Goal: Task Accomplishment & Management: Use online tool/utility

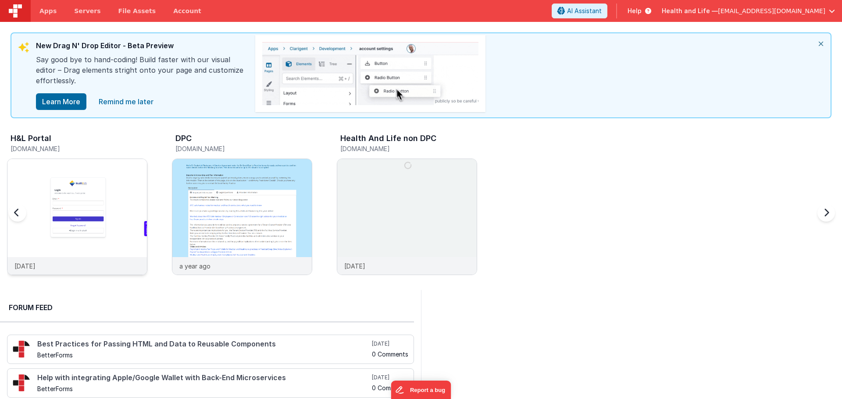
click at [130, 171] on img at bounding box center [76, 228] width 139 height 139
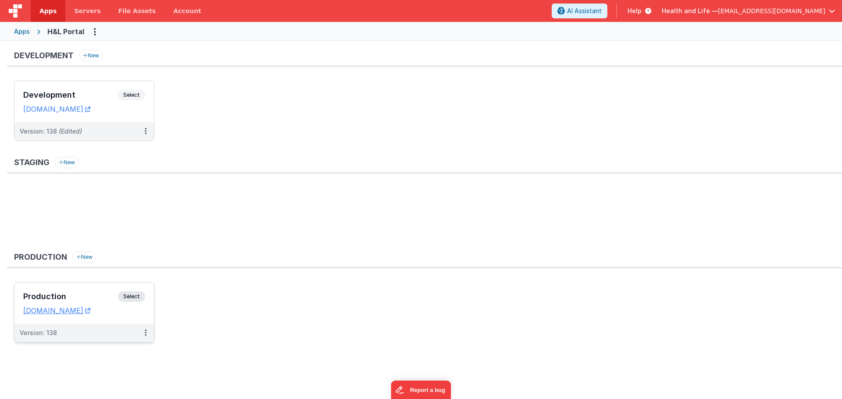
click at [134, 294] on span "Select" at bounding box center [131, 297] width 27 height 11
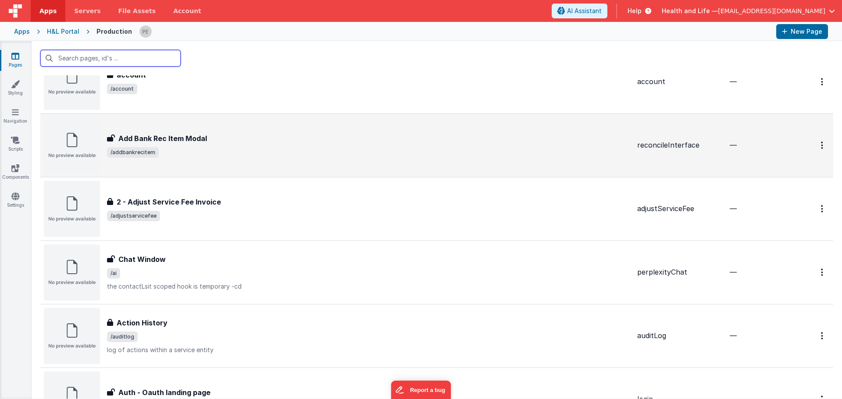
scroll to position [44, 0]
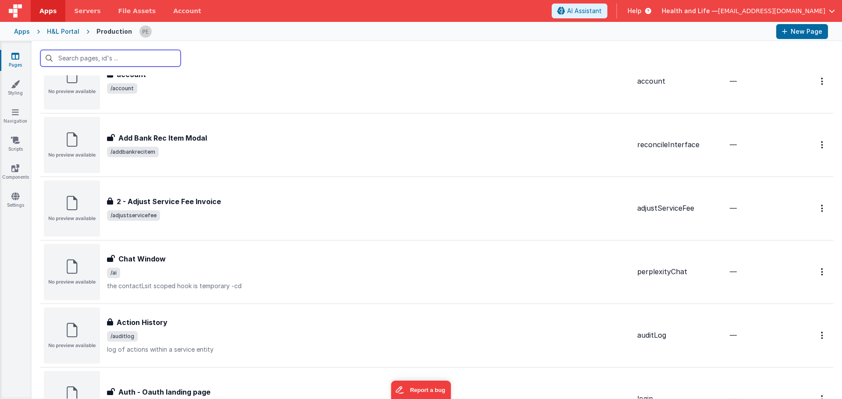
click at [159, 56] on input "text" at bounding box center [110, 58] width 140 height 17
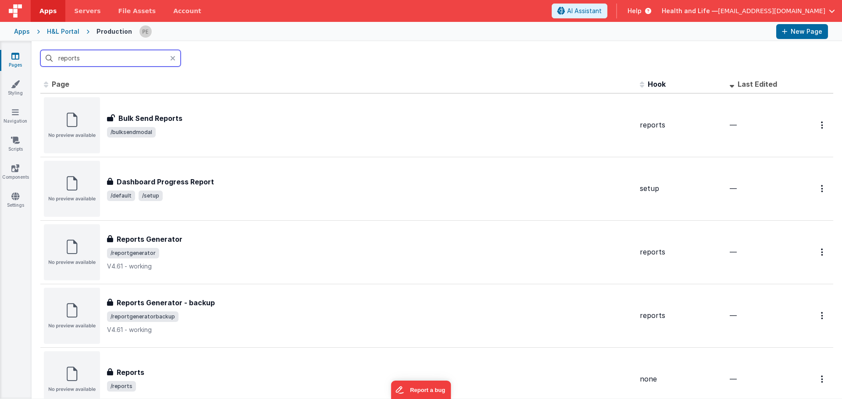
scroll to position [0, 0]
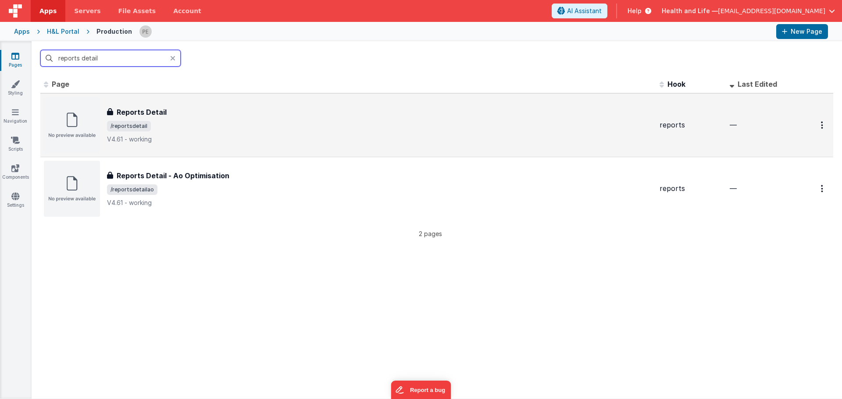
type input "reports detail"
click at [197, 125] on span "/reportsdetail" at bounding box center [379, 126] width 545 height 11
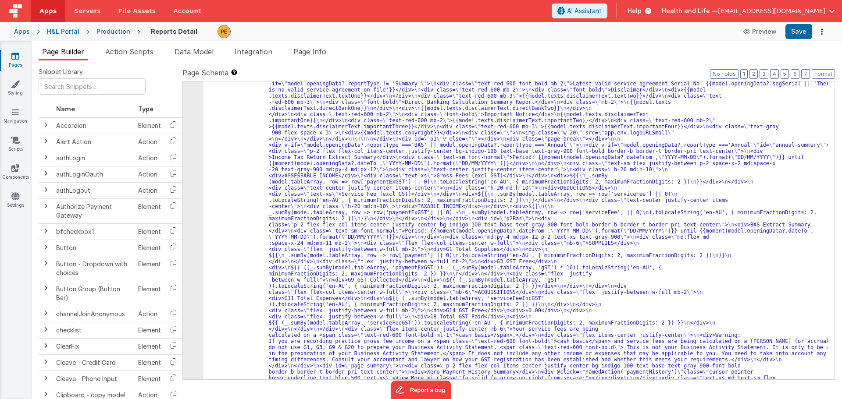
scroll to position [2683, 0]
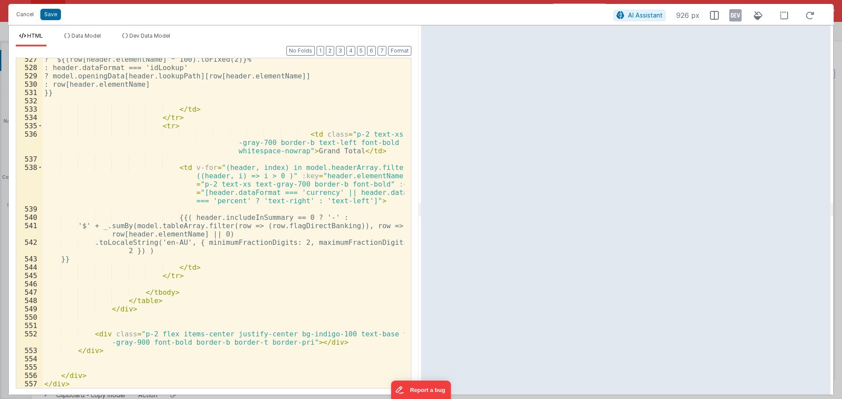
scroll to position [6100, 0]
click at [23, 14] on button "Cancel" at bounding box center [25, 14] width 26 height 12
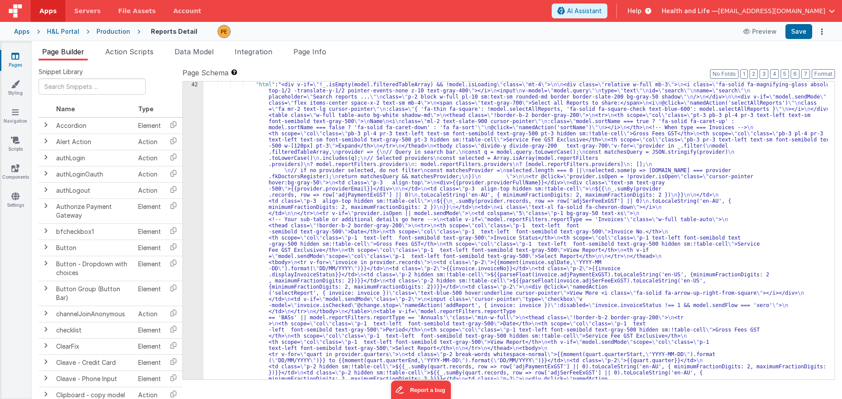
scroll to position [704, 0]
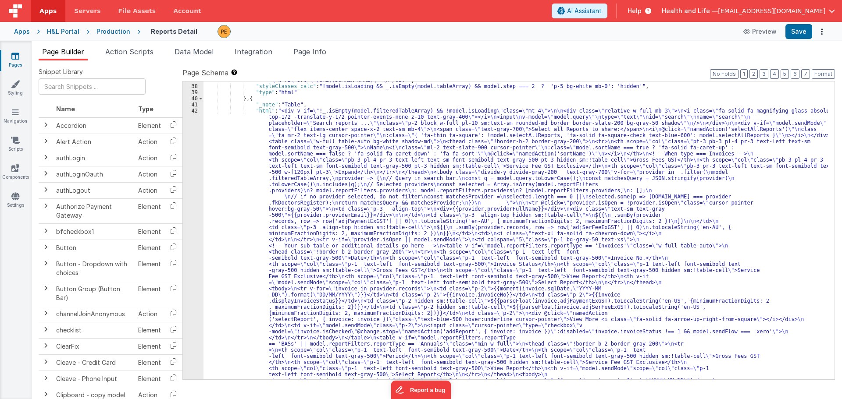
click at [268, 186] on div ""html" : "<div class= \" flex flex-col items-center justify-center \" > \n <div…" at bounding box center [515, 395] width 624 height 648
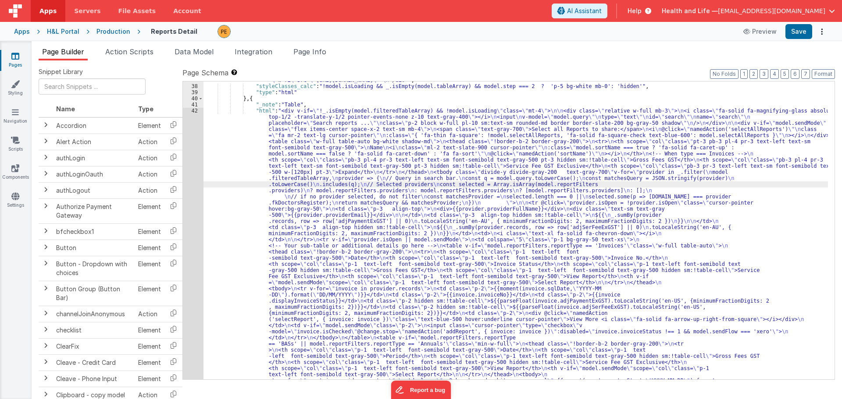
click at [185, 183] on div "37 38 39 40 41 42 43 44" at bounding box center [193, 395] width 21 height 648
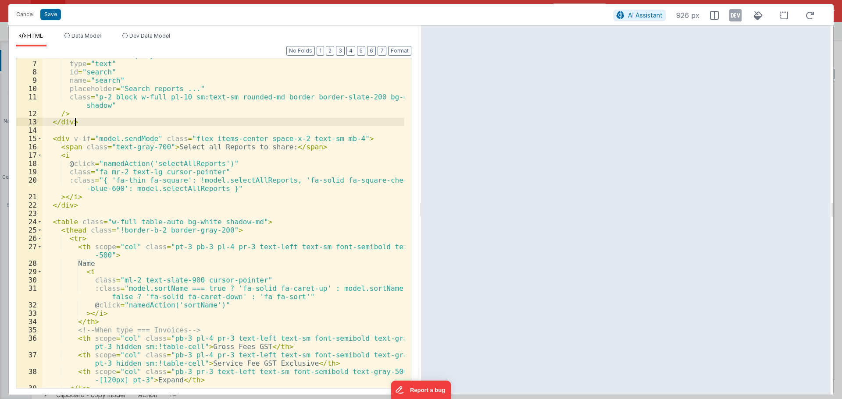
scroll to position [0, 0]
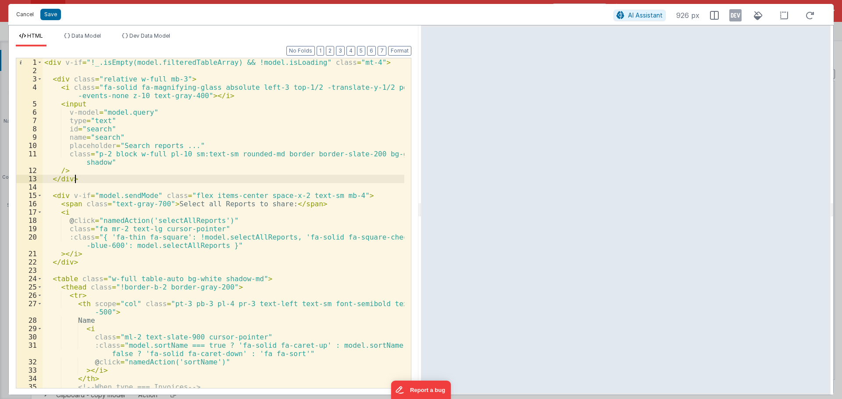
click at [26, 13] on button "Cancel" at bounding box center [25, 14] width 26 height 12
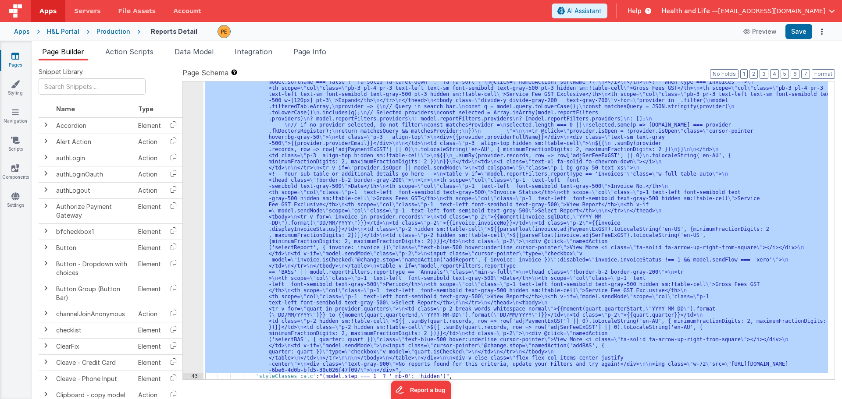
click at [555, 156] on div ""html" : "<div v-if= \" !_.isEmpty(model.filteredTableArray) && !model.isLoadin…" at bounding box center [515, 231] width 624 height 298
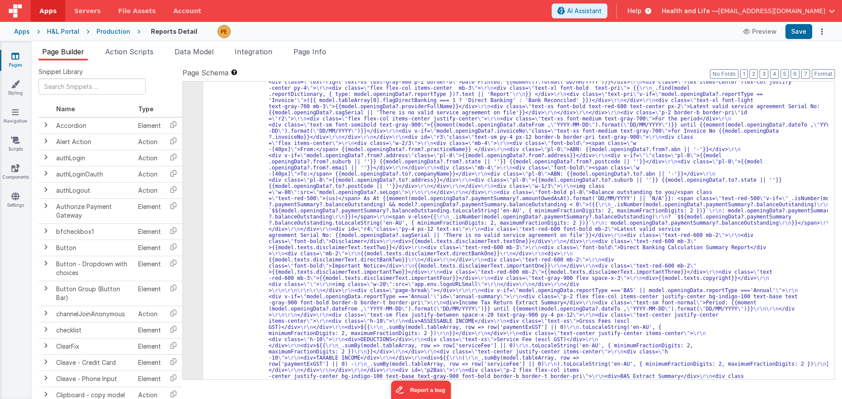
scroll to position [1144, 0]
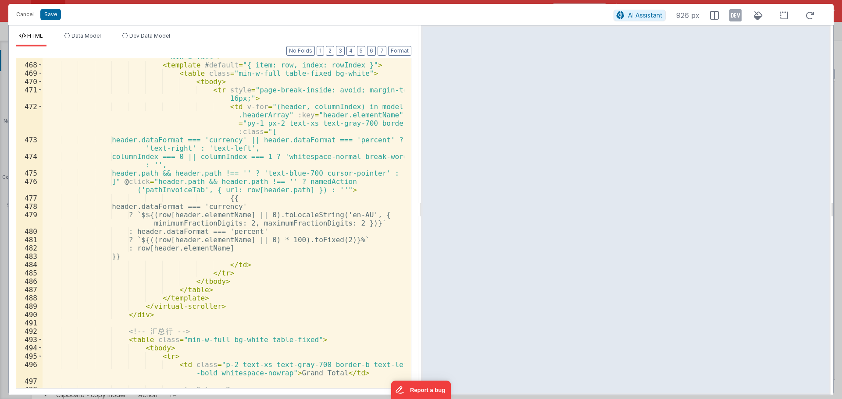
scroll to position [5070, 0]
click at [224, 235] on div "< virtual-scroller :items = "model.tableArray" :item-height = "36" class = "min…" at bounding box center [224, 221] width 362 height 355
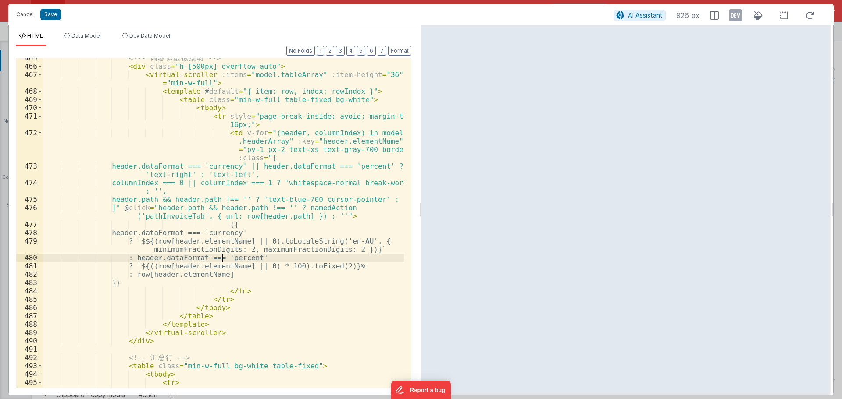
scroll to position [5018, 0]
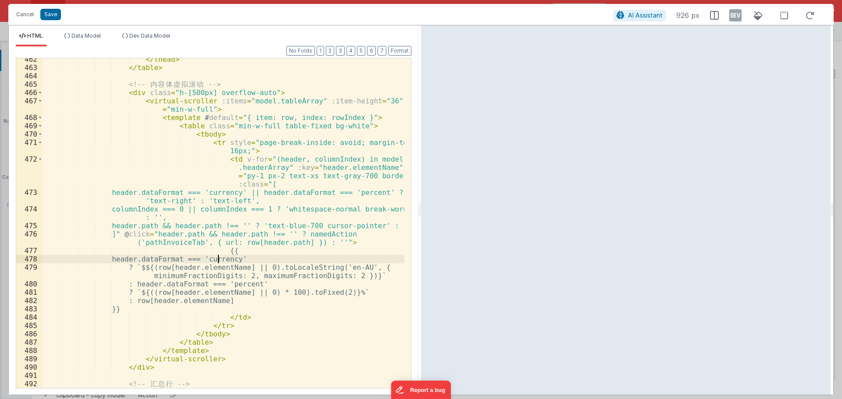
click at [217, 260] on div "</ thead > </ table > <!-- 内 容 体 虚 拟 滚 动 --> < div class = "h-[500px] overflow-…" at bounding box center [224, 228] width 362 height 347
click at [220, 267] on div "</ thead > </ table > <!-- 内 容 体 虚 拟 滚 动 --> < div class = "h-[500px] overflow-…" at bounding box center [224, 228] width 362 height 347
click at [218, 279] on div "</ thead > </ table > <!-- 内 容 体 虚 拟 滚 动 --> < div class = "h-[500px] overflow-…" at bounding box center [224, 228] width 362 height 347
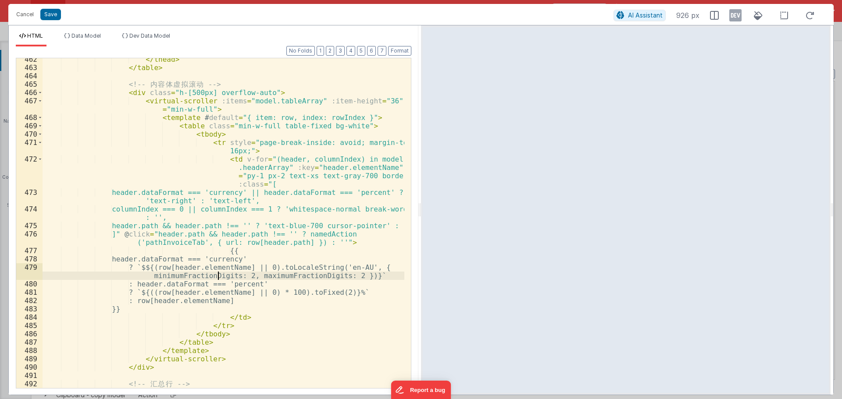
click at [218, 279] on div "</ thead > </ table > <!-- 内 容 体 虚 拟 滚 动 --> < div class = "h-[500px] overflow-…" at bounding box center [224, 228] width 362 height 347
click at [231, 295] on div "</ thead > </ table > <!-- 内 容 体 虚 拟 滚 动 --> < div class = "h-[500px] overflow-…" at bounding box center [224, 228] width 362 height 347
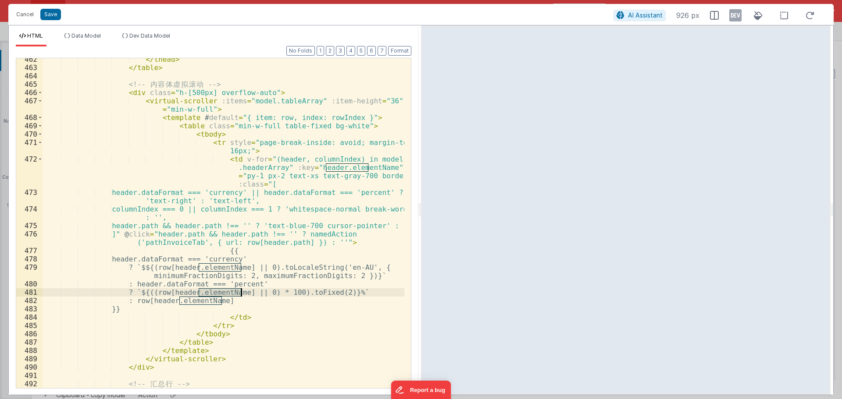
click at [231, 295] on div "</ thead > </ table > <!-- 内 容 体 虚 拟 滚 动 --> < div class = "h-[500px] overflow-…" at bounding box center [224, 228] width 362 height 347
click at [211, 299] on div "</ thead > </ table > <!-- 内 容 体 虚 拟 滚 动 --> < div class = "h-[500px] overflow-…" at bounding box center [224, 228] width 362 height 347
click at [221, 310] on div "</ thead > </ table > <!-- 内 容 体 虚 拟 滚 动 --> < div class = "h-[500px] overflow-…" at bounding box center [224, 228] width 362 height 347
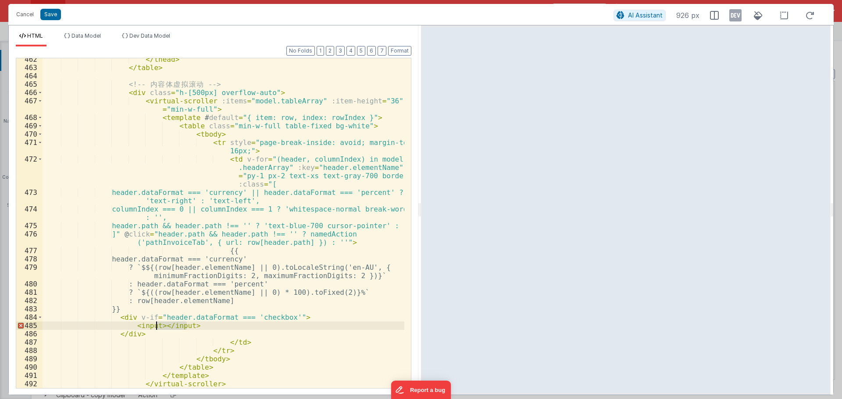
drag, startPoint x: 187, startPoint y: 329, endPoint x: 158, endPoint y: 329, distance: 29.4
click at [158, 329] on div "</ thead > </ table > <!-- 内 容 体 虚 拟 滚 动 --> < div class = "h-[500px] overflow-…" at bounding box center [224, 228] width 362 height 347
click at [150, 324] on div "</ thead > </ table > <!-- 内 容 体 虚 拟 滚 动 --> < div class = "h-[500px] overflow-…" at bounding box center [224, 228] width 362 height 347
paste textarea
click at [153, 326] on div "</ thead > </ table > <!-- 内 容 体 虚 拟 滚 动 --> < div class = "h-[500px] overflow-…" at bounding box center [224, 228] width 362 height 347
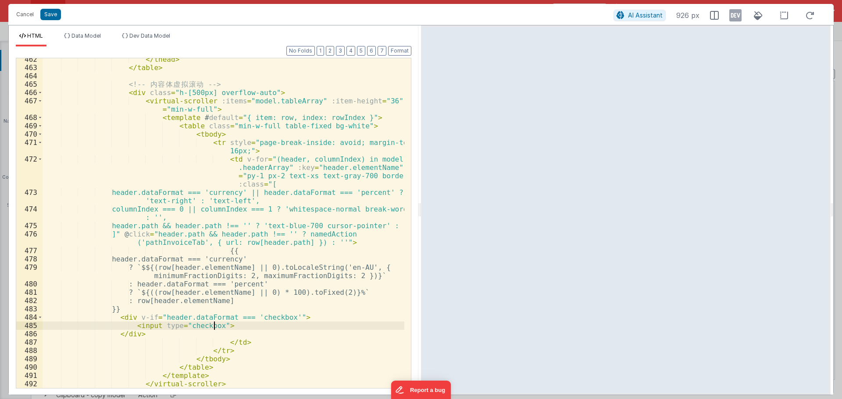
click at [213, 328] on div "</ thead > </ table > <!-- 内 容 体 虚 拟 滚 动 --> < div class = "h-[500px] overflow-…" at bounding box center [224, 228] width 362 height 347
click at [264, 327] on div "</ thead > </ table > <!-- 内 容 体 虚 拟 滚 动 --> < div class = "h-[500px] overflow-…" at bounding box center [224, 228] width 362 height 347
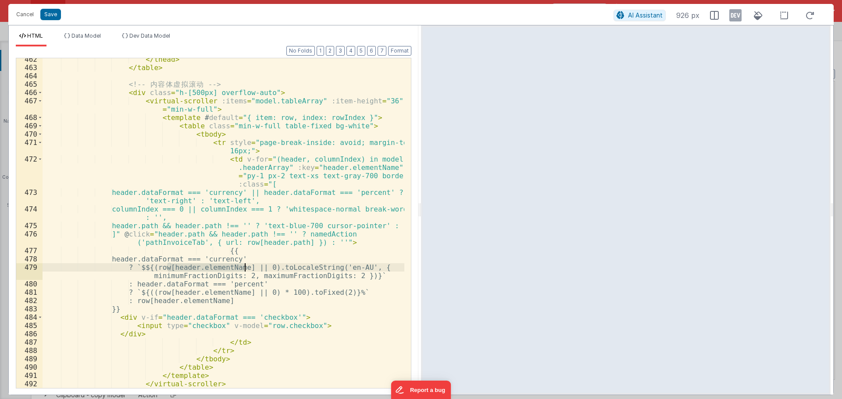
drag, startPoint x: 167, startPoint y: 266, endPoint x: 246, endPoint y: 267, distance: 78.5
click at [246, 267] on div "</ thead > </ table > <!-- 内 容 体 虚 拟 滚 动 --> < div class = "h-[500px] overflow-…" at bounding box center [224, 228] width 362 height 347
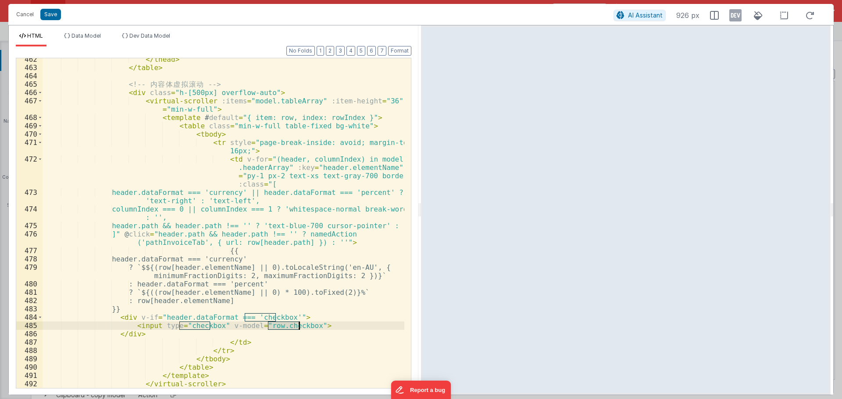
drag, startPoint x: 268, startPoint y: 326, endPoint x: 297, endPoint y: 328, distance: 29.0
click at [297, 328] on div "</ thead > </ table > <!-- 内 容 体 虚 拟 滚 动 --> < div class = "h-[500px] overflow-…" at bounding box center [224, 228] width 362 height 347
drag, startPoint x: 267, startPoint y: 327, endPoint x: 344, endPoint y: 322, distance: 76.4
click at [344, 322] on div "</ thead > </ table > <!-- 内 容 体 虚 拟 滚 动 --> < div class = "h-[500px] overflow-…" at bounding box center [224, 228] width 362 height 347
click at [304, 325] on div "</ thead > </ table > <!-- 内 容 体 虚 拟 滚 动 --> < div class = "h-[500px] overflow-…" at bounding box center [224, 228] width 362 height 347
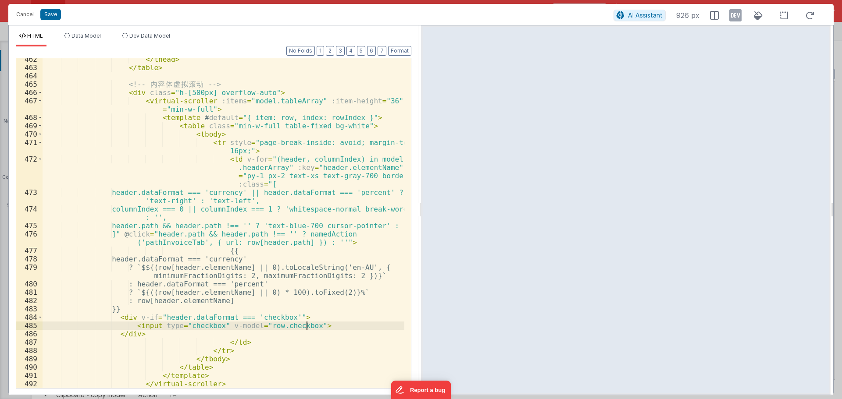
click at [310, 327] on div "</ thead > </ table > <!-- 内 容 体 虚 拟 滚 动 --> < div class = "h-[500px] overflow-…" at bounding box center [224, 228] width 362 height 347
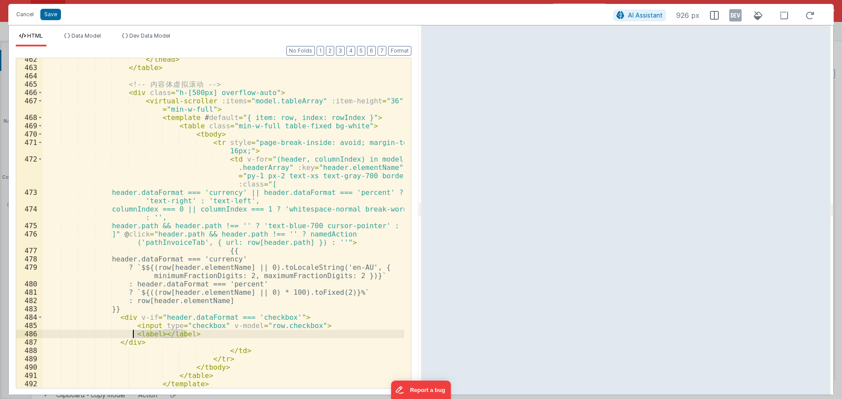
drag, startPoint x: 192, startPoint y: 335, endPoint x: 132, endPoint y: 336, distance: 60.1
click at [132, 336] on div "</ thead > </ table > <!-- 内 容 体 虚 拟 滚 动 --> < div class = "h-[500px] overflow-…" at bounding box center [224, 228] width 362 height 347
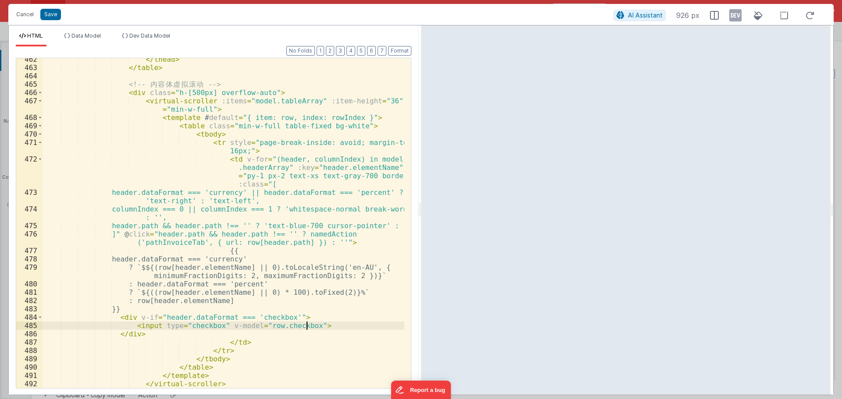
click at [292, 325] on div "</ thead > </ table > <!-- 内 容 体 虚 拟 滚 动 --> < div class = "h-[500px] overflow-…" at bounding box center [224, 228] width 362 height 347
click at [129, 327] on div "</ thead > </ table > <!-- 内 容 体 虚 拟 滚 动 --> < div class = "h-[500px] overflow-…" at bounding box center [224, 228] width 362 height 347
drag, startPoint x: 154, startPoint y: 316, endPoint x: 181, endPoint y: 316, distance: 26.7
click at [181, 316] on div "</ thead > </ table > <!-- 内 容 体 虚 拟 滚 动 --> < div class = "h-[500px] overflow-…" at bounding box center [224, 228] width 362 height 347
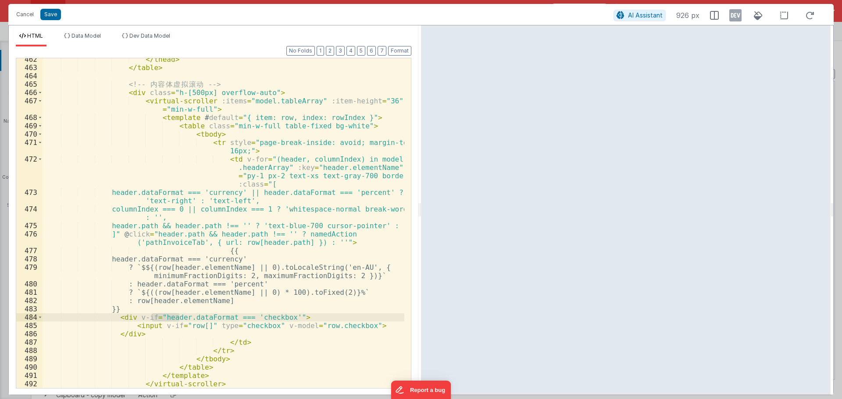
click at [182, 318] on div "</ thead > </ table > <!-- 内 容 体 虚 拟 滚 动 --> < div class = "h-[500px] overflow-…" at bounding box center [224, 228] width 362 height 347
drag, startPoint x: 182, startPoint y: 319, endPoint x: 156, endPoint y: 320, distance: 25.9
click at [156, 320] on div "</ thead > </ table > <!-- 内 容 体 虚 拟 滚 动 --> < div class = "h-[500px] overflow-…" at bounding box center [224, 228] width 362 height 347
click at [194, 327] on div "</ thead > </ table > <!-- 内 容 体 虚 拟 滚 动 --> < div class = "h-[500px] overflow-…" at bounding box center [224, 228] width 362 height 347
paste textarea
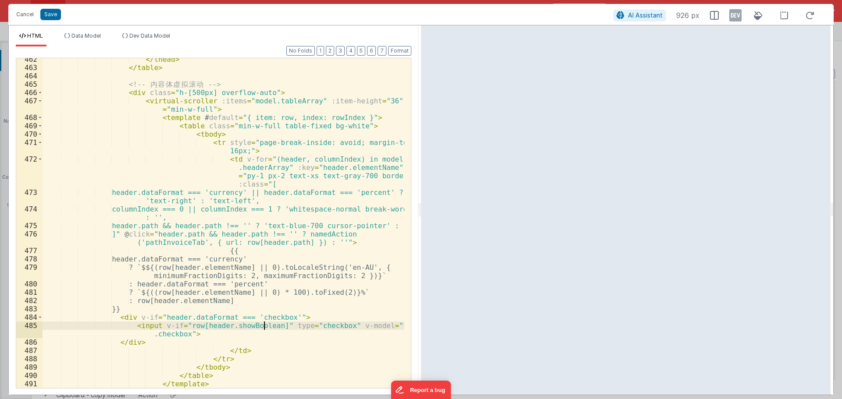
click at [285, 325] on div "</ thead > </ table > <!-- 内 容 体 虚 拟 滚 动 --> < div class = "h-[500px] overflow-…" at bounding box center [224, 228] width 362 height 347
click at [352, 327] on div "</ thead > </ table > <!-- 内 容 体 虚 拟 滚 动 --> < div class = "h-[500px] overflow-…" at bounding box center [224, 228] width 362 height 347
click at [189, 338] on div "</ thead > </ table > <!-- 内 容 体 虚 拟 滚 动 --> < div class = "h-[500px] overflow-…" at bounding box center [224, 228] width 362 height 347
click at [218, 334] on div "</ thead > </ table > <!-- 内 容 体 虚 拟 滚 动 --> < div class = "h-[500px] overflow-…" at bounding box center [224, 228] width 362 height 347
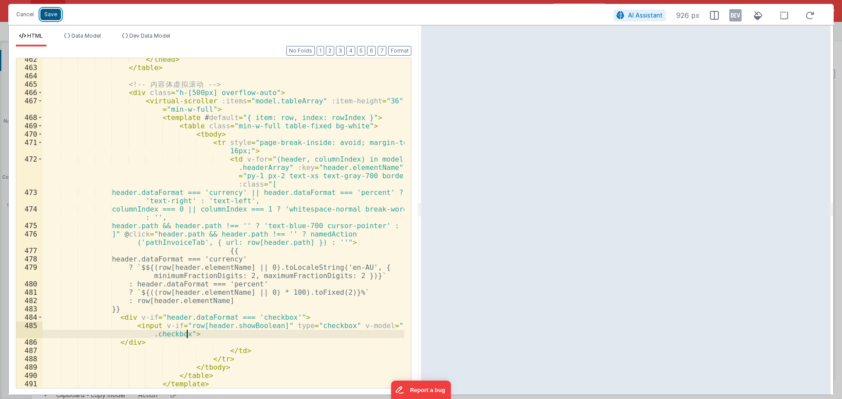
click at [54, 18] on button "Save" at bounding box center [50, 14] width 21 height 11
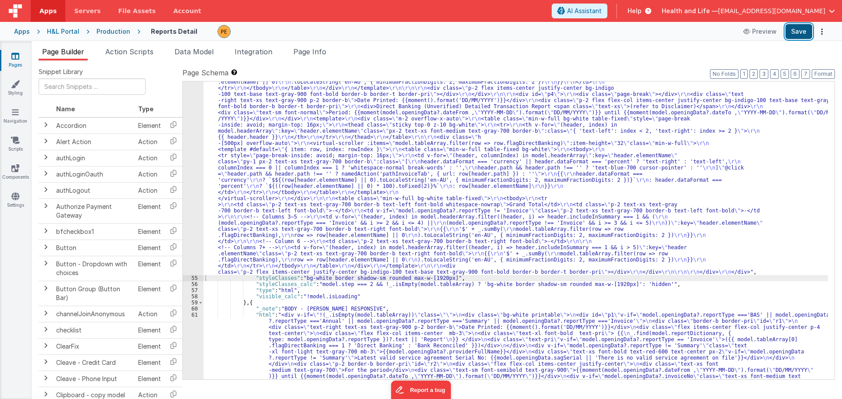
click at [796, 35] on button "Save" at bounding box center [798, 31] width 27 height 15
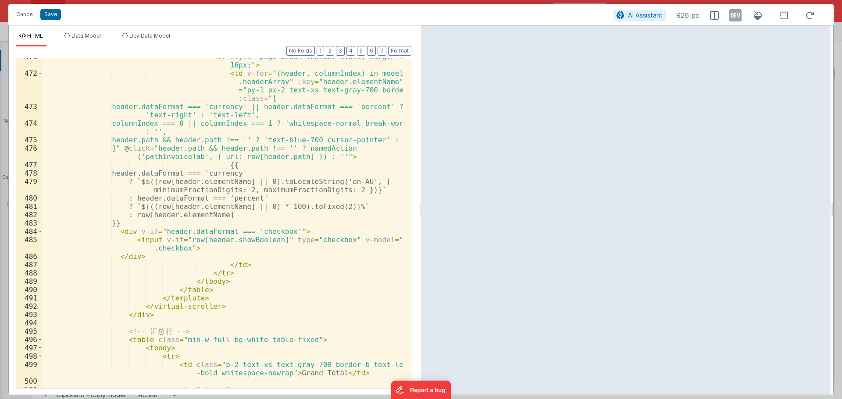
scroll to position [5077, 0]
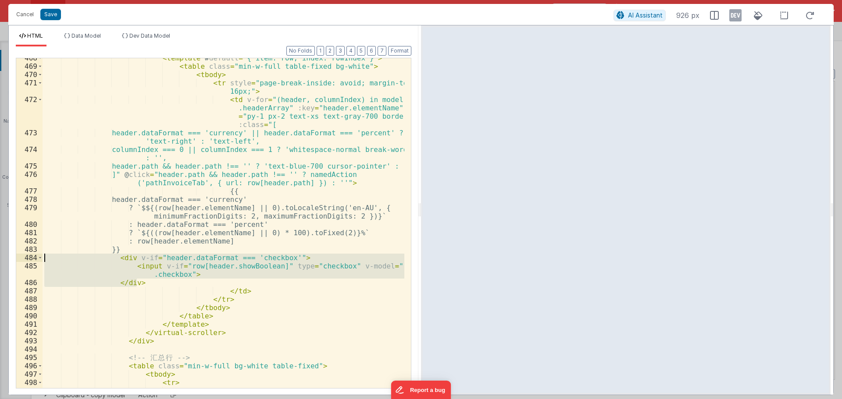
drag, startPoint x: 146, startPoint y: 282, endPoint x: 35, endPoint y: 255, distance: 114.2
click at [35, 255] on div "468 469 470 471 472 473 474 475 476 477 478 479 480 481 482 483 484 485 486 487…" at bounding box center [213, 223] width 395 height 331
click at [160, 271] on div "< template # default = "{ item: row, index: rowIndex }" > < table class = "min-…" at bounding box center [224, 223] width 362 height 330
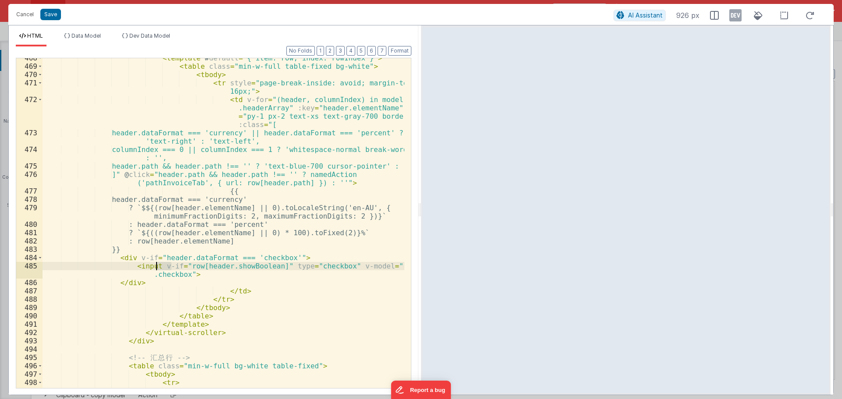
drag, startPoint x: 171, startPoint y: 266, endPoint x: 157, endPoint y: 265, distance: 14.5
click at [157, 265] on div "< template # default = "{ item: row, index: rowIndex }" > < table class = "min-…" at bounding box center [224, 231] width 362 height 355
click at [198, 267] on div "< template # default = "{ item: row, index: rowIndex }" > < table class = "min-…" at bounding box center [224, 231] width 362 height 355
click at [188, 266] on div "< template # default = "{ item: row, index: rowIndex }" > < table class = "min-…" at bounding box center [224, 231] width 362 height 355
click at [280, 266] on div "< template # default = "{ item: row, index: rowIndex }" > < table class = "min-…" at bounding box center [224, 231] width 362 height 355
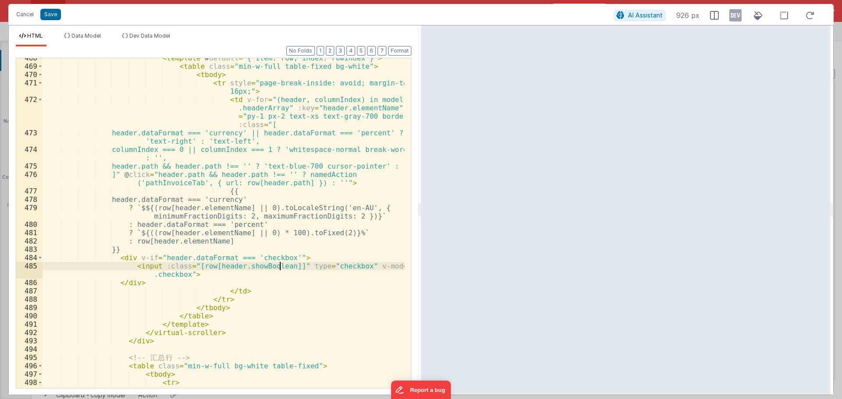
click at [279, 268] on div "< template # default = "{ item: row, index: rowIndex }" > < table class = "min-…" at bounding box center [224, 231] width 362 height 355
click at [349, 267] on div "< template # default = "{ item: row, index: rowIndex }" > < table class = "min-…" at bounding box center [224, 231] width 362 height 355
click at [52, 17] on button "Save" at bounding box center [50, 14] width 21 height 11
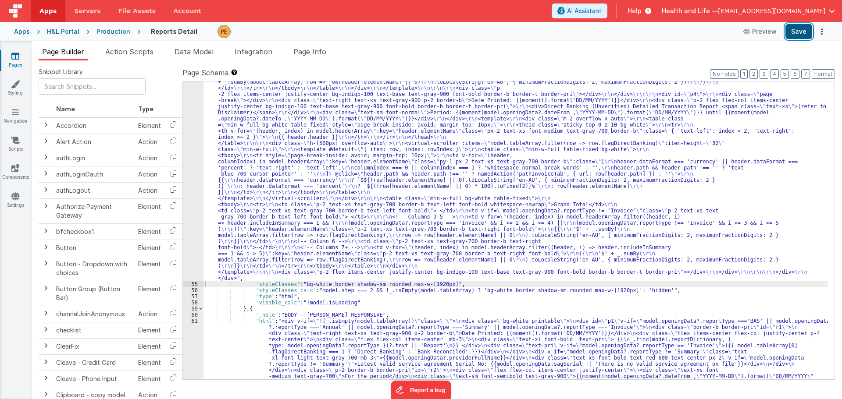
click at [801, 33] on button "Save" at bounding box center [798, 31] width 27 height 15
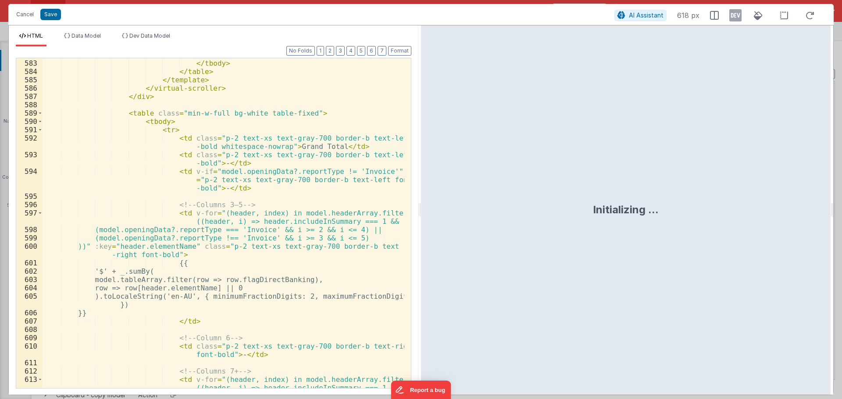
scroll to position [6550, 0]
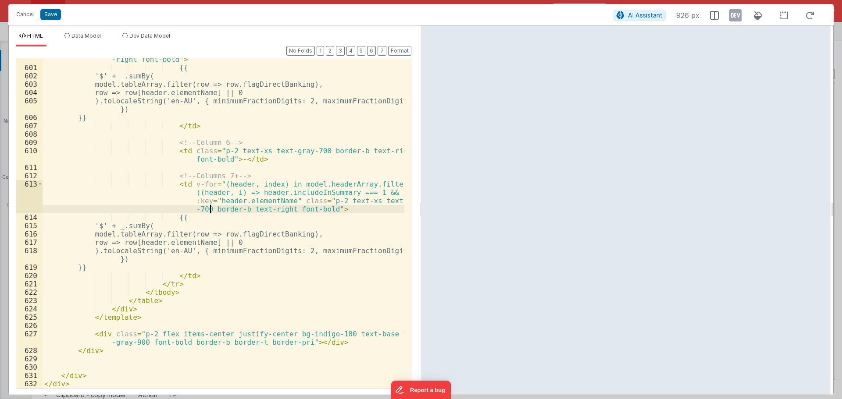
click at [209, 207] on div "))" :key = "header.elementName" class = "p-2 text-xs text-gray-700 border-b tex…" at bounding box center [224, 224] width 362 height 355
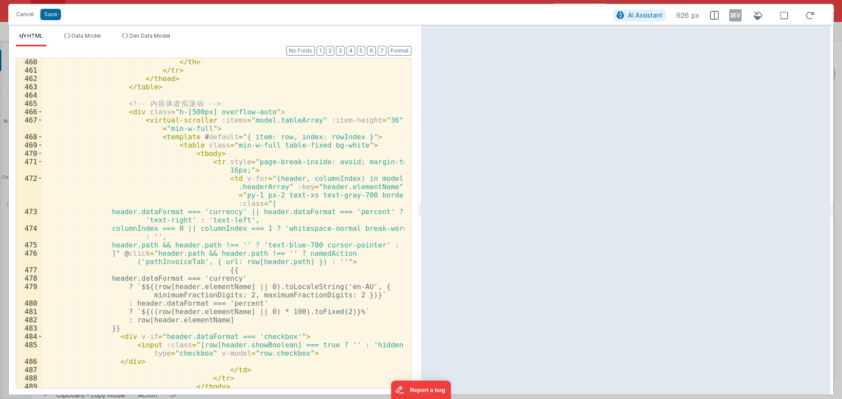
scroll to position [5077, 0]
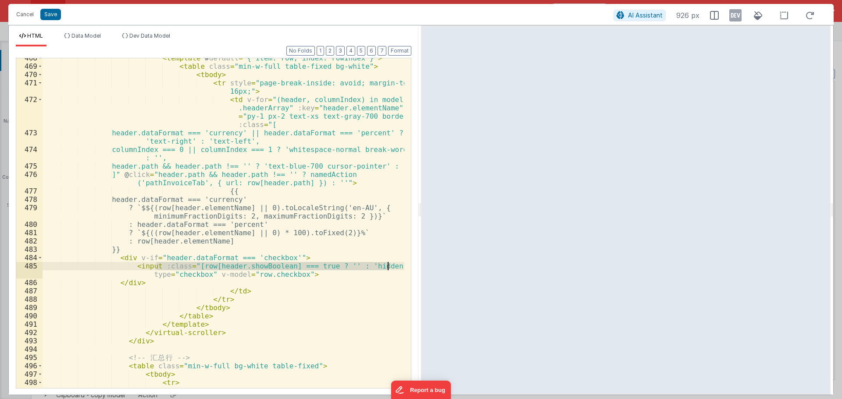
drag, startPoint x: 156, startPoint y: 266, endPoint x: 388, endPoint y: 265, distance: 231.9
click at [388, 265] on div "< template # default = "{ item: row, index: rowIndex }" > < table class = "min-…" at bounding box center [224, 231] width 362 height 355
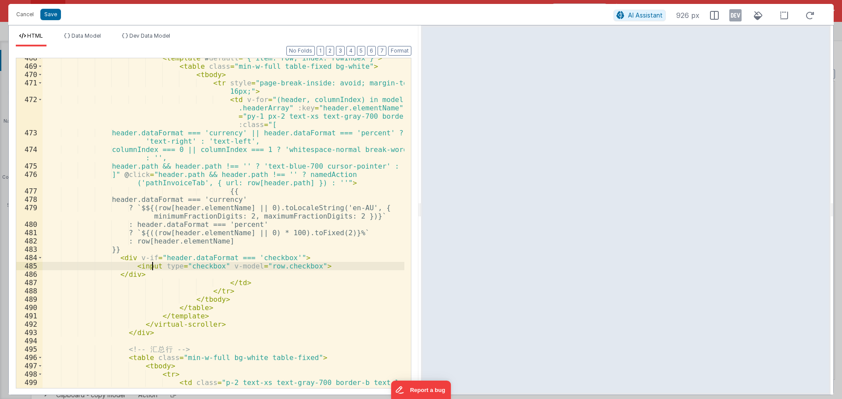
click at [212, 260] on div "< template # default = "{ item: row, index: rowIndex }" > < table class = "min-…" at bounding box center [224, 231] width 362 height 355
click at [52, 9] on button "Save" at bounding box center [50, 14] width 21 height 11
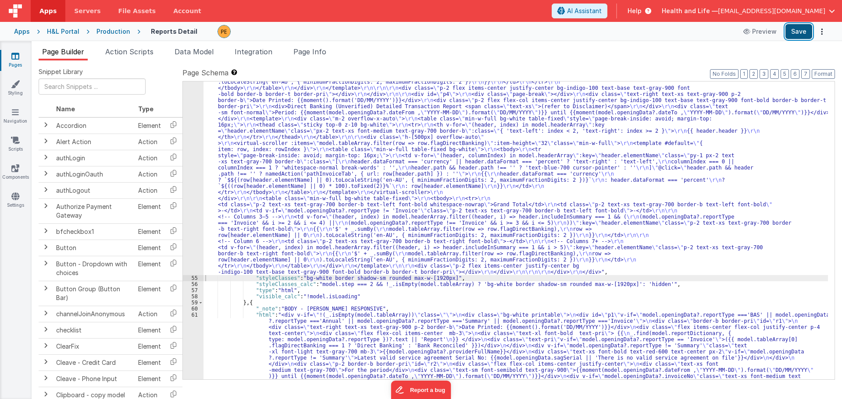
click at [798, 31] on button "Save" at bounding box center [798, 31] width 27 height 15
click at [312, 51] on span "Page Info" at bounding box center [309, 51] width 33 height 9
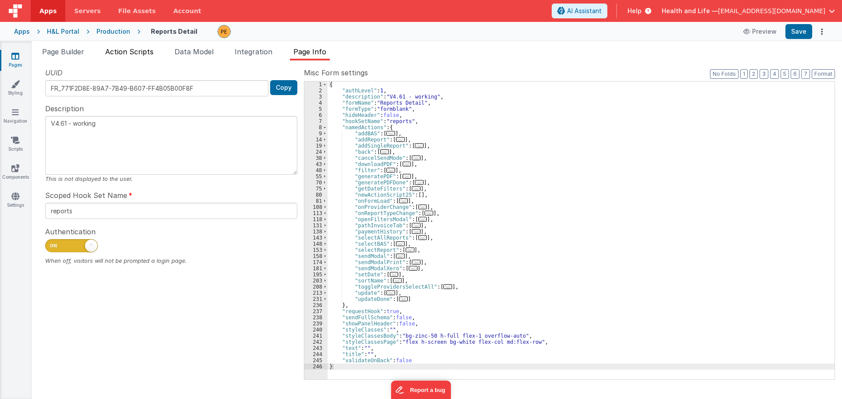
click at [130, 52] on span "Action Scripts" at bounding box center [129, 51] width 48 height 9
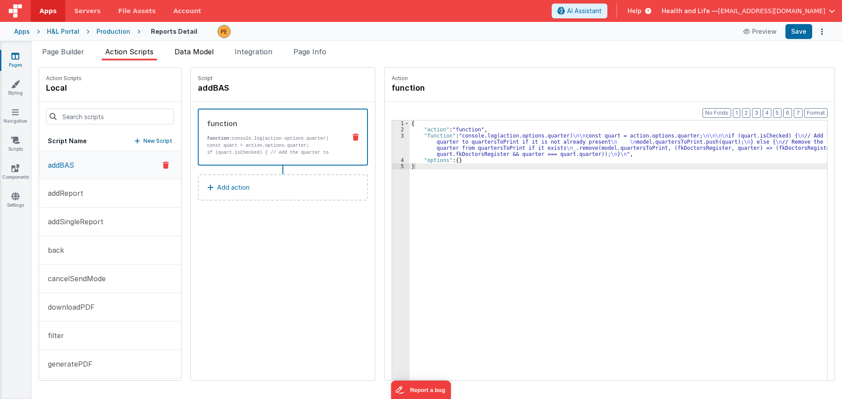
click at [177, 50] on span "Data Model" at bounding box center [193, 51] width 39 height 9
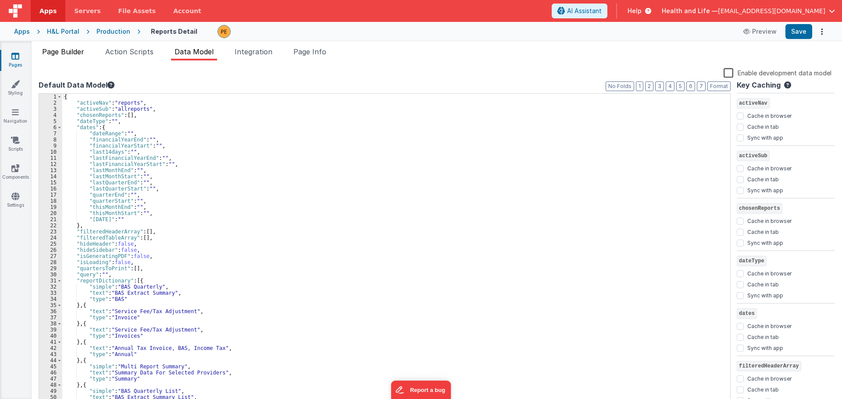
click at [73, 47] on li "Page Builder" at bounding box center [63, 53] width 49 height 14
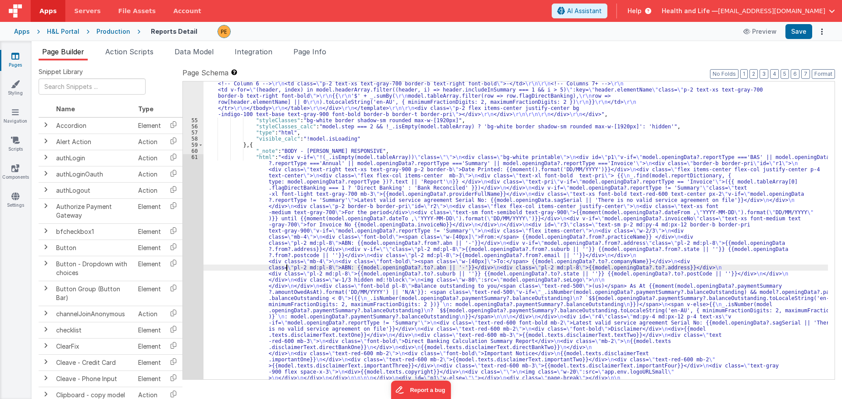
click at [285, 265] on div ""html" : "<div class= \" invisible absolute -left-[9999px] \" > \r\n <div class…" at bounding box center [515, 251] width 624 height 2759
click at [192, 251] on div "54 55 56 57 58 59 60 61 62 63 64 65 66 67 68 69 70 71 72 73 74 75 76 77" at bounding box center [193, 251] width 21 height 2759
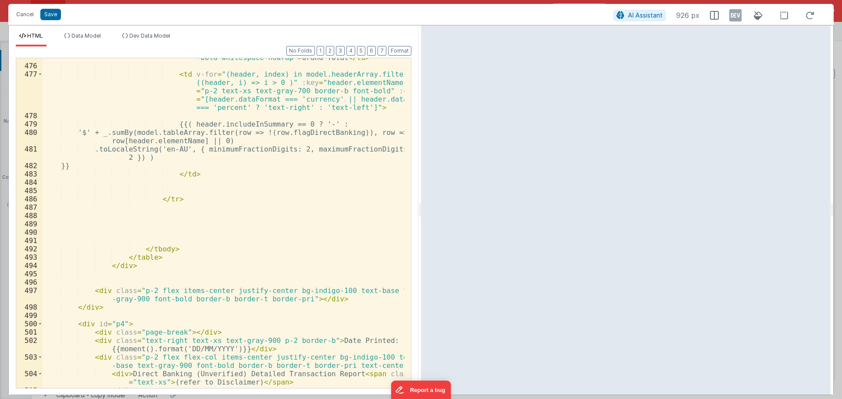
scroll to position [5427, 0]
click at [32, 12] on button "Cancel" at bounding box center [25, 14] width 26 height 12
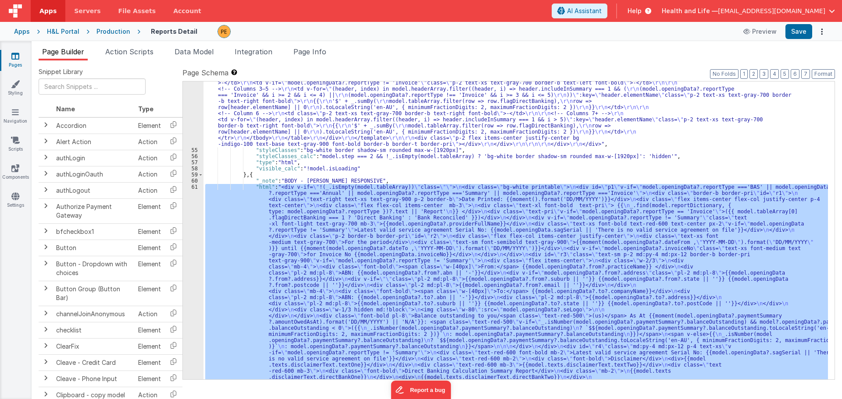
scroll to position [2158, 0]
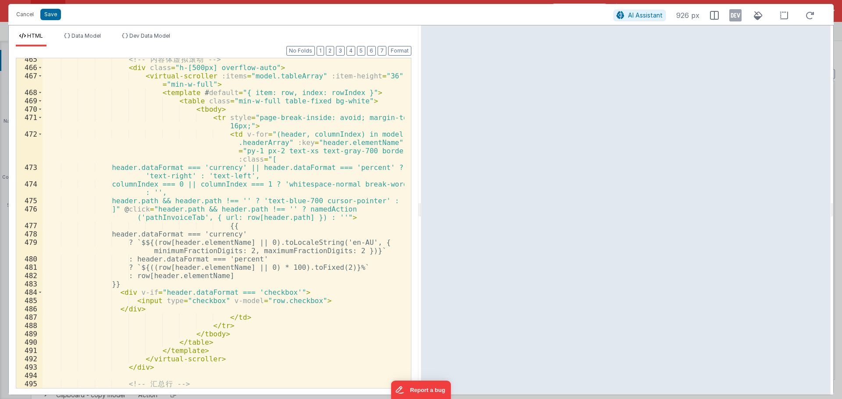
scroll to position [5043, 0]
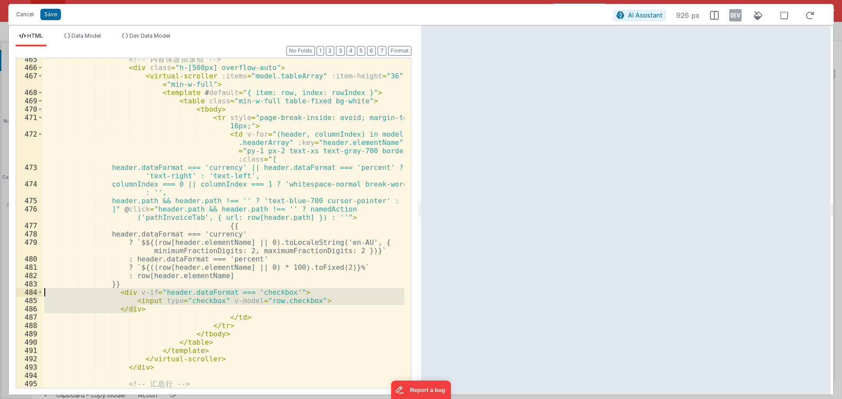
drag, startPoint x: 145, startPoint y: 310, endPoint x: -9, endPoint y: 289, distance: 155.4
click at [0, 289] on html "Cancel Save AI Assistant 926 px HTML Data Model Dev Data Model Format 7 6 5 4 3…" at bounding box center [421, 199] width 842 height 399
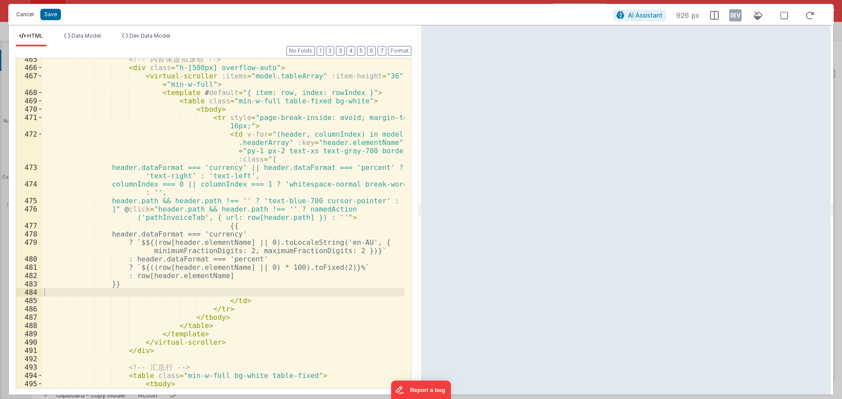
click at [32, 10] on button "Cancel" at bounding box center [25, 14] width 26 height 12
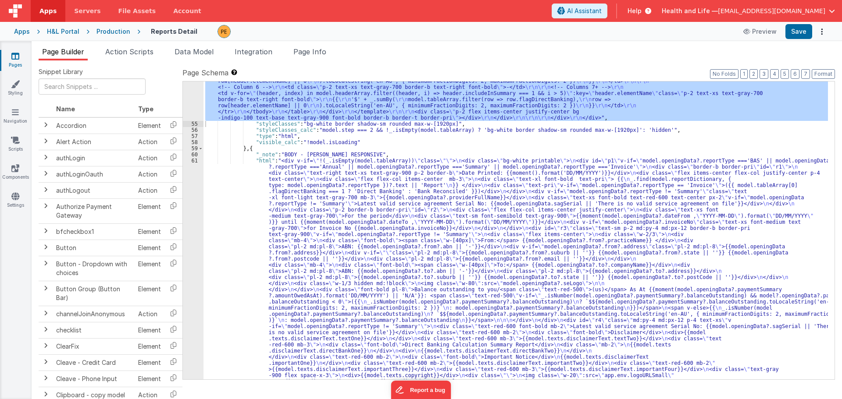
scroll to position [2342, 0]
click at [297, 256] on div ""html" : "<div class= \" invisible absolute -left-[9999px] \" > \r\n <div class…" at bounding box center [515, 254] width 624 height 2759
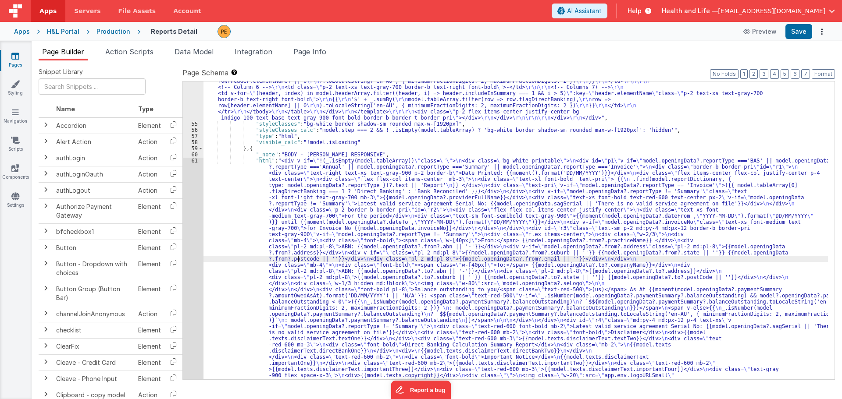
click at [190, 240] on div "54 55 56 57 58 59 60 61 62 63 64 65 66 67 68 69 70 71 72 73 74 75 76 77" at bounding box center [193, 254] width 21 height 2759
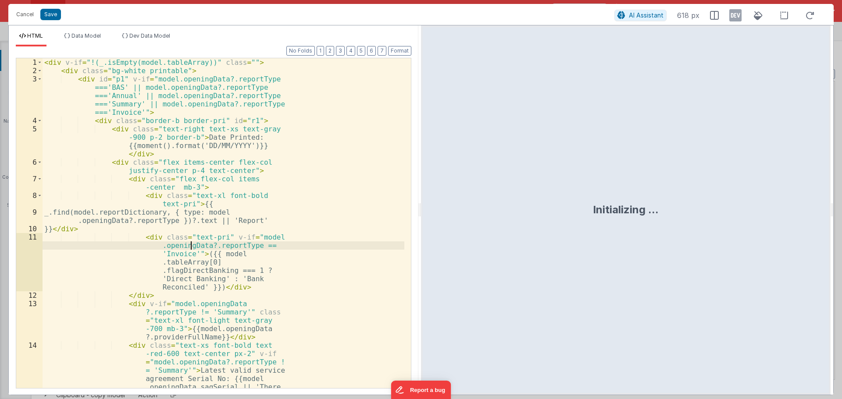
scroll to position [3342, 0]
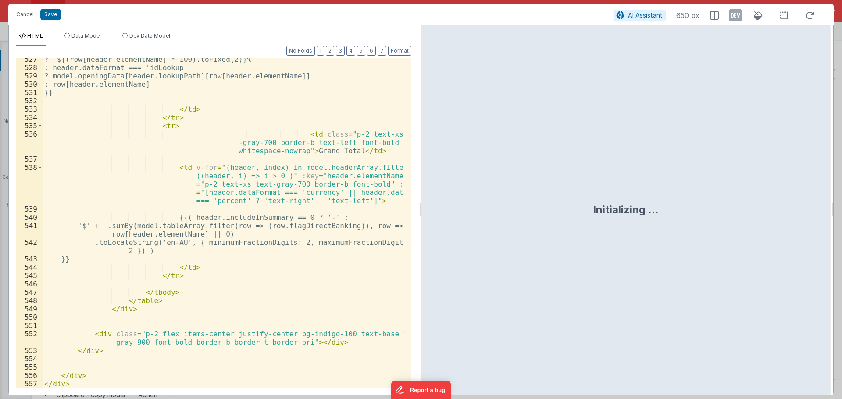
drag, startPoint x: 407, startPoint y: 73, endPoint x: 9, endPoint y: 2, distance: 403.9
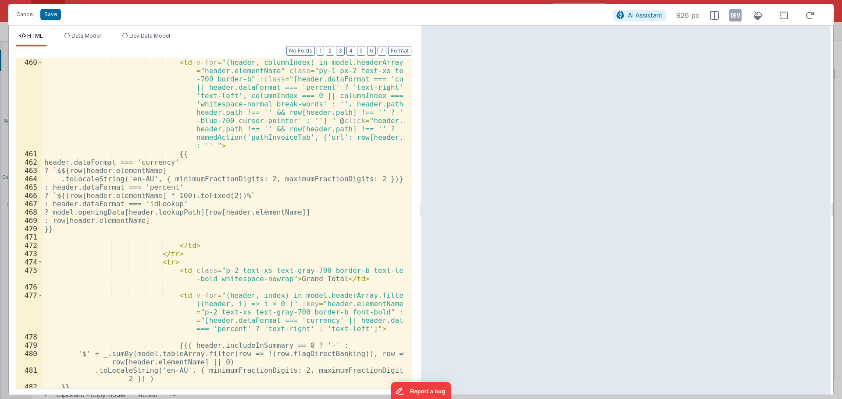
scroll to position [5180, 0]
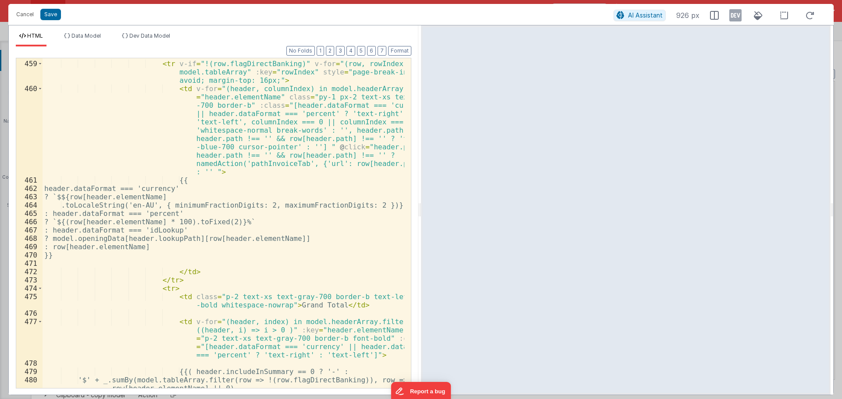
click at [193, 264] on div "< tr v-if = "!(row.flagDirectBanking)" v-for = "(row, rowIndex) in model.tableA…" at bounding box center [224, 228] width 362 height 355
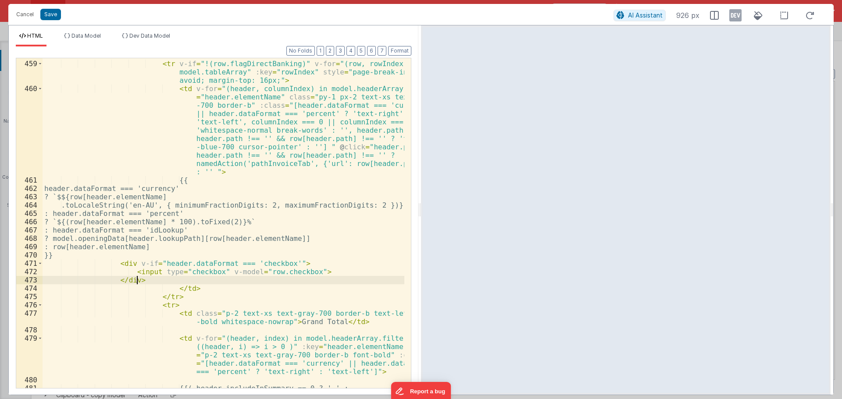
click at [200, 274] on div "< tr v-if = "!(row.flagDirectBanking)" v-for = "(row, rowIndex) in model.tableA…" at bounding box center [224, 224] width 362 height 347
click at [200, 273] on div "< tr v-if = "!(row.flagDirectBanking)" v-for = "(row, rowIndex) in model.tableA…" at bounding box center [224, 224] width 362 height 347
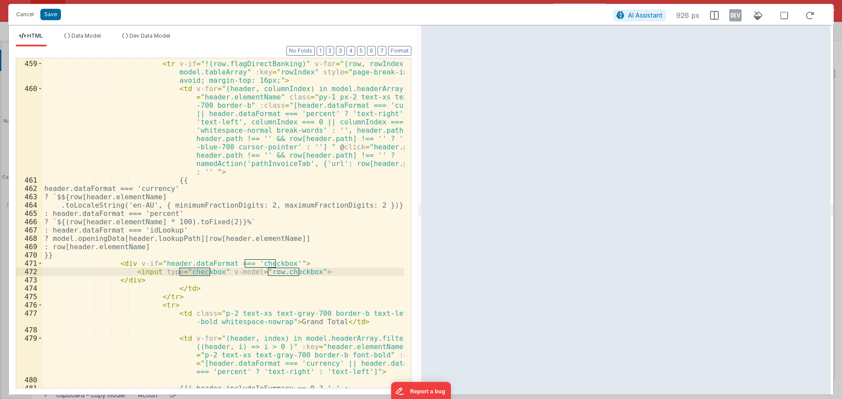
click at [264, 273] on div "< tr v-if = "!(row.flagDirectBanking)" v-for = "(row, rowIndex) in model.tableA…" at bounding box center [224, 224] width 362 height 347
click at [283, 271] on div "< tr v-if = "!(row.flagDirectBanking)" v-for = "(row, rowIndex) in model.tableA…" at bounding box center [224, 224] width 362 height 347
click at [282, 271] on div "< tr v-if = "!(row.flagDirectBanking)" v-for = "(row, rowIndex) in model.tableA…" at bounding box center [224, 224] width 362 height 347
click at [257, 272] on div "< tr v-if = "!(row.flagDirectBanking)" v-for = "(row, rowIndex) in model.tableA…" at bounding box center [224, 224] width 362 height 347
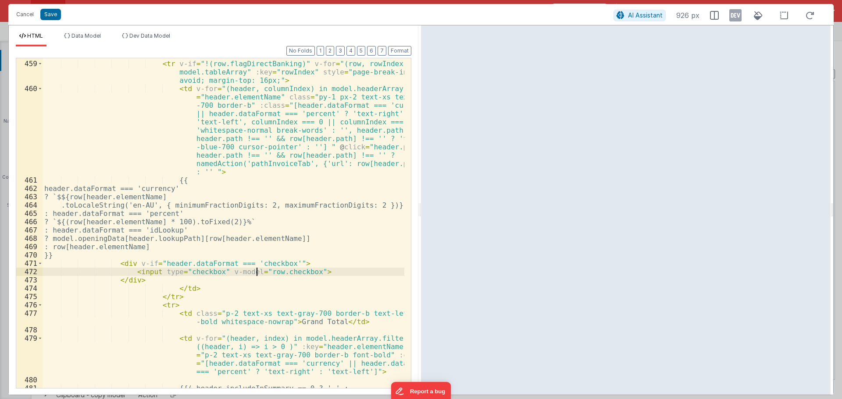
click at [257, 272] on div "< tr v-if = "!(row.flagDirectBanking)" v-for = "(row, rowIndex) in model.tableA…" at bounding box center [224, 224] width 362 height 347
click at [259, 266] on div "< tr v-if = "!(row.flagDirectBanking)" v-for = "(row, rowIndex) in model.tableA…" at bounding box center [224, 224] width 362 height 347
click at [209, 264] on div "< tr v-if = "!(row.flagDirectBanking)" v-for = "(row, rowIndex) in model.tableA…" at bounding box center [224, 224] width 362 height 347
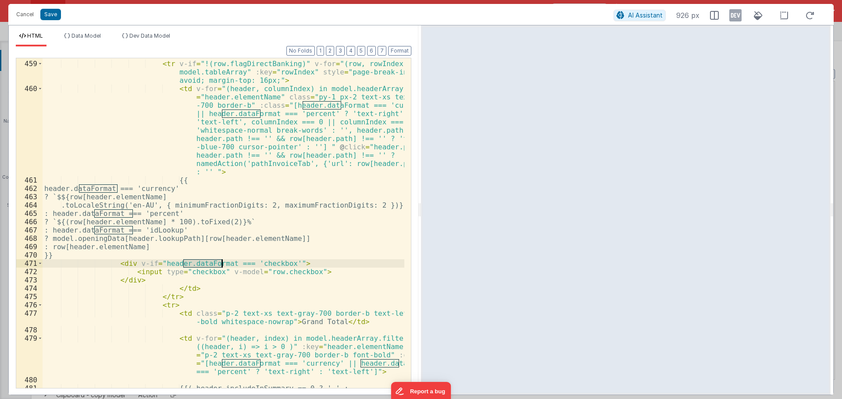
click at [209, 264] on div "< tr v-if = "!(row.flagDirectBanking)" v-for = "(row, rowIndex) in model.tableA…" at bounding box center [224, 224] width 362 height 347
click at [51, 16] on button "Save" at bounding box center [50, 14] width 21 height 11
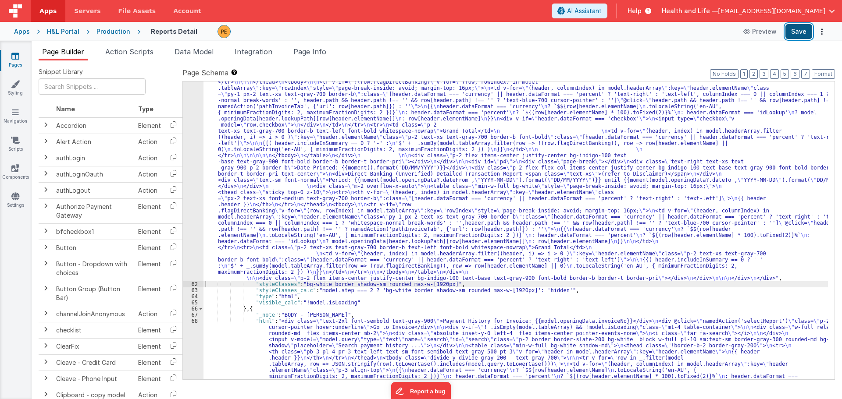
click at [793, 33] on button "Save" at bounding box center [798, 31] width 27 height 15
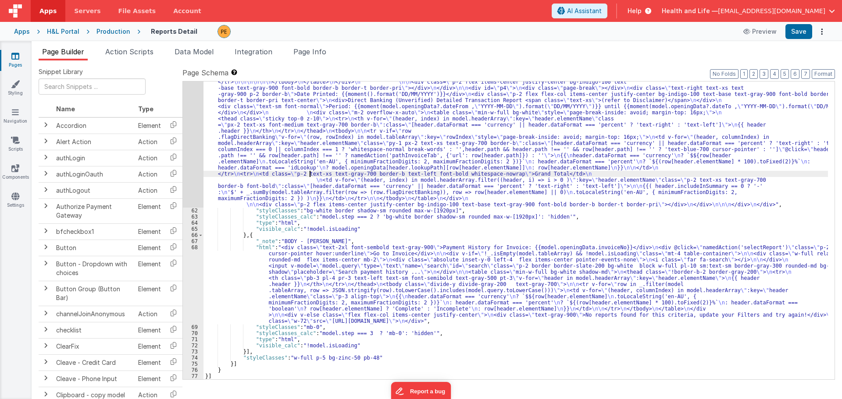
scroll to position [3415, 0]
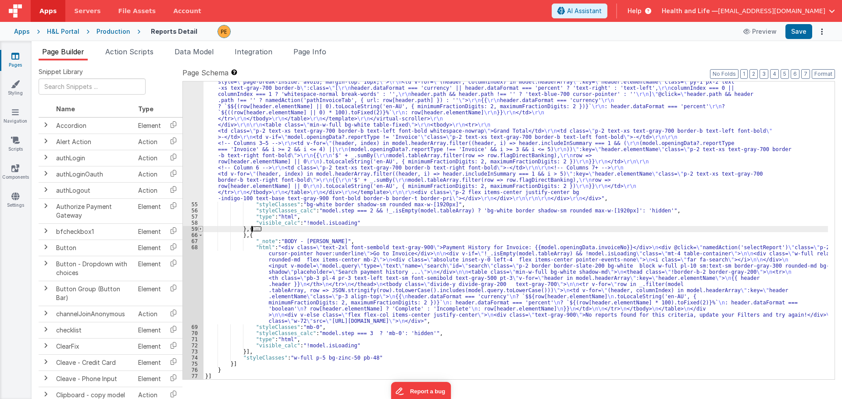
click at [200, 228] on span at bounding box center [200, 229] width 5 height 6
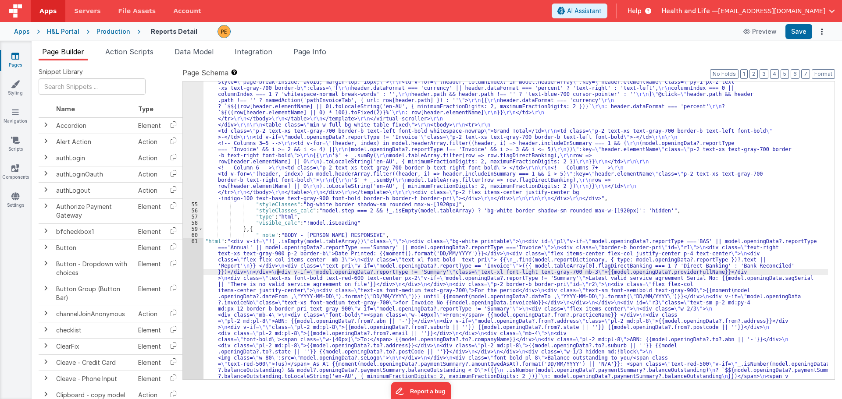
click at [279, 273] on div ""html" : "<div class= \" invisible absolute -left-[9999px] \" > \r\n <div class…" at bounding box center [515, 289] width 624 height 2667
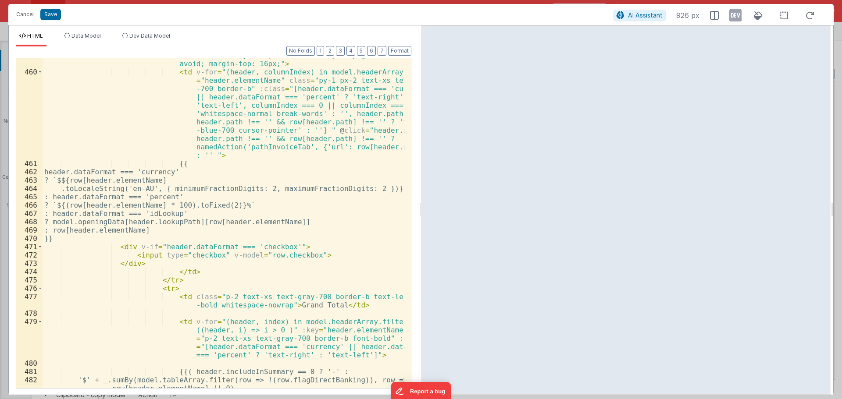
scroll to position [5170, 0]
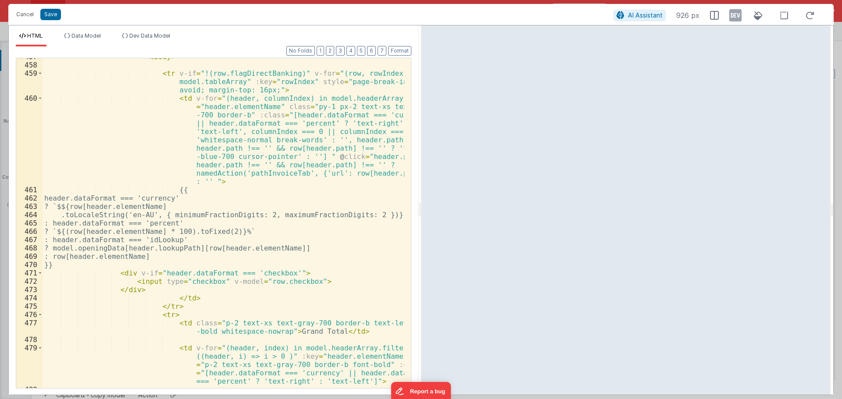
click at [145, 288] on div "< tbody > < tr v-if = "!(row.flagDirectBanking)" v-for = "(row, rowIndex) in mo…" at bounding box center [224, 226] width 362 height 347
click at [140, 274] on div "< tbody > < tr v-if = "!(row.flagDirectBanking)" v-for = "(row, rowIndex) in mo…" at bounding box center [224, 226] width 362 height 347
click at [165, 274] on div "< tbody > < tr v-if = "!(row.flagDirectBanking)" v-for = "(row, rowIndex) in mo…" at bounding box center [224, 226] width 362 height 347
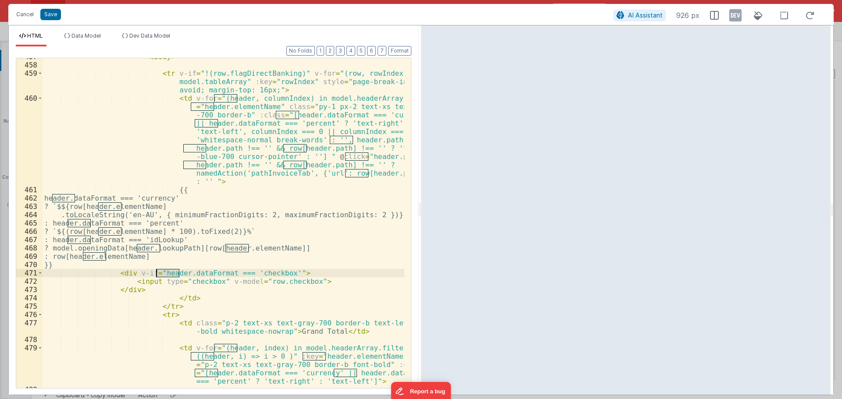
click at [165, 274] on div "< tbody > < tr v-if = "!(row.flagDirectBanking)" v-for = "(row, rowIndex) in mo…" at bounding box center [224, 226] width 362 height 347
click at [190, 274] on div "< tbody > < tr v-if = "!(row.flagDirectBanking)" v-for = "(row, rowIndex) in mo…" at bounding box center [224, 226] width 362 height 347
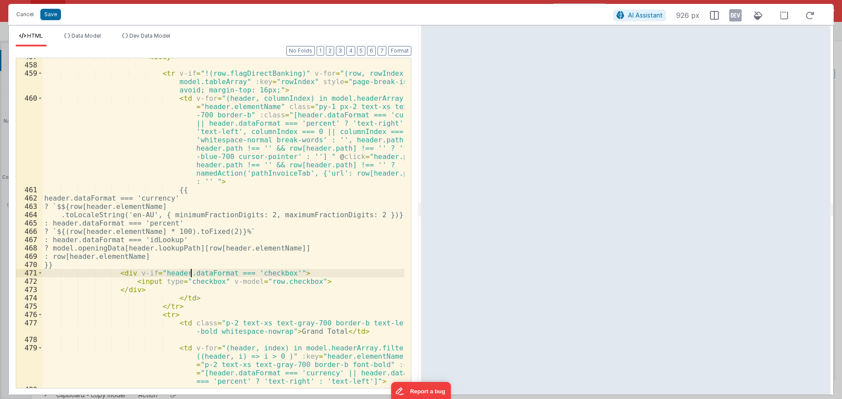
click at [190, 274] on div "< tbody > < tr v-if = "!(row.flagDirectBanking)" v-for = "(row, rowIndex) in mo…" at bounding box center [224, 226] width 362 height 347
click at [238, 274] on div "< tbody > < tr v-if = "!(row.flagDirectBanking)" v-for = "(row, rowIndex) in mo…" at bounding box center [224, 226] width 362 height 347
click at [234, 272] on div "< tbody > < tr v-if = "!(row.flagDirectBanking)" v-for = "(row, rowIndex) in mo…" at bounding box center [224, 226] width 362 height 347
click at [233, 273] on div "< tbody > < tr v-if = "!(row.flagDirectBanking)" v-for = "(row, rowIndex) in mo…" at bounding box center [224, 226] width 362 height 347
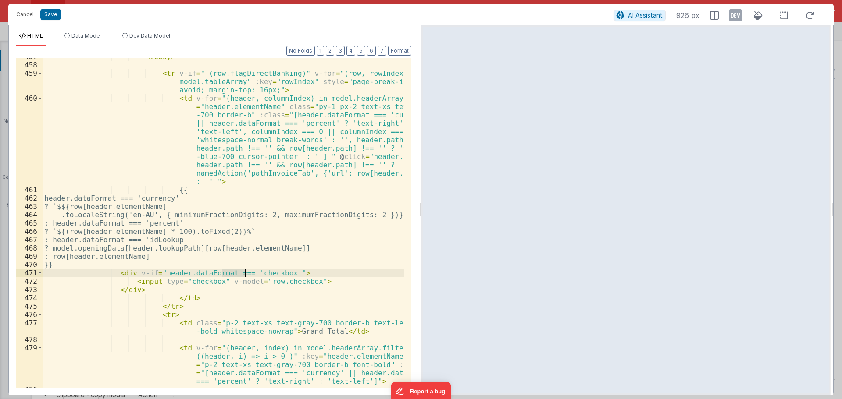
click at [263, 273] on div "< tbody > < tr v-if = "!(row.flagDirectBanking)" v-for = "(row, rowIndex) in mo…" at bounding box center [224, 226] width 362 height 347
click at [259, 283] on div "< tbody > < tr v-if = "!(row.flagDirectBanking)" v-for = "(row, rowIndex) in mo…" at bounding box center [224, 226] width 362 height 347
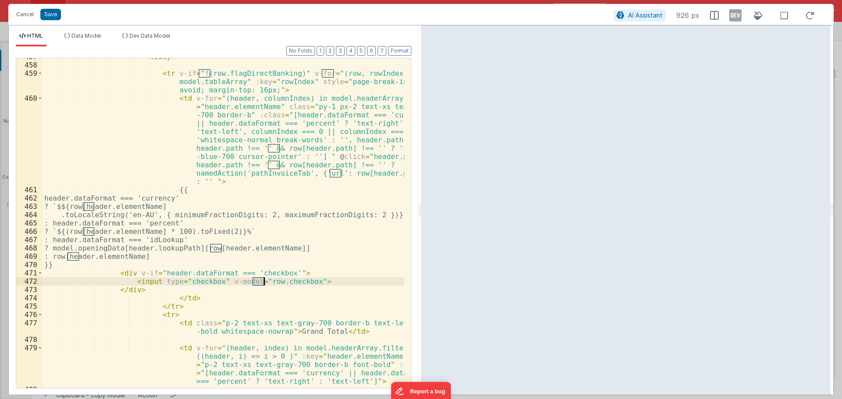
click at [259, 283] on div "< tbody > < tr v-if = "!(row.flagDirectBanking)" v-for = "(row, rowIndex) in mo…" at bounding box center [224, 226] width 362 height 347
click at [280, 285] on div "< tbody > < tr v-if = "!(row.flagDirectBanking)" v-for = "(row, rowIndex) in mo…" at bounding box center [224, 226] width 362 height 347
click at [259, 284] on div "< tbody > < tr v-if = "!(row.flagDirectBanking)" v-for = "(row, rowIndex) in mo…" at bounding box center [224, 226] width 362 height 347
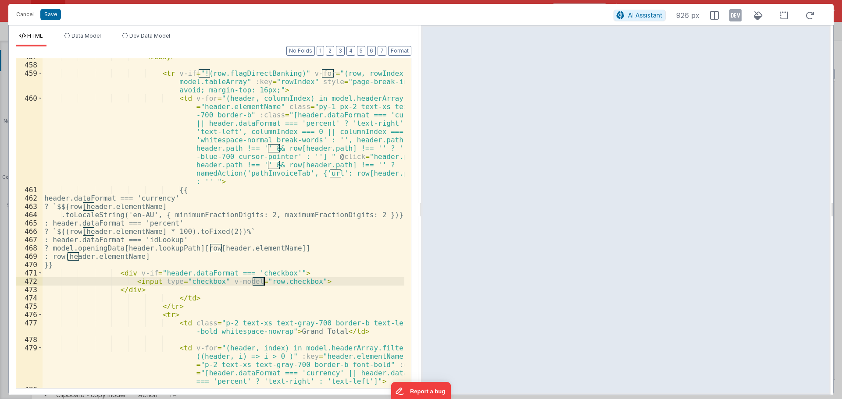
scroll to position [5249, 0]
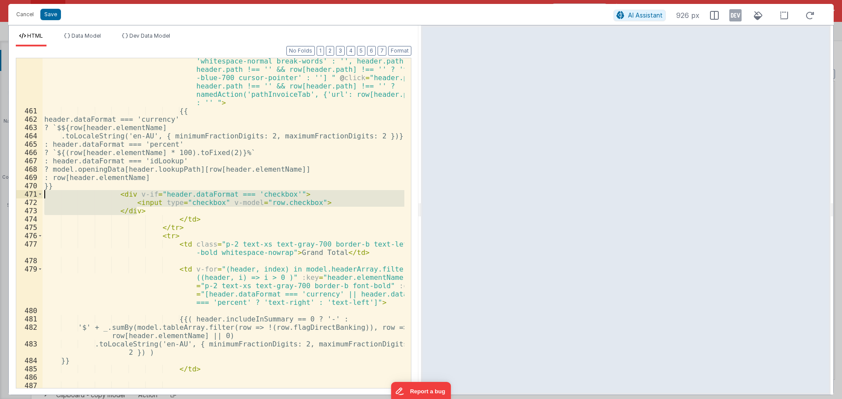
drag, startPoint x: 145, startPoint y: 212, endPoint x: 9, endPoint y: 195, distance: 136.5
click at [9, 195] on div "Format 7 6 5 4 3 2 1 No Folds 460 461 462 463 464 465 466 467 468 469 470 471 4…" at bounding box center [213, 220] width 409 height 349
click at [144, 211] on div "< td v-for = "(header, columnIndex) in model.headerArray" :key = "header.elemen…" at bounding box center [224, 223] width 362 height 330
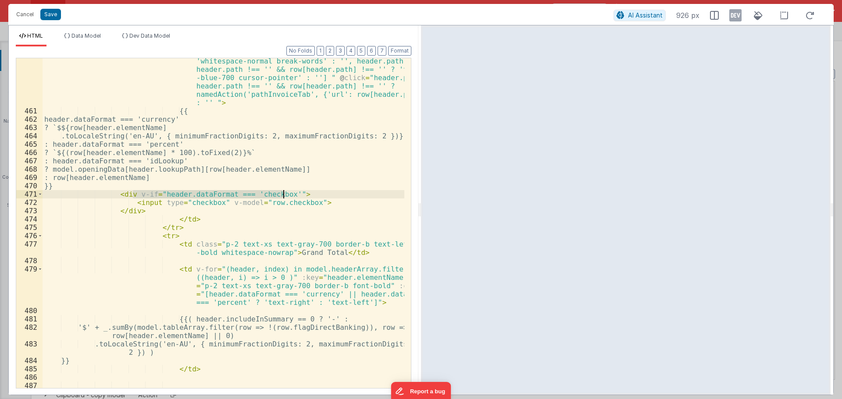
drag, startPoint x: 132, startPoint y: 194, endPoint x: 283, endPoint y: 194, distance: 150.8
click at [283, 194] on div "< td v-for = "(header, columnIndex) in model.headerArray" :key = "header.elemen…" at bounding box center [224, 230] width 362 height 430
click at [150, 202] on div "< td v-for = "(header, columnIndex) in model.headerArray" :key = "header.elemen…" at bounding box center [224, 230] width 362 height 430
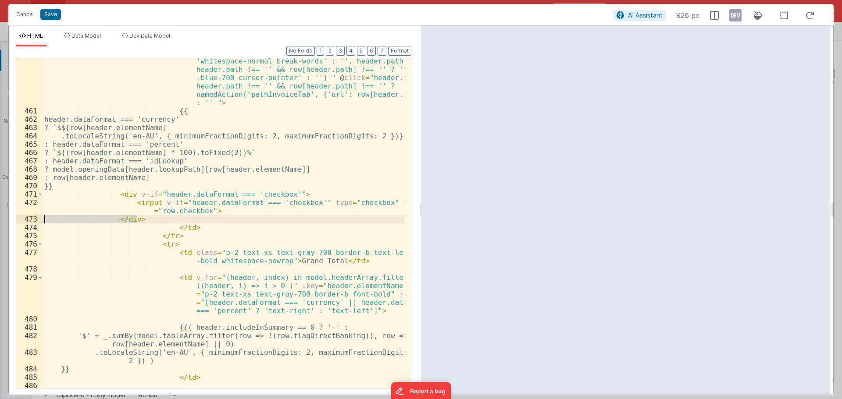
drag, startPoint x: 150, startPoint y: 217, endPoint x: 44, endPoint y: 221, distance: 105.7
click at [44, 221] on div "< td v-for = "(header, columnIndex) in model.headerArray" :key = "header.elemen…" at bounding box center [224, 230] width 362 height 430
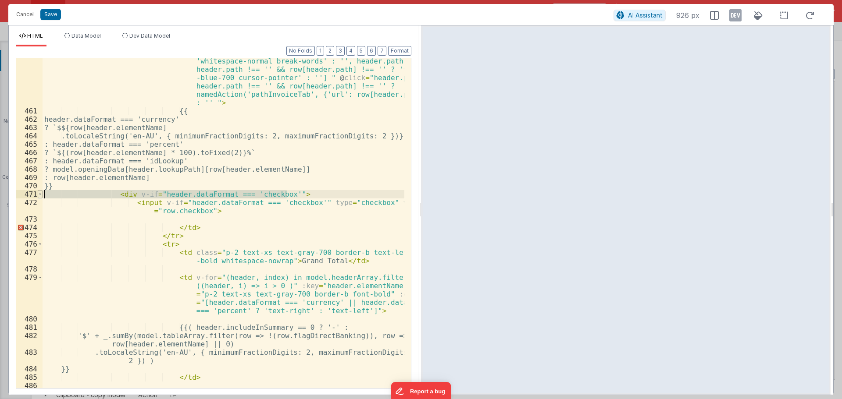
drag, startPoint x: 297, startPoint y: 196, endPoint x: 39, endPoint y: 198, distance: 257.8
click at [39, 198] on div "460 461 462 463 464 465 466 467 468 469 470 471 472 473 474 475 476 477 478 479…" at bounding box center [213, 223] width 395 height 331
click at [302, 201] on div "< td v-for = "(header, columnIndex) in model.headerArray" :key = "header.elemen…" at bounding box center [224, 230] width 362 height 430
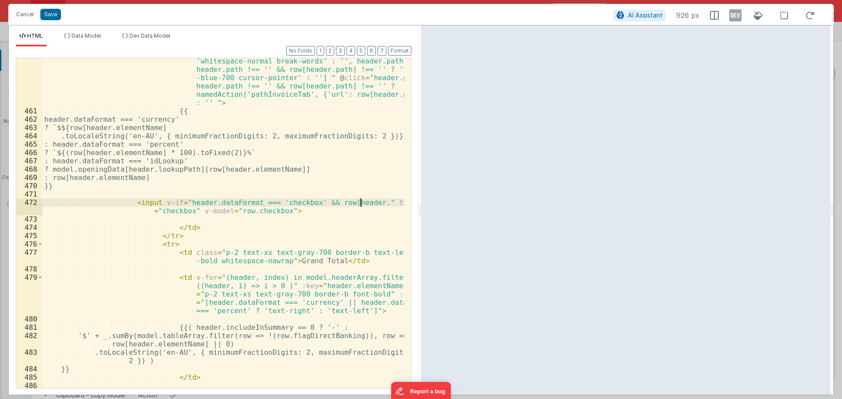
paste textarea
click at [55, 13] on button "Save" at bounding box center [50, 14] width 21 height 11
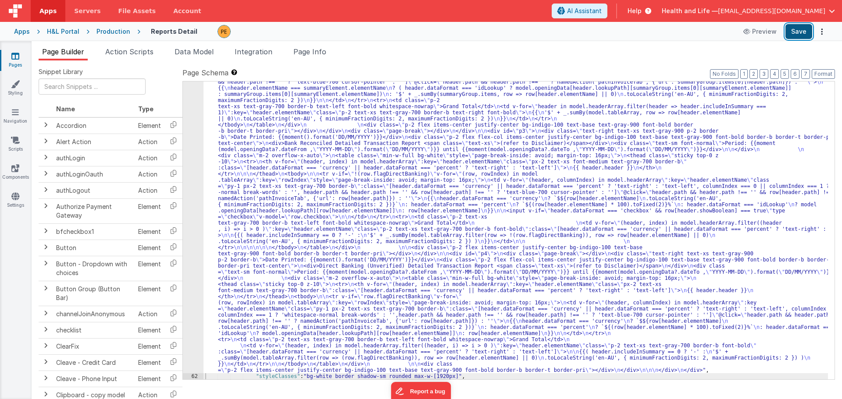
click at [798, 30] on button "Save" at bounding box center [798, 31] width 27 height 15
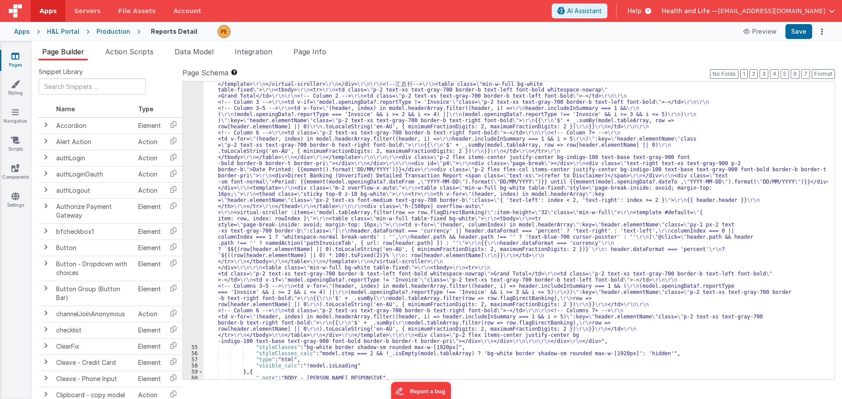
scroll to position [1961, 0]
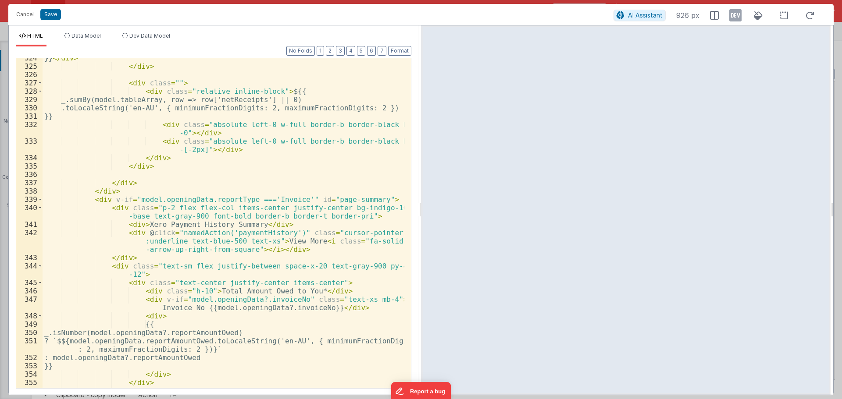
scroll to position [3446, 0]
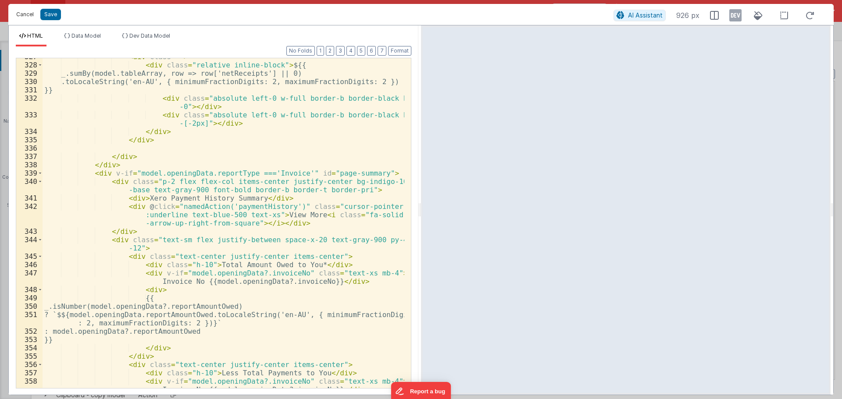
click at [25, 13] on button "Cancel" at bounding box center [25, 14] width 26 height 12
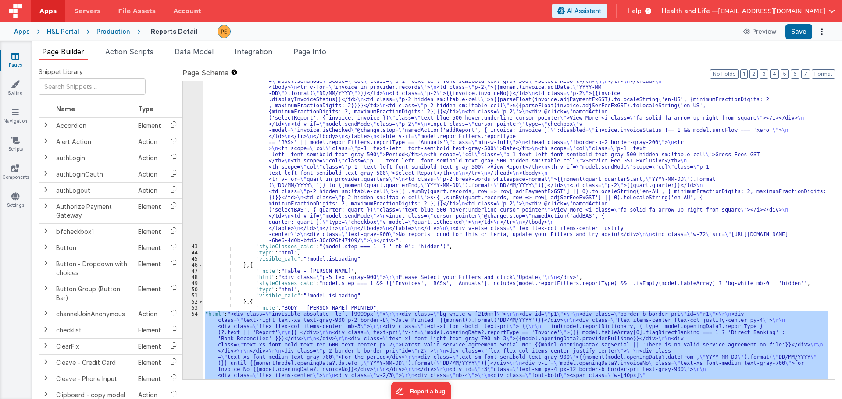
scroll to position [827, 0]
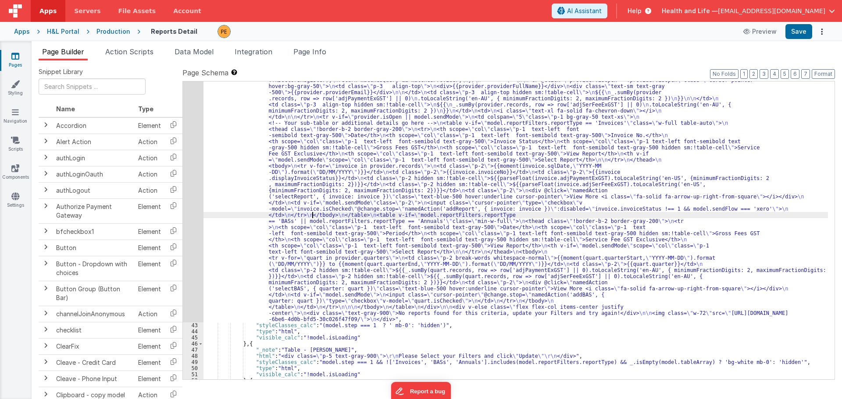
click at [311, 218] on div ""html" : "<div v-if= \" !_.isEmpty(model.filteredTableArray) && !model.isLoadin…" at bounding box center [515, 306] width 624 height 642
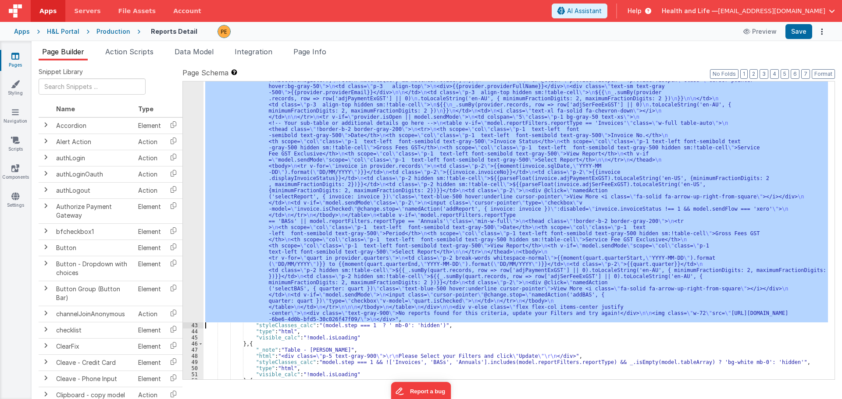
click at [196, 226] on div "42" at bounding box center [193, 154] width 21 height 338
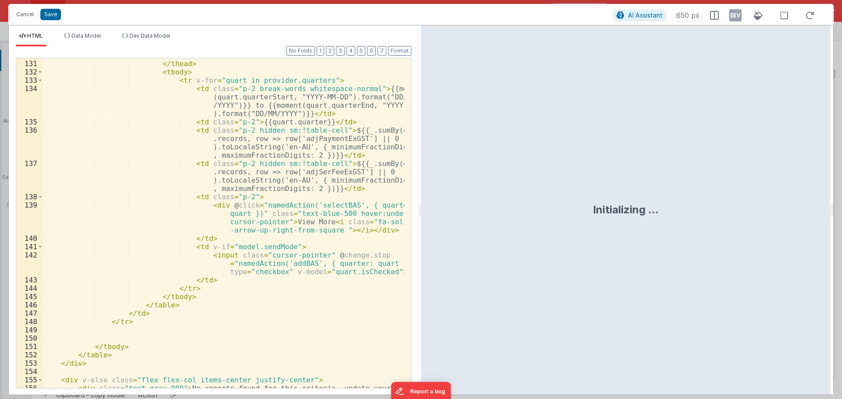
scroll to position [1477, 0]
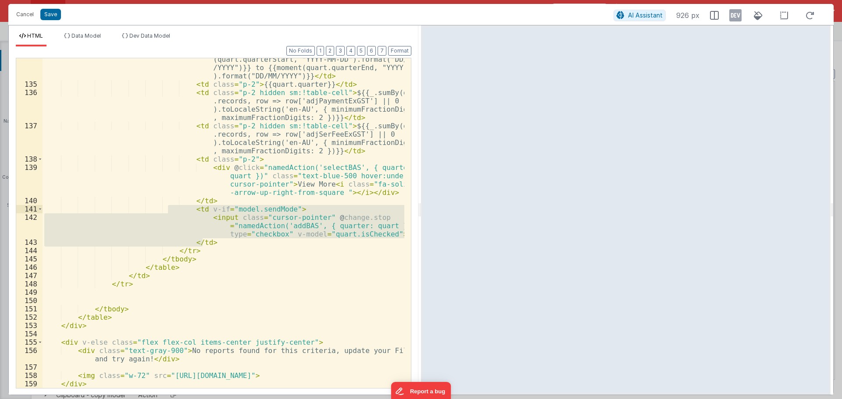
drag, startPoint x: 210, startPoint y: 242, endPoint x: 167, endPoint y: 210, distance: 53.6
click at [167, 210] on div "< td class = "p-2 break-words whitespace-normal" > {{moment (quart.quarterStart…" at bounding box center [224, 233] width 362 height 372
click at [223, 233] on div "< td class = "p-2 break-words whitespace-normal" > {{moment (quart.quarterStart…" at bounding box center [224, 223] width 362 height 330
drag, startPoint x: 384, startPoint y: 235, endPoint x: 39, endPoint y: 216, distance: 345.5
click at [39, 216] on div "134 135 136 137 138 139 140 141 142 143 144 145 146 147 148 149 150 151 152 153…" at bounding box center [213, 223] width 395 height 331
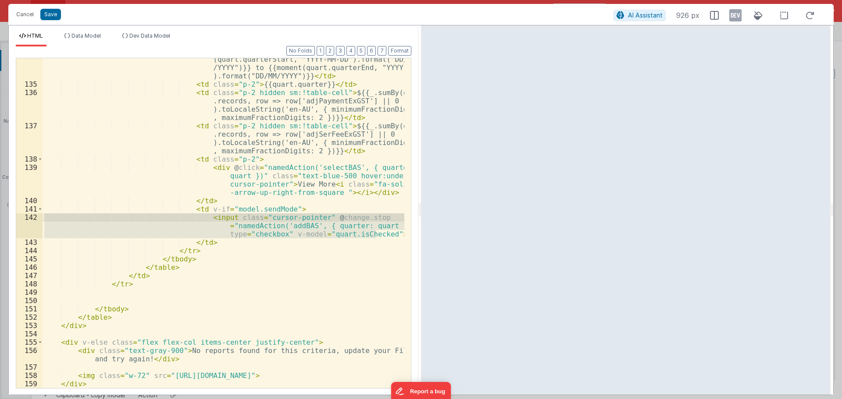
click at [312, 223] on div "< td class = "p-2 break-words whitespace-normal" > {{moment (quart.quarterStart…" at bounding box center [224, 223] width 362 height 330
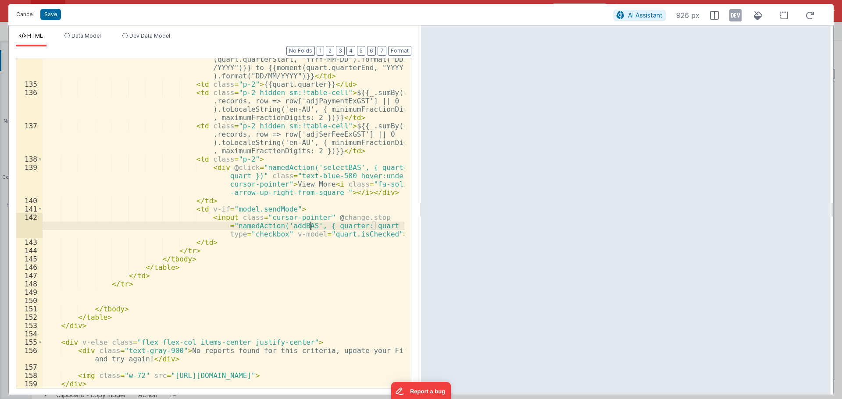
click at [22, 14] on button "Cancel" at bounding box center [25, 14] width 26 height 12
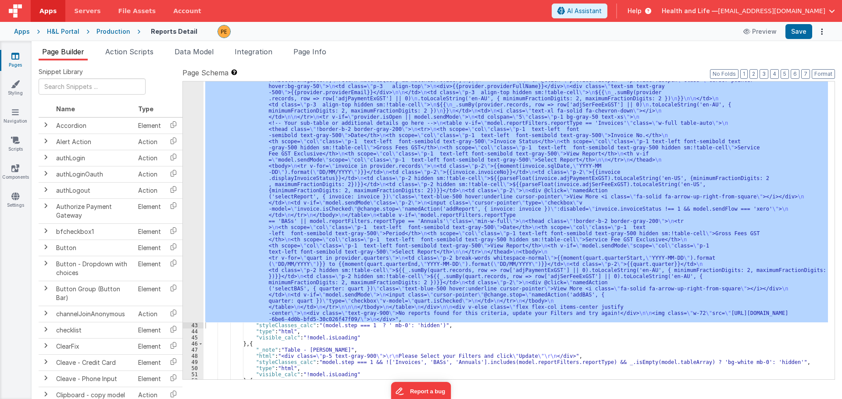
click at [346, 299] on div ""html" : "<div v-if= \" !_.isEmpty(model.filteredTableArray) && !model.isLoadin…" at bounding box center [515, 231] width 624 height 298
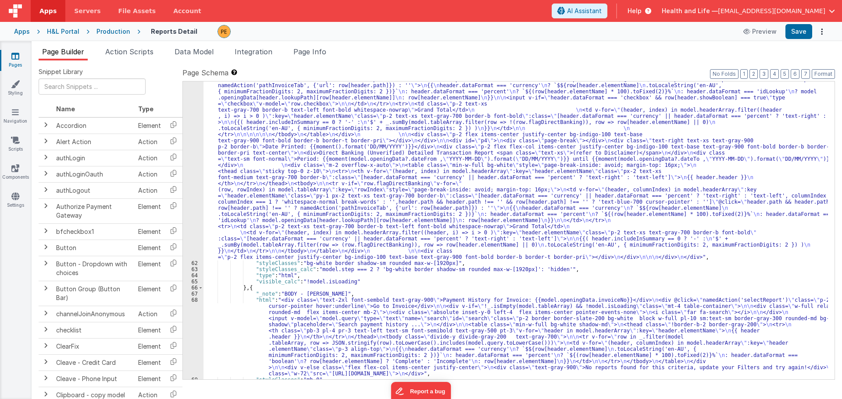
scroll to position [3257, 0]
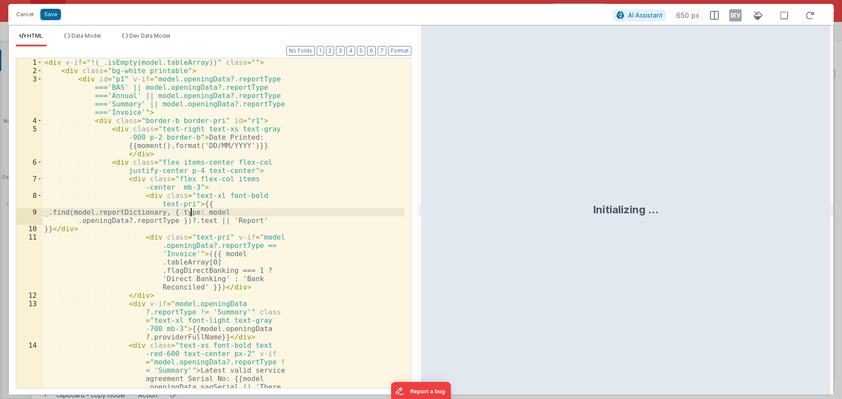
click at [191, 201] on div "< div v-if = "!(_.isEmpty(model.tableArray))" class = "" > < div class = "bg-wh…" at bounding box center [224, 260] width 362 height 405
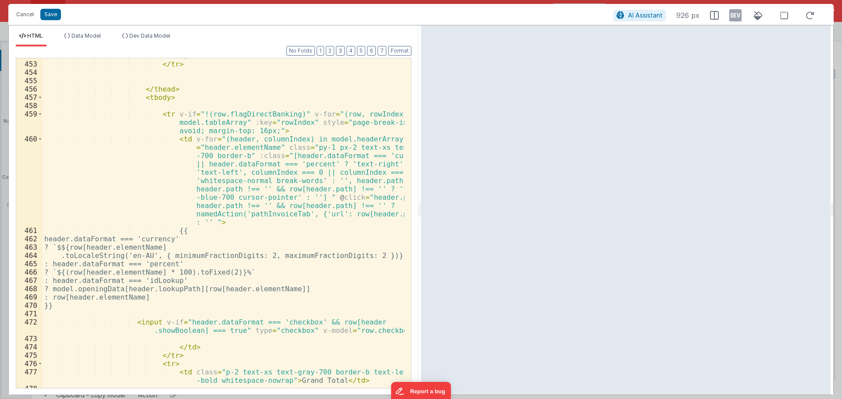
scroll to position [5208, 0]
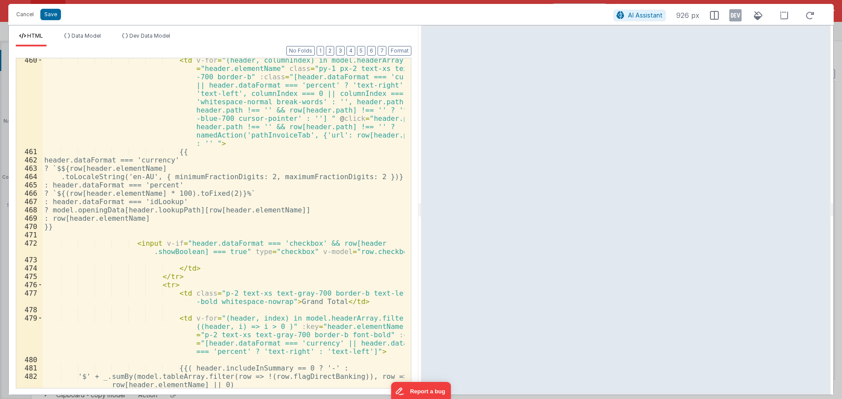
click at [176, 219] on div "< td v-for = "(header, columnIndex) in model.headerArray" :key = "header.elemen…" at bounding box center [224, 275] width 362 height 438
click at [243, 238] on div "< td v-for = "(header, columnIndex) in model.headerArray" :key = "header.elemen…" at bounding box center [224, 275] width 362 height 438
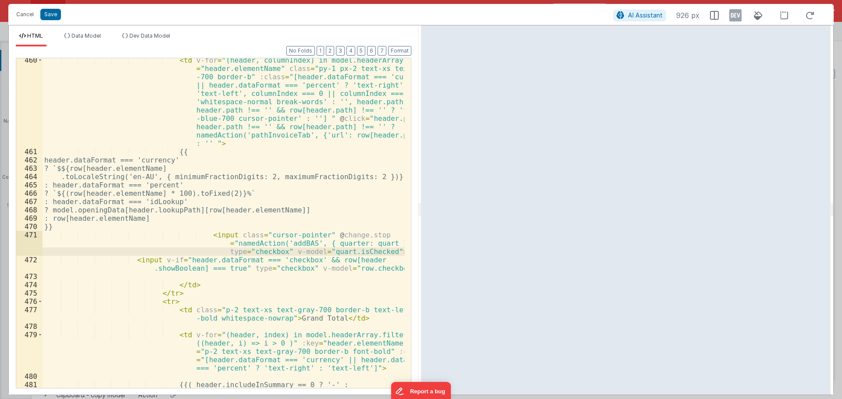
click at [196, 235] on div "< td v-for = "(header, columnIndex) in model.headerArray" :key = "header.elemen…" at bounding box center [224, 275] width 362 height 438
drag, startPoint x: 224, startPoint y: 236, endPoint x: 311, endPoint y: 237, distance: 87.2
click at [311, 237] on div "< td v-for = "(header, columnIndex) in model.headerArray" :key = "header.elemen…" at bounding box center [224, 275] width 362 height 438
click at [153, 260] on div "< td v-for = "(header, columnIndex) in model.headerArray" :key = "header.elemen…" at bounding box center [224, 275] width 362 height 438
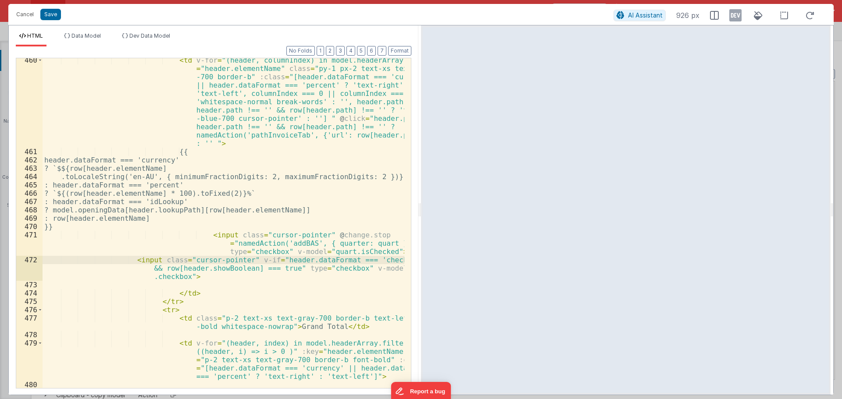
click at [246, 259] on div "< td v-for = "(header, columnIndex) in model.headerArray" :key = "header.elemen…" at bounding box center [224, 271] width 362 height 430
click at [275, 259] on div "< td v-for = "(header, columnIndex) in model.headerArray" :key = "header.elemen…" at bounding box center [224, 271] width 362 height 430
click at [280, 262] on div "< td v-for = "(header, columnIndex) in model.headerArray" :key = "header.elemen…" at bounding box center [224, 271] width 362 height 430
click at [335, 267] on div "< td v-for = "(header, columnIndex) in model.headerArray" :key = "header.elemen…" at bounding box center [224, 271] width 362 height 430
click at [340, 268] on div "< td v-for = "(header, columnIndex) in model.headerArray" :key = "header.elemen…" at bounding box center [224, 271] width 362 height 430
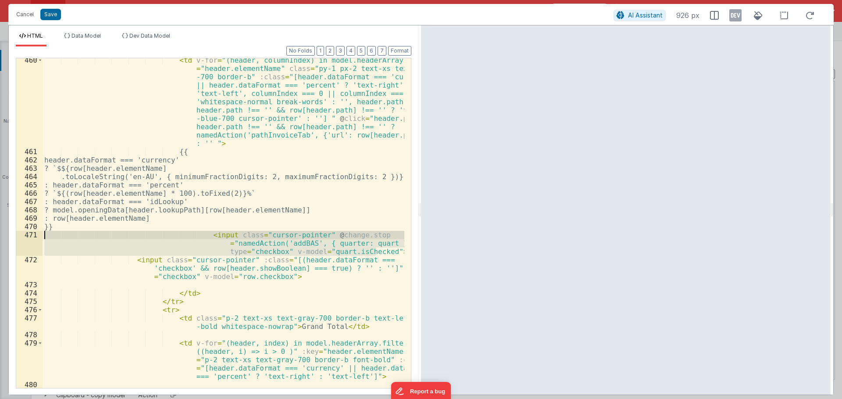
drag, startPoint x: 379, startPoint y: 252, endPoint x: 45, endPoint y: 238, distance: 333.9
click at [45, 238] on div "< td v-for = "(header, columnIndex) in model.headerArray" :key = "header.elemen…" at bounding box center [224, 271] width 362 height 430
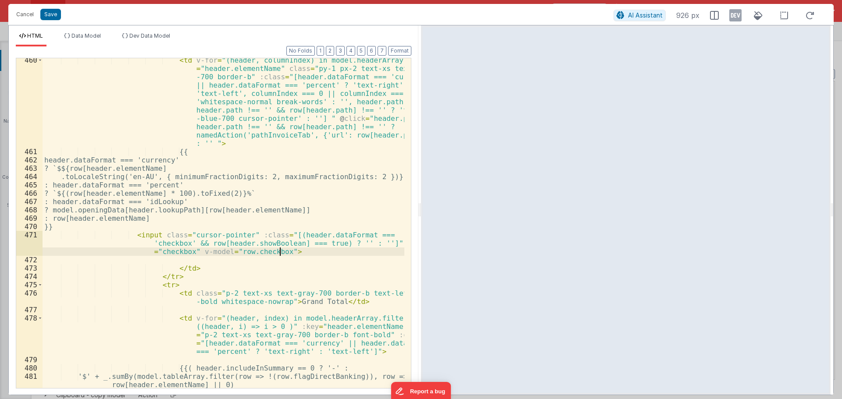
click at [301, 252] on div "< td v-for = "(header, columnIndex) in model.headerArray" :key = "header.elemen…" at bounding box center [224, 275] width 362 height 438
click at [265, 249] on div "< td v-for = "(header, columnIndex) in model.headerArray" :key = "header.elemen…" at bounding box center [224, 275] width 362 height 438
click at [233, 249] on div "< td v-for = "(header, columnIndex) in model.headerArray" :key = "header.elemen…" at bounding box center [224, 275] width 362 height 438
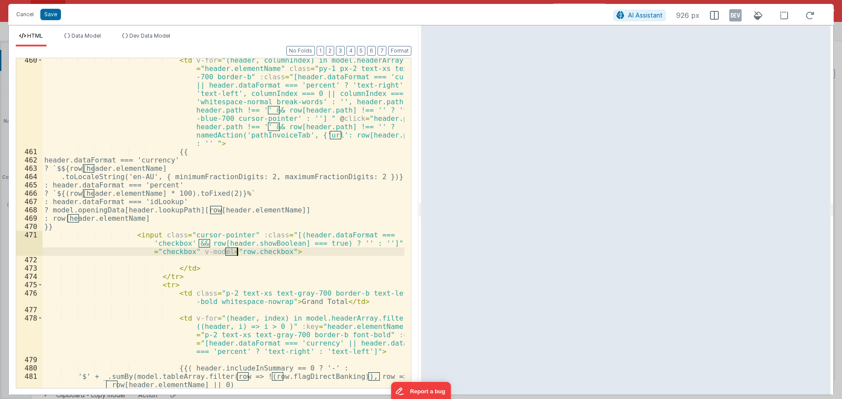
click at [249, 253] on div "< td v-for = "(header, columnIndex) in model.headerArray" :key = "header.elemen…" at bounding box center [224, 275] width 362 height 438
click at [283, 253] on div "< td v-for = "(header, columnIndex) in model.headerArray" :key = "header.elemen…" at bounding box center [224, 275] width 362 height 438
click at [63, 10] on div "Cancel Save" at bounding box center [312, 14] width 601 height 12
click at [54, 12] on button "Save" at bounding box center [50, 14] width 21 height 11
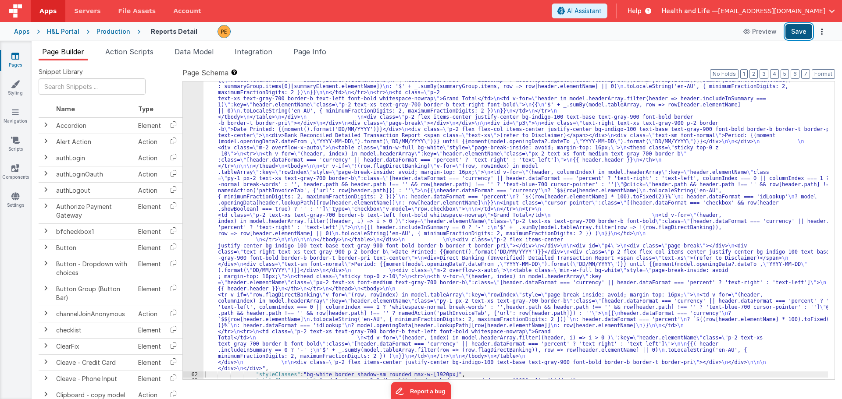
click at [802, 28] on button "Save" at bounding box center [798, 31] width 27 height 15
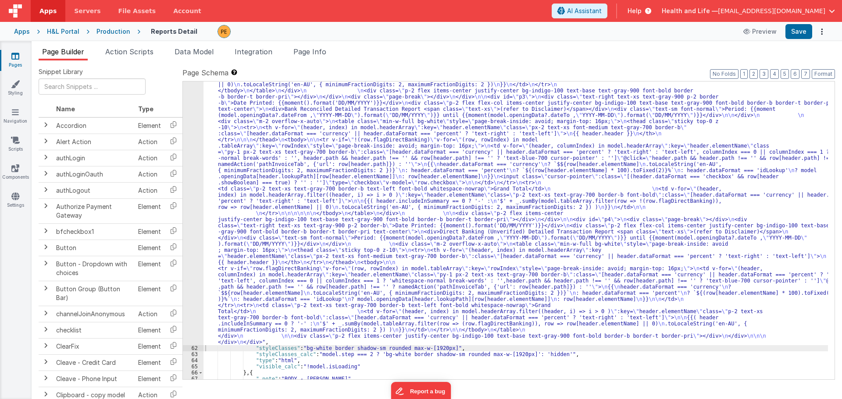
scroll to position [3310, 0]
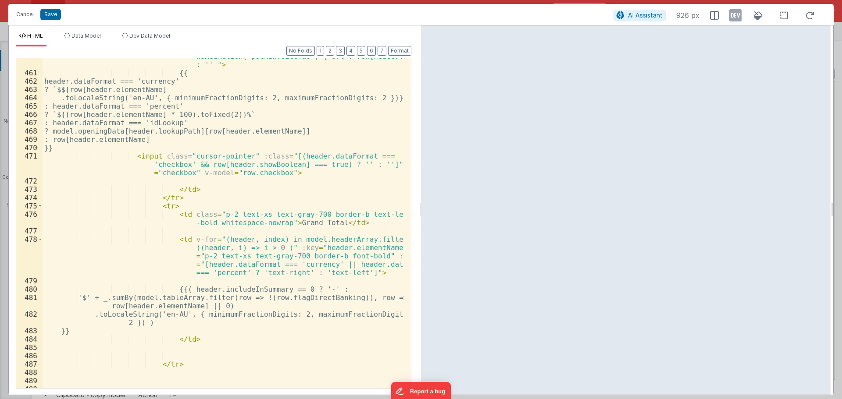
scroll to position [5261, 0]
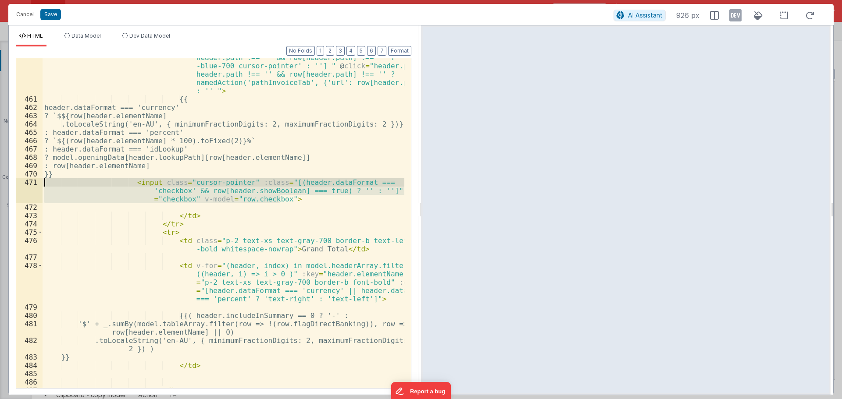
drag, startPoint x: 291, startPoint y: 199, endPoint x: -28, endPoint y: 182, distance: 318.8
click at [0, 182] on html "Cancel Save AI Assistant 926 px HTML Data Model Dev Data Model Format 7 6 5 4 3…" at bounding box center [421, 199] width 842 height 399
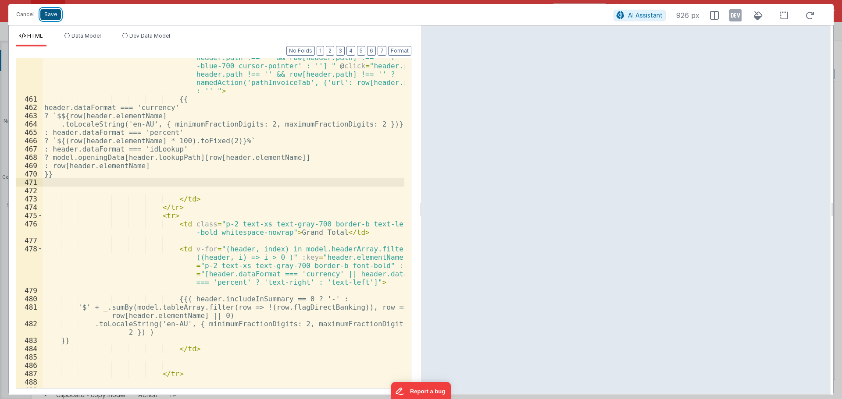
click at [55, 14] on button "Save" at bounding box center [50, 14] width 21 height 11
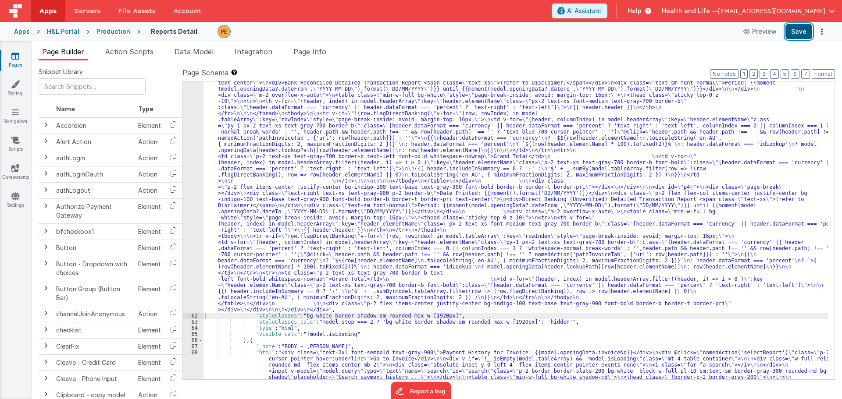
click at [802, 32] on button "Save" at bounding box center [798, 31] width 27 height 15
click at [118, 31] on div "Production" at bounding box center [113, 31] width 34 height 9
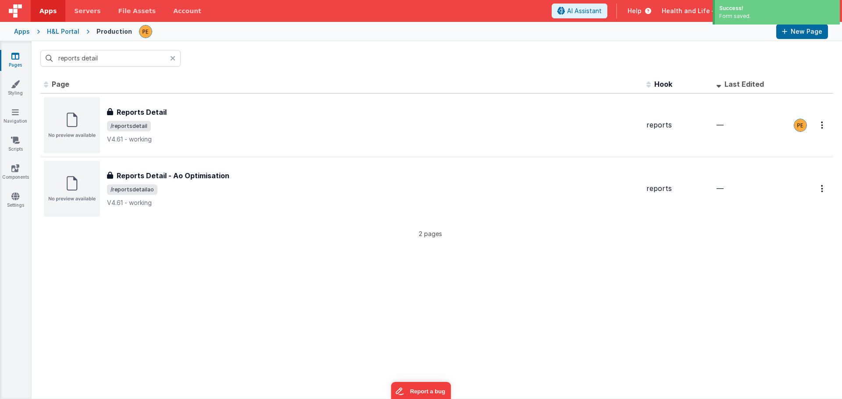
click at [67, 27] on div "H&L Portal" at bounding box center [63, 31] width 32 height 9
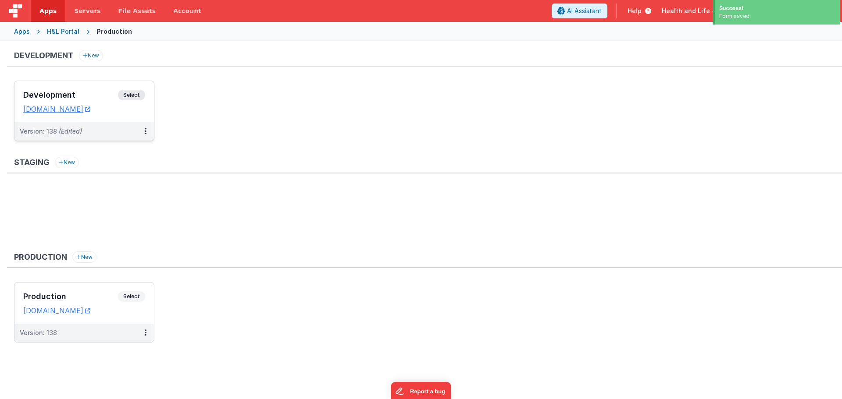
click at [136, 87] on div "Development Select URLs hnldev.fmbetterforms.com" at bounding box center [83, 101] width 139 height 41
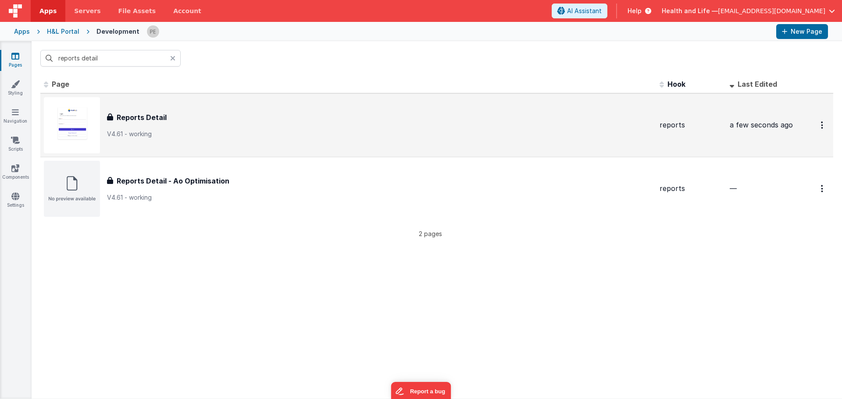
click at [204, 115] on div "Reports Detail" at bounding box center [379, 117] width 545 height 11
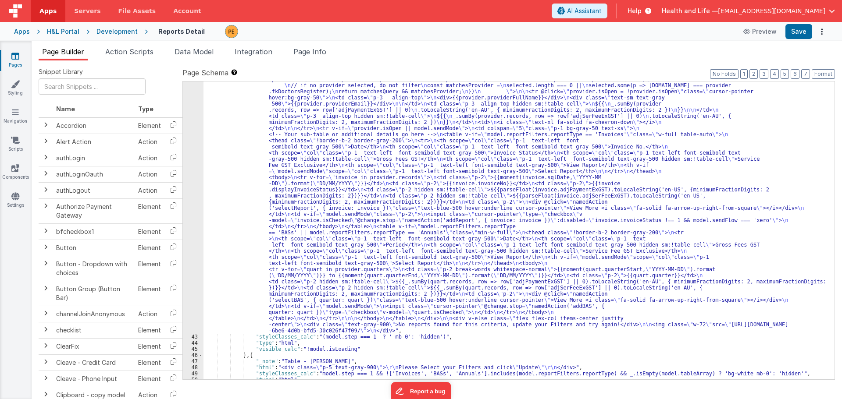
scroll to position [1000, 0]
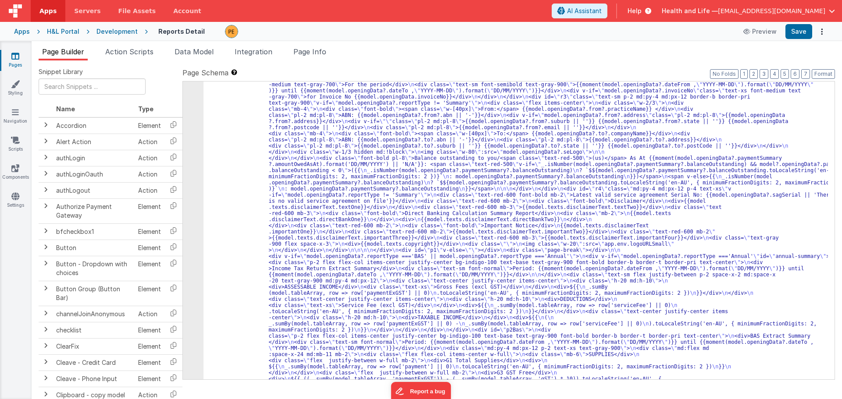
scroll to position [2446, 0]
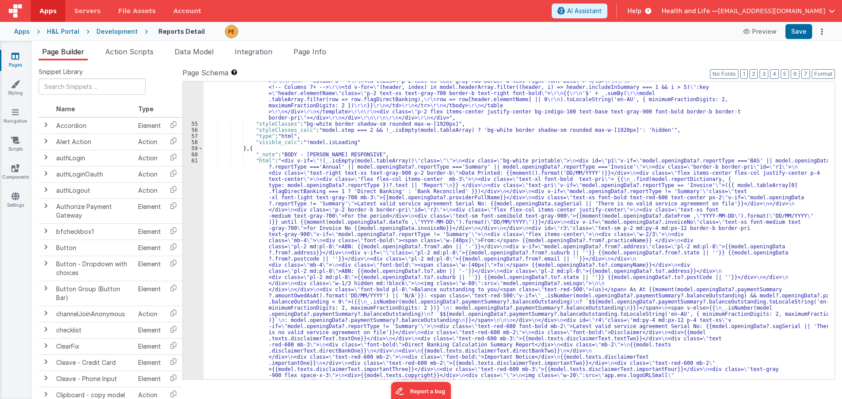
click at [276, 207] on div ""html" : "<div class= \" invisible absolute -left-[9999px] \" > \r\n <div class…" at bounding box center [515, 203] width 624 height 2864
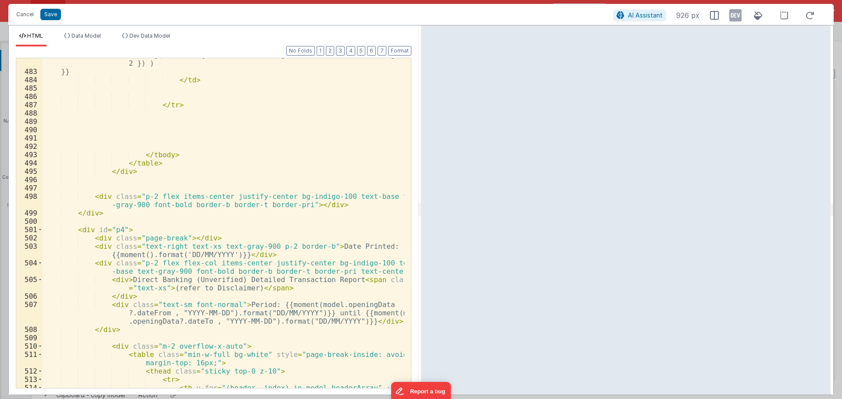
scroll to position [5399, 0]
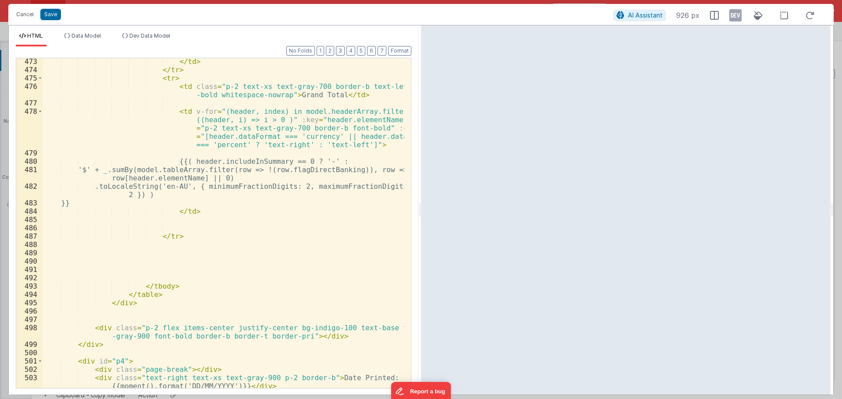
click at [179, 197] on div "</ td > </ tr > < tr > < td class = "p-2 text-xs text-gray-700 border-b text-le…" at bounding box center [224, 234] width 362 height 355
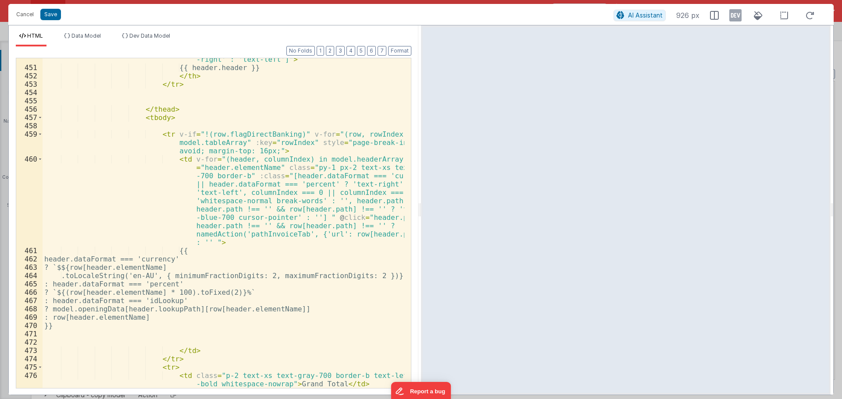
scroll to position [5214, 0]
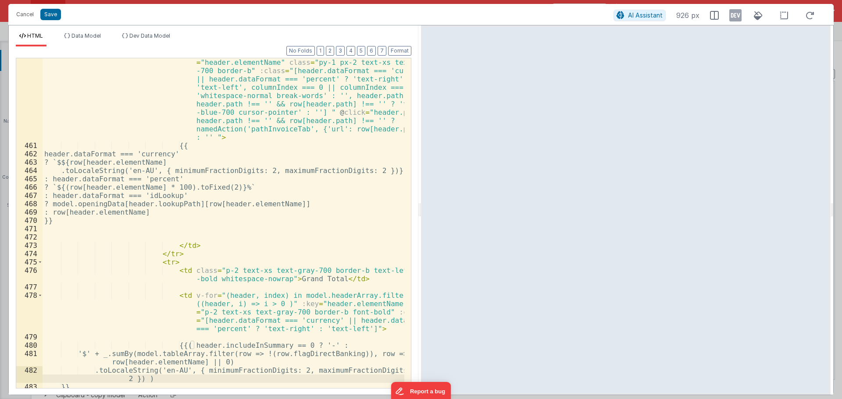
click at [176, 232] on div "< td v-for = "(header, columnIndex) in model.headerArray" :key = "header.elemen…" at bounding box center [224, 265] width 362 height 430
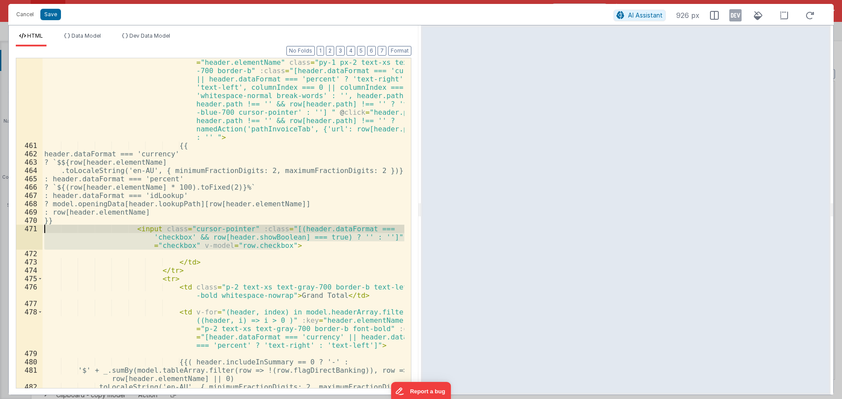
drag, startPoint x: 290, startPoint y: 245, endPoint x: 41, endPoint y: 228, distance: 249.6
click at [41, 228] on div "460 461 462 463 464 465 466 467 468 469 470 471 472 473 474 475 476 477 478 479…" at bounding box center [213, 223] width 395 height 331
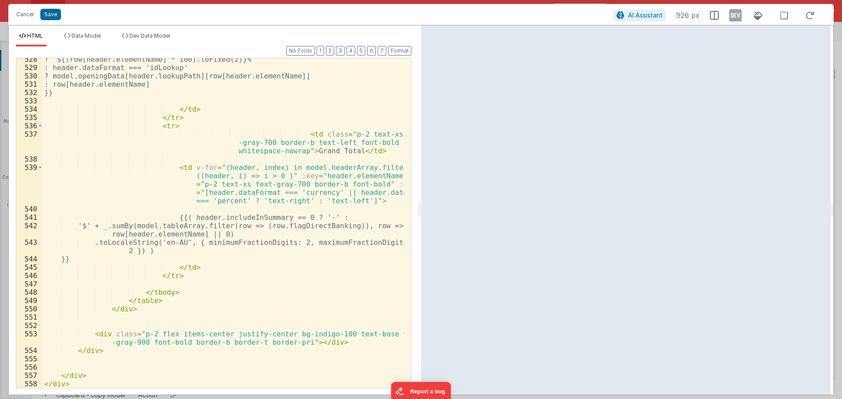
scroll to position [6047, 0]
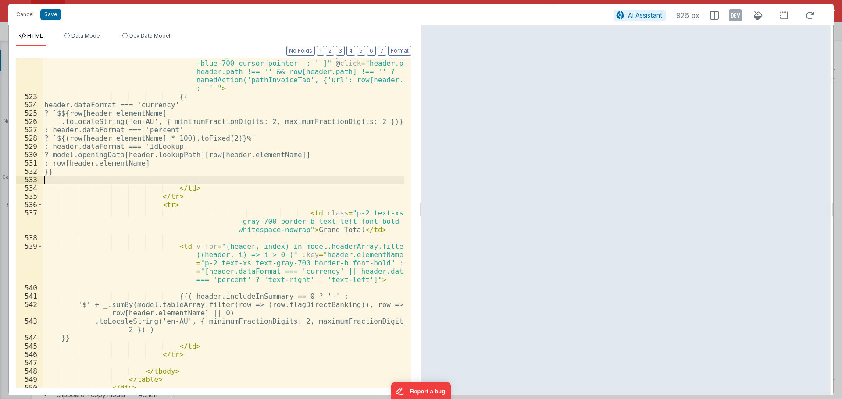
click at [193, 176] on div "< td v-for = "(header, columnIndex) in model.headerArray" :key = "header.elemen…" at bounding box center [224, 216] width 362 height 430
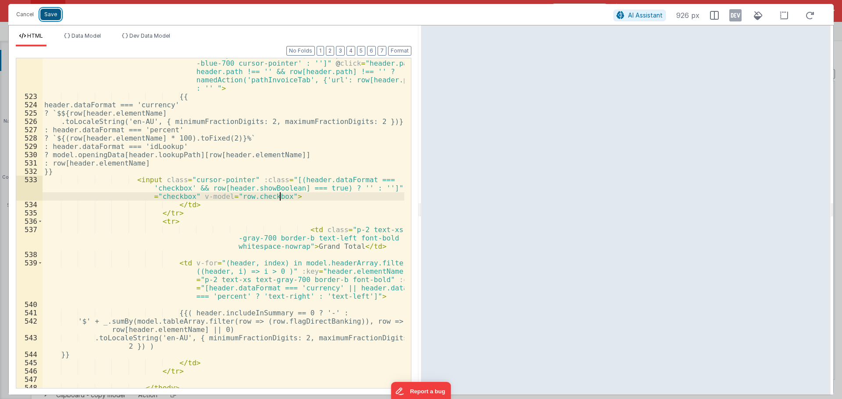
click at [53, 16] on button "Save" at bounding box center [50, 14] width 21 height 11
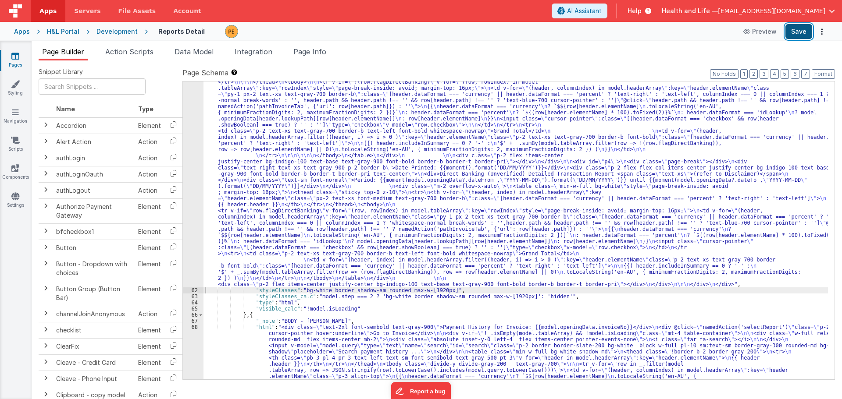
click at [797, 32] on button "Save" at bounding box center [798, 31] width 27 height 15
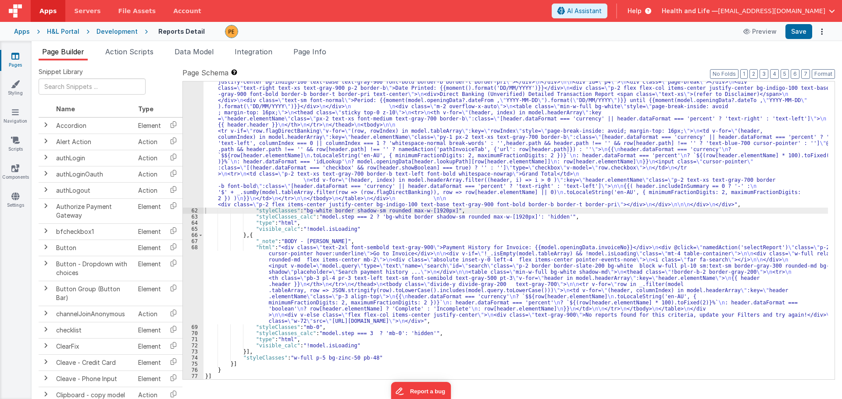
scroll to position [3420, 0]
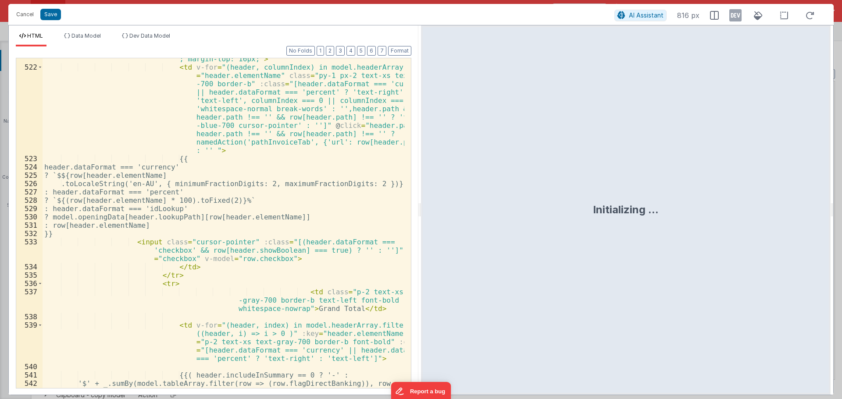
scroll to position [6011, 0]
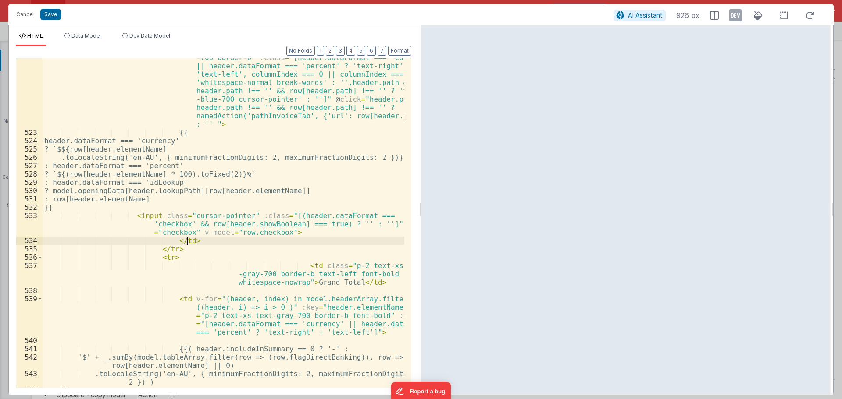
click at [192, 239] on div "< td v-for = "(header, columnIndex) in model.headerArray" :key = "header.elemen…" at bounding box center [224, 252] width 362 height 430
click at [246, 228] on div "< td v-for = "(header, columnIndex) in model.headerArray" :key = "header.elemen…" at bounding box center [224, 252] width 362 height 430
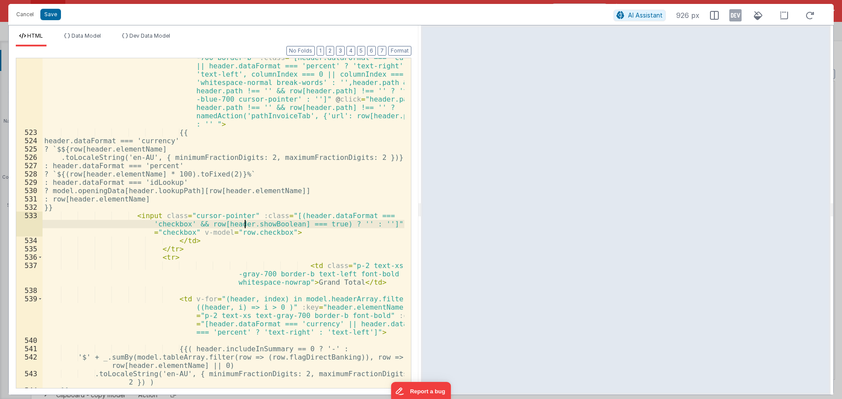
click at [278, 232] on div "< td v-for = "(header, columnIndex) in model.headerArray" :key = "header.elemen…" at bounding box center [224, 252] width 362 height 430
click at [226, 231] on div "< td v-for = "(header, columnIndex) in model.headerArray" :key = "header.elemen…" at bounding box center [224, 252] width 362 height 430
click at [248, 232] on div "< td v-for = "(header, columnIndex) in model.headerArray" :key = "header.elemen…" at bounding box center [224, 252] width 362 height 430
drag, startPoint x: 243, startPoint y: 214, endPoint x: 267, endPoint y: 215, distance: 24.1
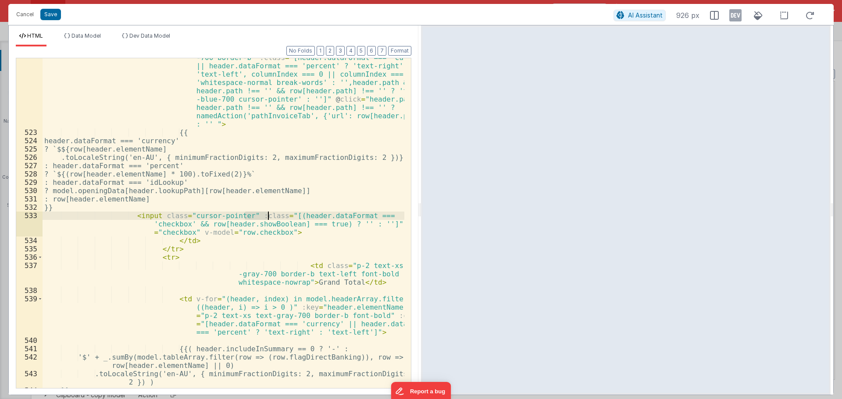
click at [267, 215] on div "< td v-for = "(header, columnIndex) in model.headerArray" :key = "header.elemen…" at bounding box center [224, 252] width 362 height 430
click at [272, 217] on div "< td v-for = "(header, columnIndex) in model.headerArray" :key = "header.elemen…" at bounding box center [224, 252] width 362 height 430
drag, startPoint x: 281, startPoint y: 224, endPoint x: 320, endPoint y: 227, distance: 40.0
click at [320, 227] on div "< td v-for = "(header, columnIndex) in model.headerArray" :key = "header.elemen…" at bounding box center [224, 252] width 362 height 430
click at [53, 8] on div "Cancel Save" at bounding box center [312, 14] width 601 height 12
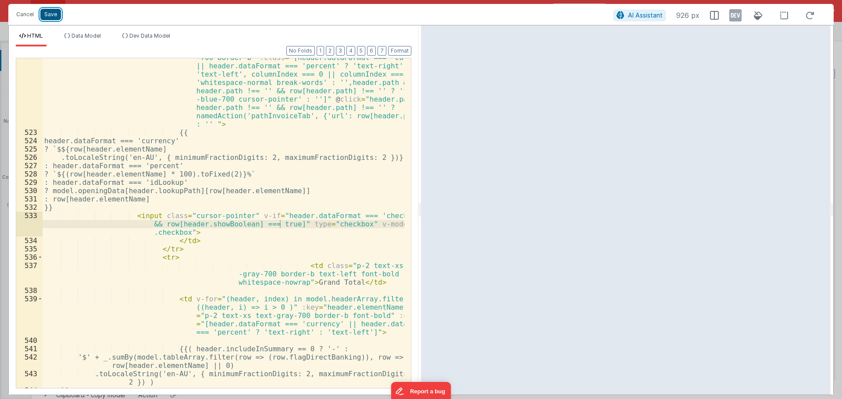
click at [53, 9] on button "Save" at bounding box center [50, 14] width 21 height 11
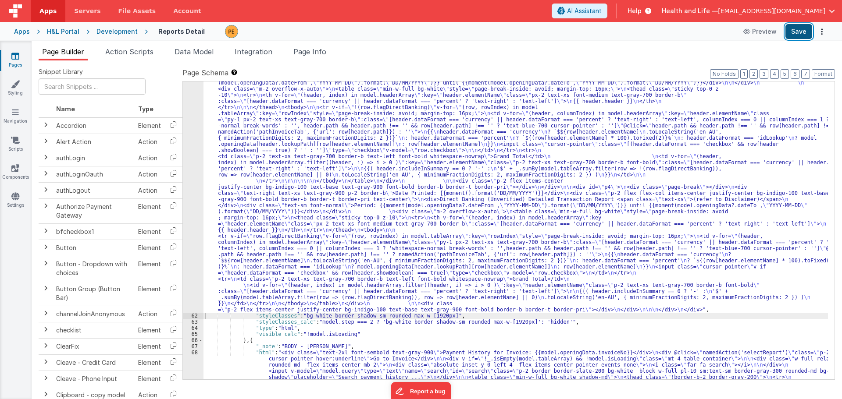
click at [796, 29] on button "Save" at bounding box center [798, 31] width 27 height 15
click at [798, 29] on button "Save" at bounding box center [798, 31] width 27 height 15
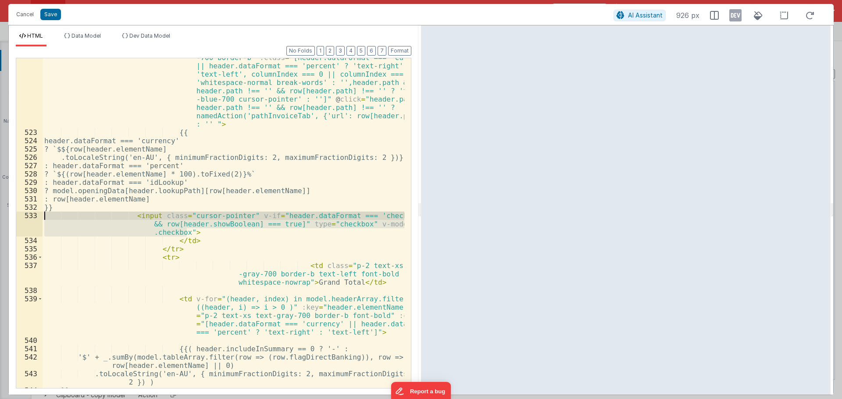
drag, startPoint x: 188, startPoint y: 233, endPoint x: 35, endPoint y: 217, distance: 154.2
click at [35, 217] on div "522 523 524 525 526 527 528 529 530 531 532 533 534 535 536 537 538 539 540 541…" at bounding box center [213, 223] width 395 height 331
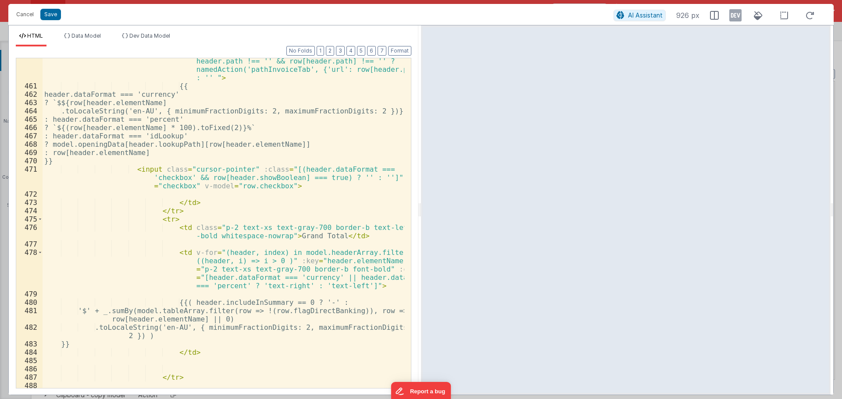
scroll to position [5169, 0]
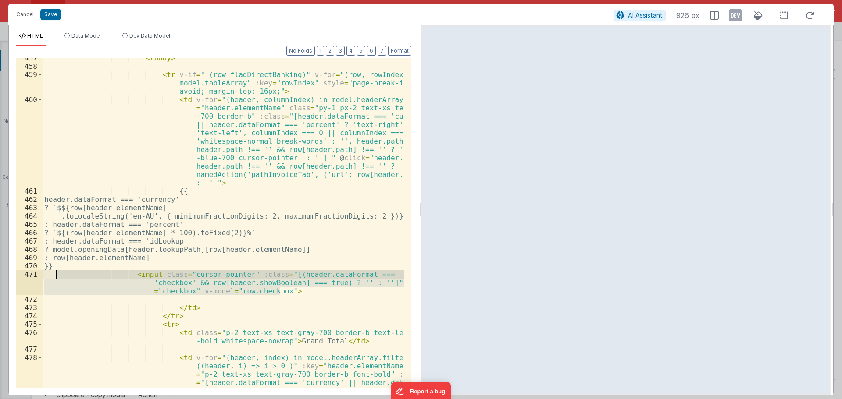
drag, startPoint x: 294, startPoint y: 293, endPoint x: 57, endPoint y: 273, distance: 238.0
click at [57, 273] on div "< tbody > < tr v-if = "!(row.flagDirectBanking)" v-for = "(row, rowIndex) in mo…" at bounding box center [224, 244] width 362 height 380
click at [229, 272] on div "< tbody > < tr v-if = "!(row.flagDirectBanking)" v-for = "(row, rowIndex) in mo…" at bounding box center [224, 223] width 362 height 330
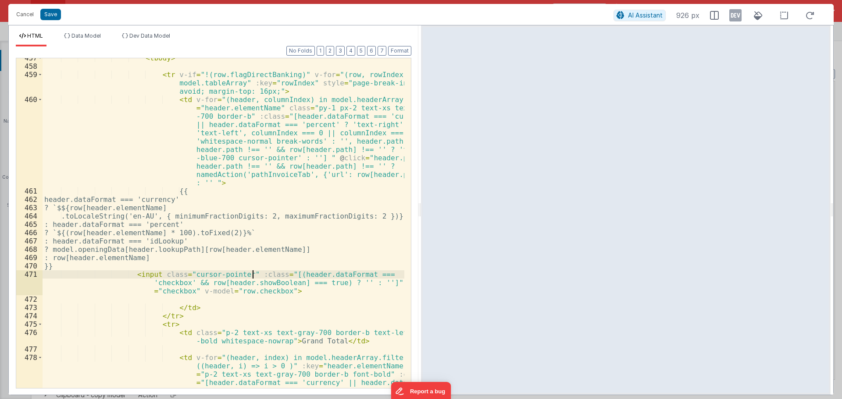
click at [253, 272] on div "< tbody > < tr v-if = "!(row.flagDirectBanking)" v-for = "(row, rowIndex) in mo…" at bounding box center [224, 244] width 362 height 380
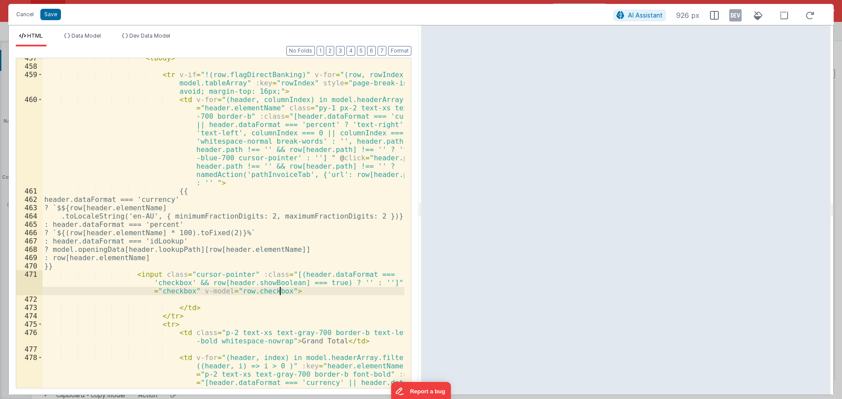
click at [283, 292] on div "< tbody > < tr v-if = "!(row.flagDirectBanking)" v-for = "(row, rowIndex) in mo…" at bounding box center [224, 244] width 362 height 380
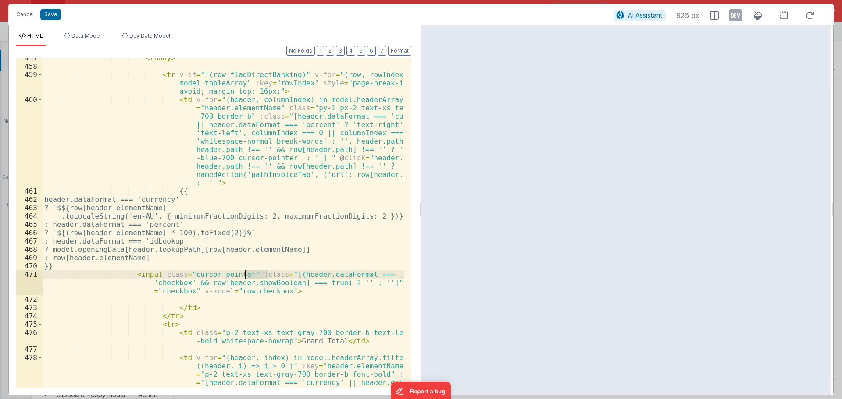
drag, startPoint x: 269, startPoint y: 276, endPoint x: 244, endPoint y: 275, distance: 25.4
click at [244, 275] on div "< tbody > < tr v-if = "!(row.flagDirectBanking)" v-for = "(row, rowIndex) in mo…" at bounding box center [224, 244] width 362 height 380
drag, startPoint x: 279, startPoint y: 285, endPoint x: 326, endPoint y: 284, distance: 46.9
click at [326, 284] on div "< tbody > < tr v-if = "!(row.flagDirectBanking)" v-for = "(row, rowIndex) in mo…" at bounding box center [224, 244] width 362 height 380
click at [58, 16] on button "Save" at bounding box center [50, 14] width 21 height 11
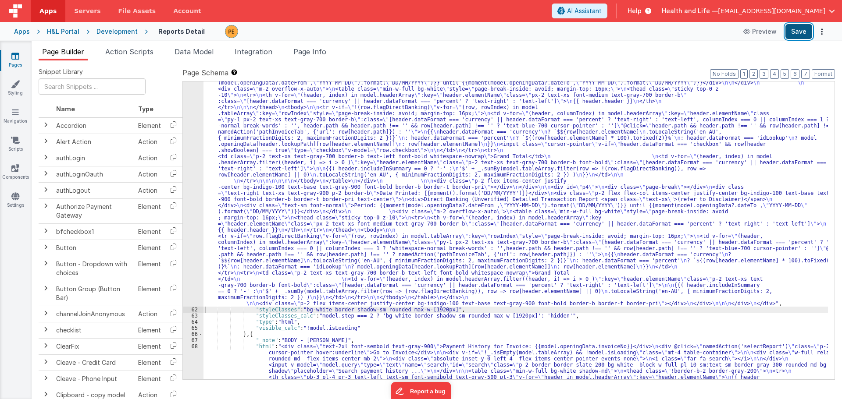
click at [806, 28] on button "Save" at bounding box center [798, 31] width 27 height 15
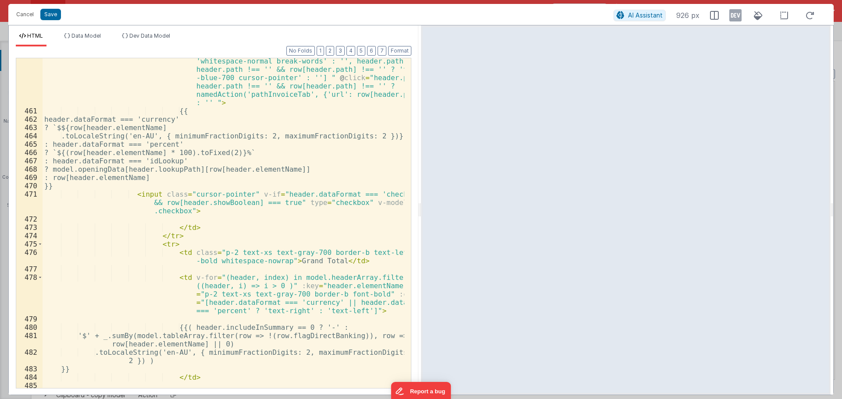
scroll to position [5249, 0]
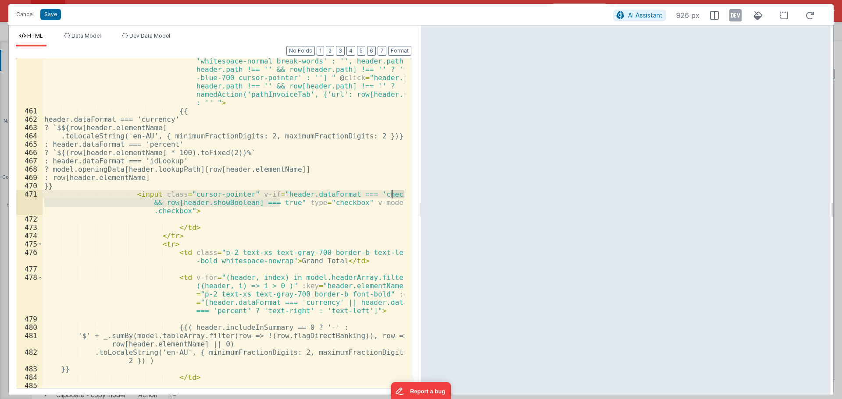
drag, startPoint x: 279, startPoint y: 203, endPoint x: 390, endPoint y: 194, distance: 111.3
click at [390, 194] on div "< td v-for = "(header, columnIndex) in model.headerArray" :key = "header.elemen…" at bounding box center [224, 230] width 362 height 430
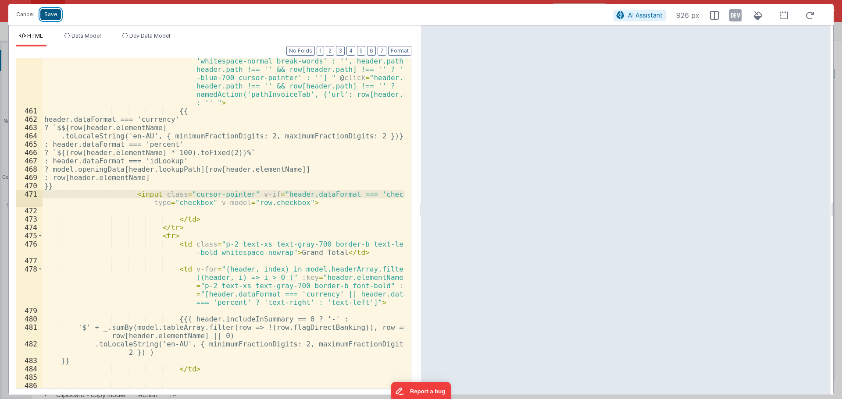
click at [55, 13] on button "Save" at bounding box center [50, 14] width 21 height 11
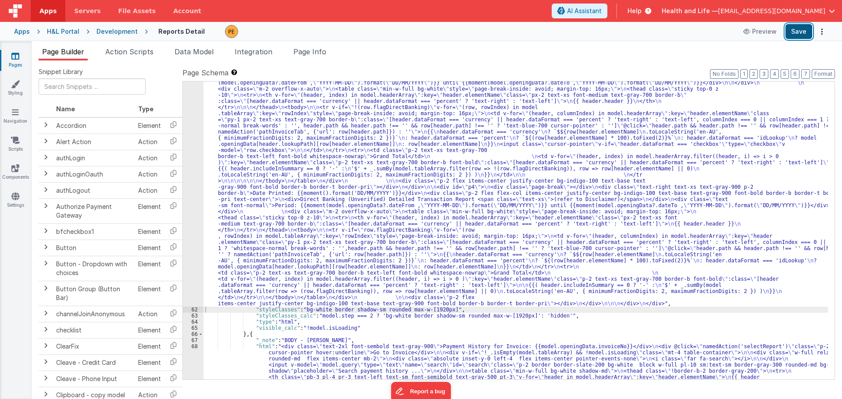
click at [797, 28] on button "Save" at bounding box center [798, 31] width 27 height 15
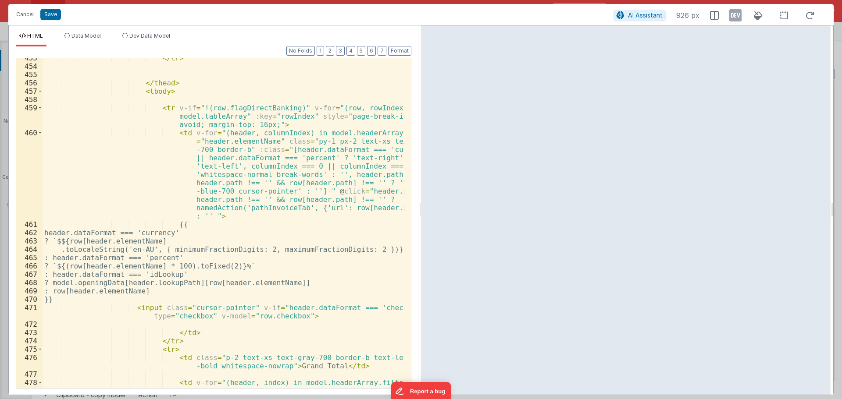
scroll to position [5214, 0]
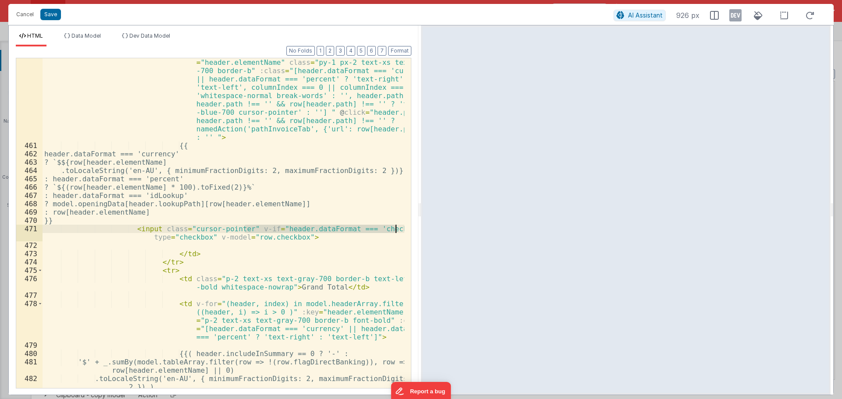
drag, startPoint x: 244, startPoint y: 228, endPoint x: 395, endPoint y: 231, distance: 151.3
click at [395, 231] on div "< td v-for = "(header, columnIndex) in model.headerArray" :key = "header.elemen…" at bounding box center [224, 265] width 362 height 430
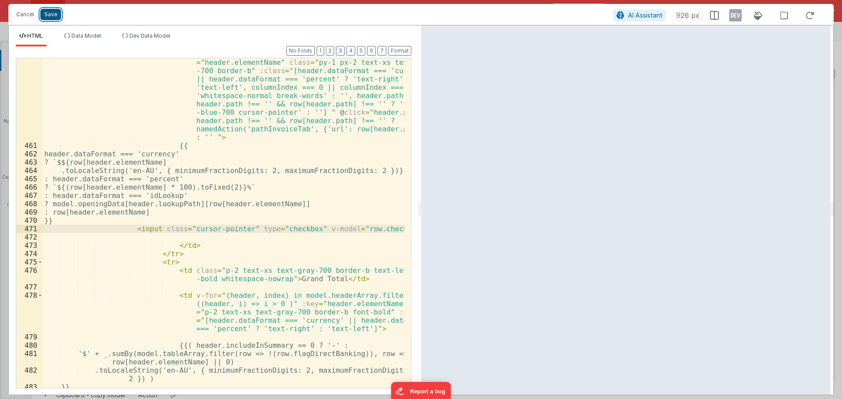
click at [52, 13] on button "Save" at bounding box center [50, 14] width 21 height 11
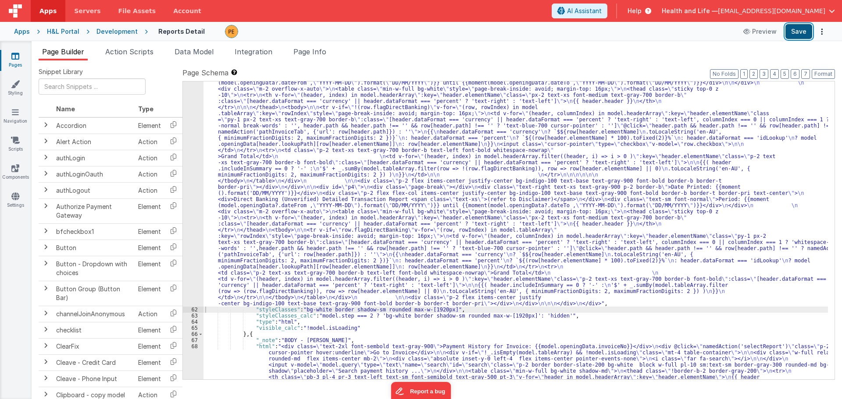
click at [792, 32] on button "Save" at bounding box center [798, 31] width 27 height 15
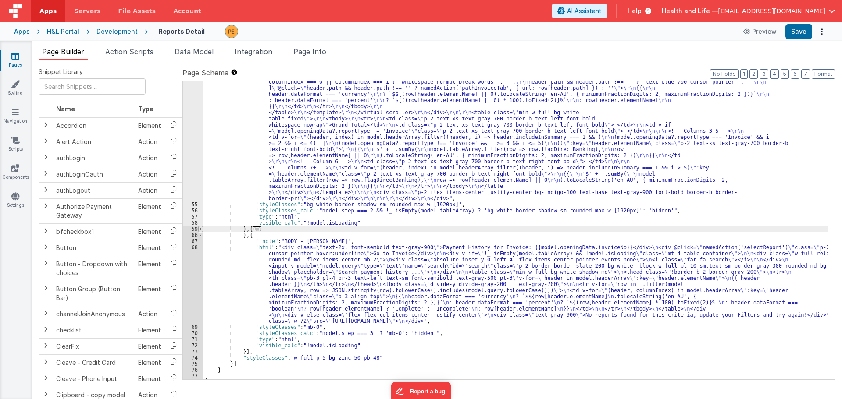
click at [199, 227] on span at bounding box center [200, 229] width 5 height 6
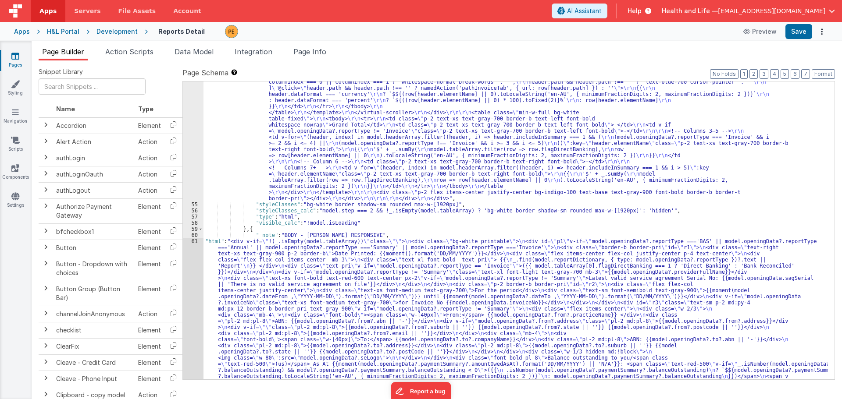
click at [282, 254] on div ""html" : "<div class= \" invisible absolute -left-[9999px] \" > \r\n <div class…" at bounding box center [515, 237] width 624 height 2772
click at [191, 261] on div "54 55 56 57 58 59 60 61 62 63 64 65 66 67 68 69 70 71 72 73 74 75 76 77" at bounding box center [193, 237] width 21 height 2772
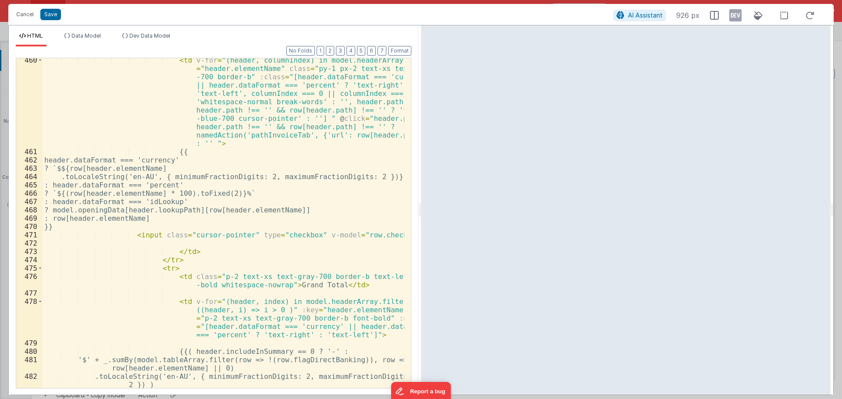
scroll to position [5235, 0]
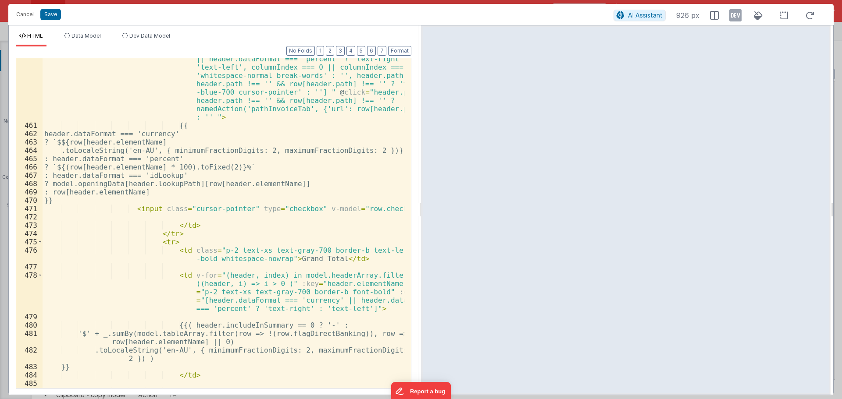
click at [184, 222] on div "< td v-for = "(header, columnIndex) in model.headerArray" :key = "header.elemen…" at bounding box center [224, 245] width 362 height 430
click at [200, 209] on div "< td v-for = "(header, columnIndex) in model.headerArray" :key = "header.elemen…" at bounding box center [224, 245] width 362 height 430
click at [220, 209] on div "< td v-for = "(header, columnIndex) in model.headerArray" :key = "header.elemen…" at bounding box center [224, 245] width 362 height 430
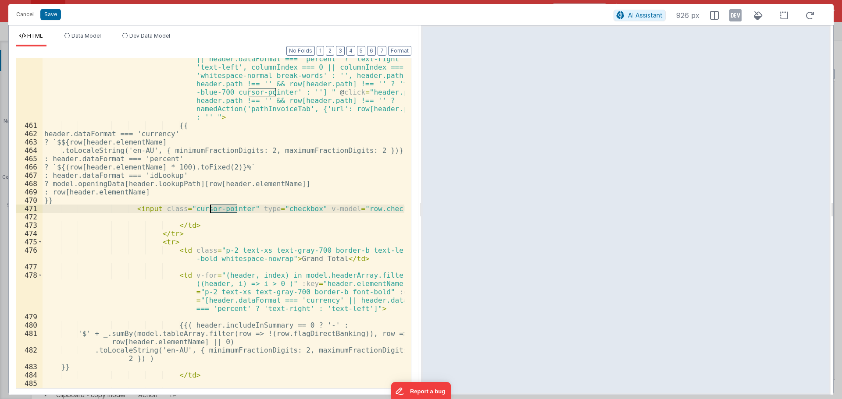
click at [249, 210] on div "< td v-for = "(header, columnIndex) in model.headerArray" :key = "header.elemen…" at bounding box center [224, 245] width 362 height 430
click at [274, 209] on div "< td v-for = "(header, columnIndex) in model.headerArray" :key = "header.elemen…" at bounding box center [224, 245] width 362 height 430
click at [326, 210] on div "< td v-for = "(header, columnIndex) in model.headerArray" :key = "header.elemen…" at bounding box center [224, 245] width 362 height 430
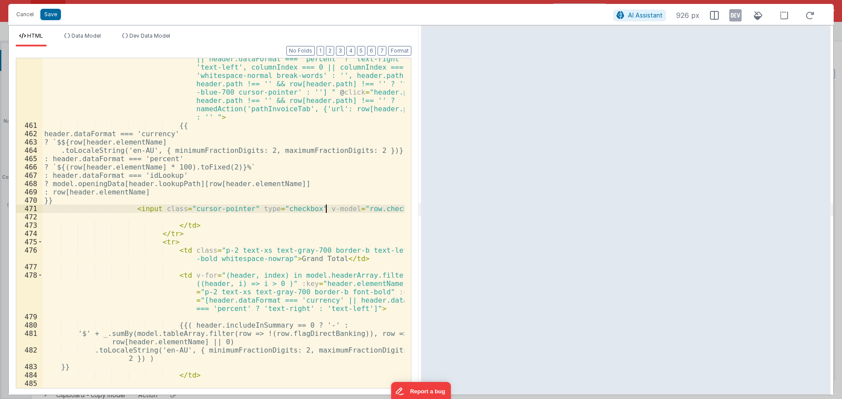
click at [326, 210] on div "< td v-for = "(header, columnIndex) in model.headerArray" :key = "header.elemen…" at bounding box center [224, 245] width 362 height 430
click at [346, 210] on div "< td v-for = "(header, columnIndex) in model.headerArray" :key = "header.elemen…" at bounding box center [224, 245] width 362 height 430
click at [364, 208] on div "< td v-for = "(header, columnIndex) in model.headerArray" :key = "header.elemen…" at bounding box center [224, 245] width 362 height 430
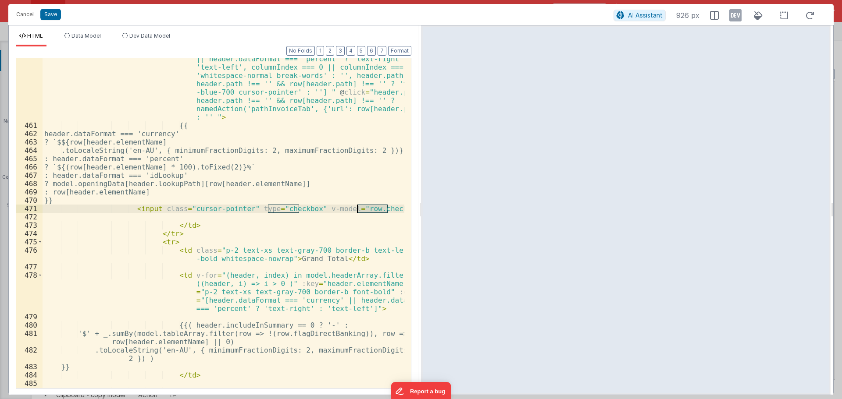
click at [280, 210] on div "< td v-for = "(header, columnIndex) in model.headerArray" :key = "header.elemen…" at bounding box center [224, 245] width 362 height 430
click at [152, 209] on div "< td v-for = "(header, columnIndex) in model.headerArray" :key = "header.elemen…" at bounding box center [224, 245] width 362 height 430
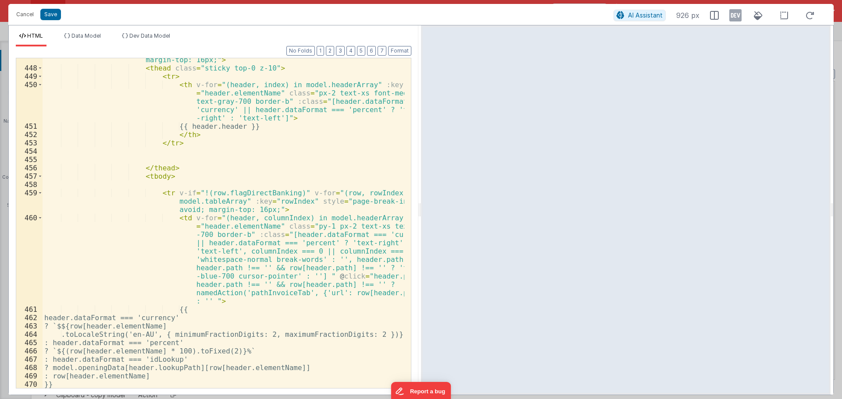
scroll to position [4893, 0]
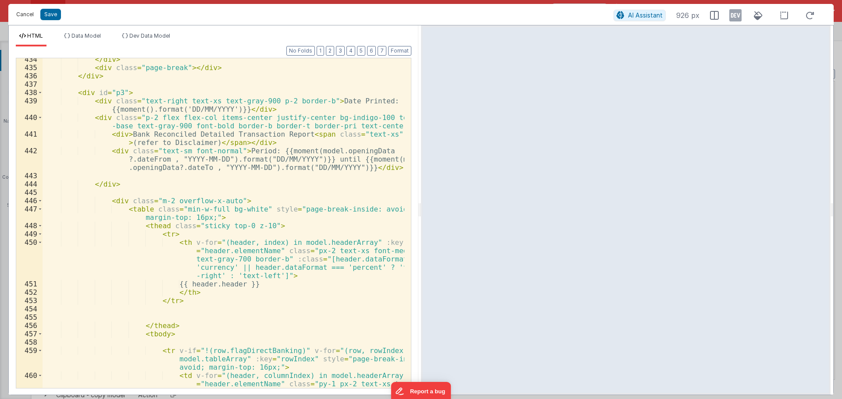
click at [25, 15] on button "Cancel" at bounding box center [25, 14] width 26 height 12
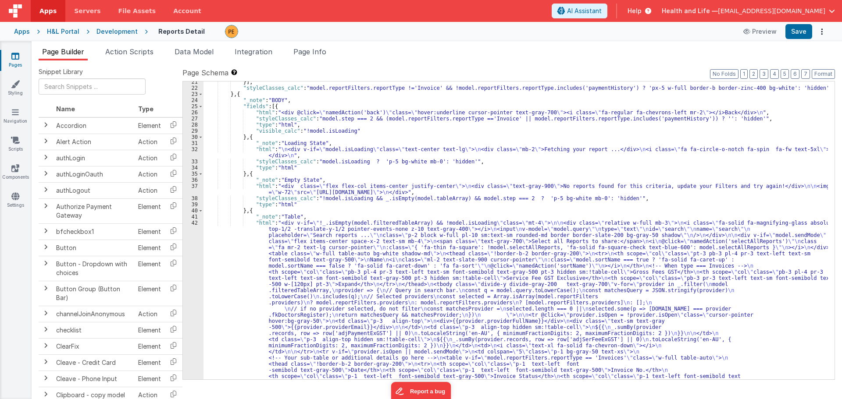
scroll to position [723, 0]
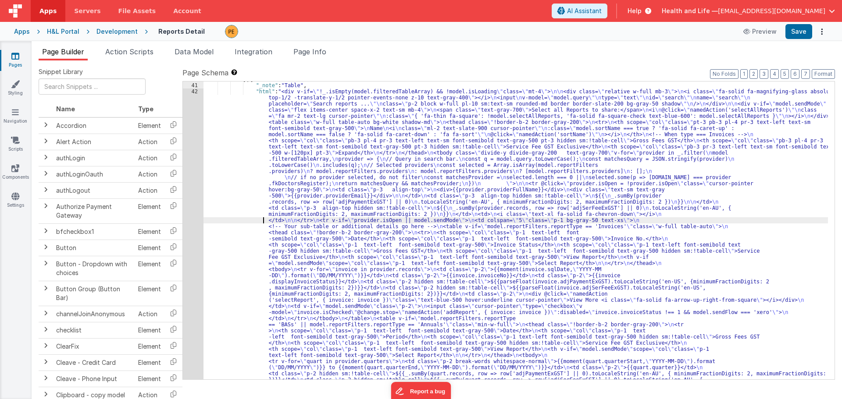
click at [261, 218] on div "} , { "_note" : "Table" , "html" : "<div v-if= \" !_.isEmpty(model.filteredTabl…" at bounding box center [515, 397] width 624 height 642
click at [193, 213] on div "40 41 42 43" at bounding box center [193, 397] width 21 height 642
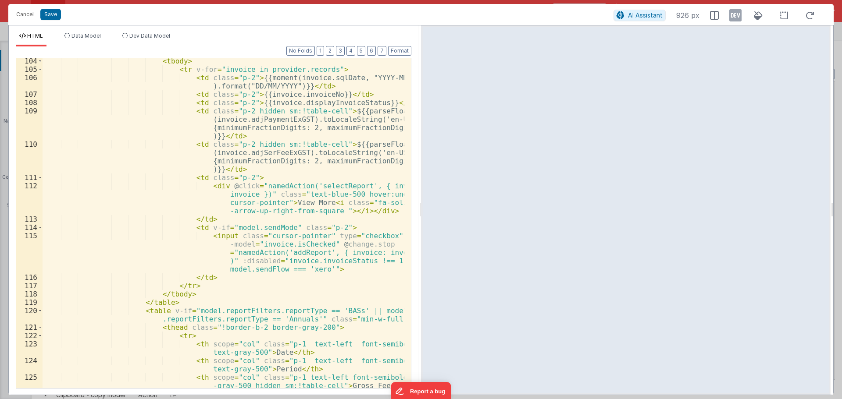
scroll to position [1026, 0]
click at [21, 13] on button "Cancel" at bounding box center [25, 14] width 26 height 12
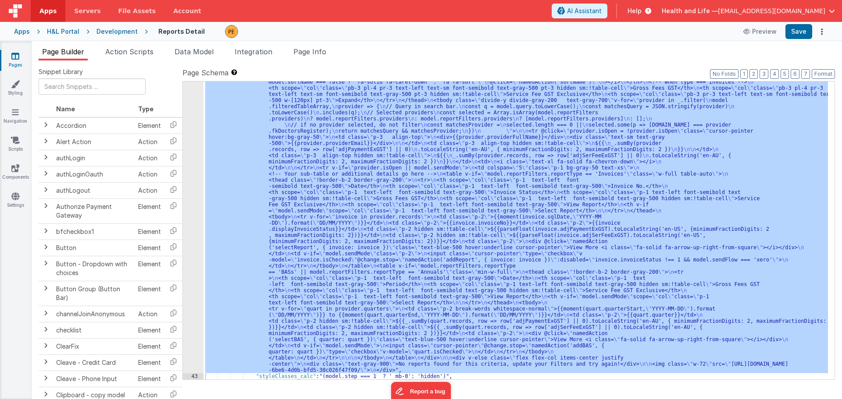
click at [326, 267] on div ""html" : "<div v-if= \" !_.isEmpty(model.filteredTableArray) && !model.isLoadin…" at bounding box center [515, 231] width 624 height 298
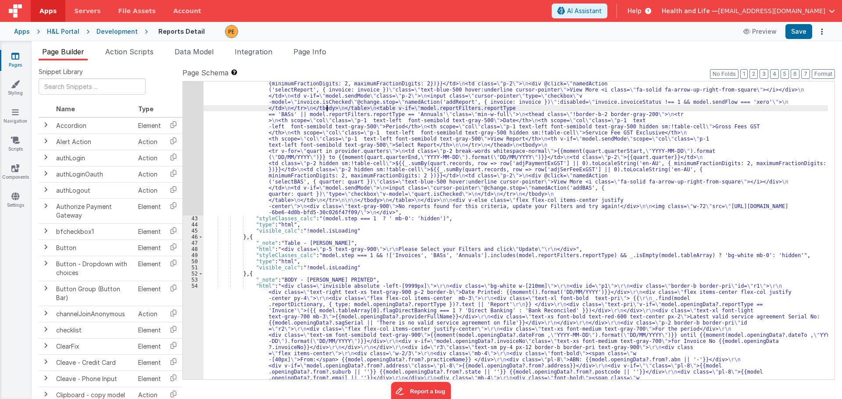
scroll to position [855, 0]
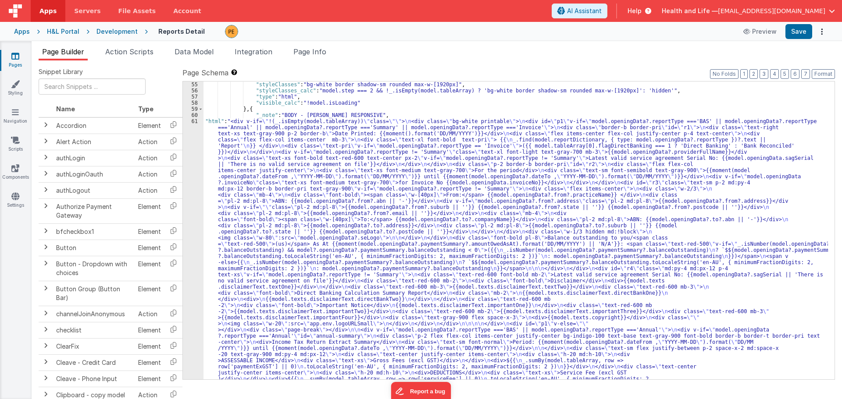
scroll to position [2328, 0]
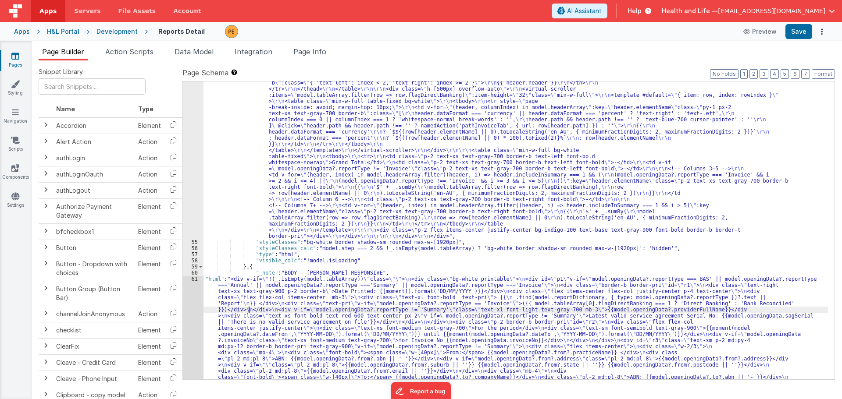
click at [247, 310] on div ""html" : "<div class= \" invisible absolute -left-[9999px] \" > \r\n <div class…" at bounding box center [515, 275] width 624 height 2772
click at [305, 52] on span "Page Info" at bounding box center [309, 51] width 33 height 9
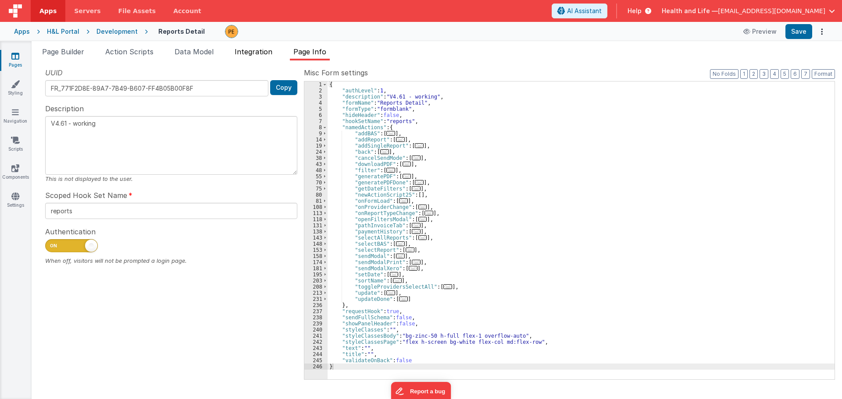
click at [255, 50] on span "Integration" at bounding box center [254, 51] width 38 height 9
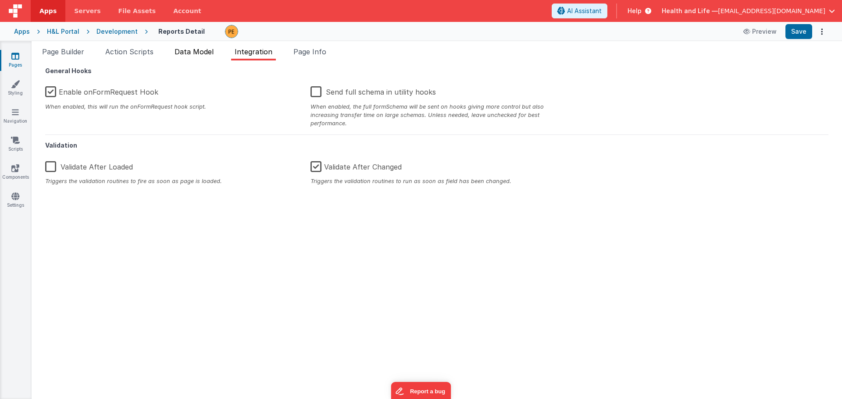
click at [196, 50] on span "Data Model" at bounding box center [193, 51] width 39 height 9
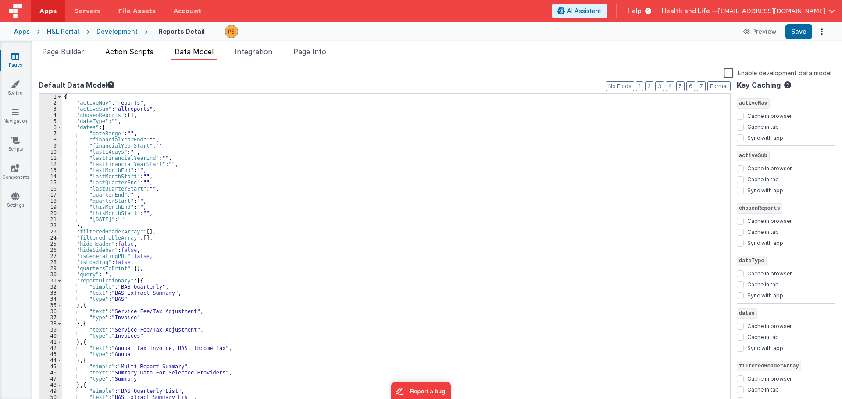
click at [145, 47] on span "Action Scripts" at bounding box center [129, 51] width 48 height 9
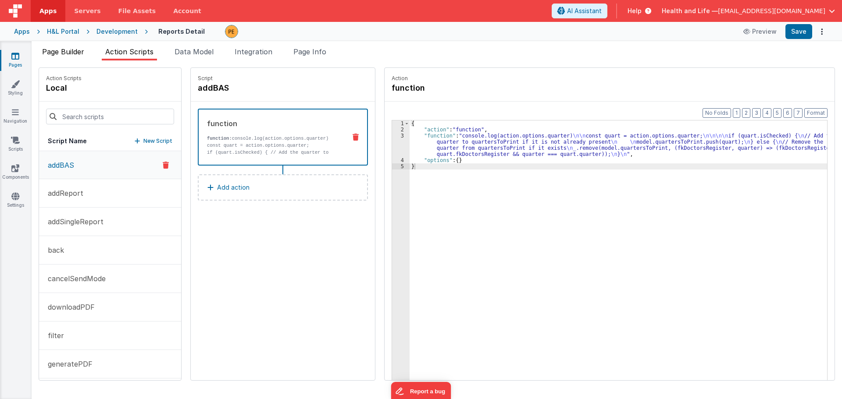
click at [68, 46] on li "Page Builder" at bounding box center [63, 53] width 49 height 14
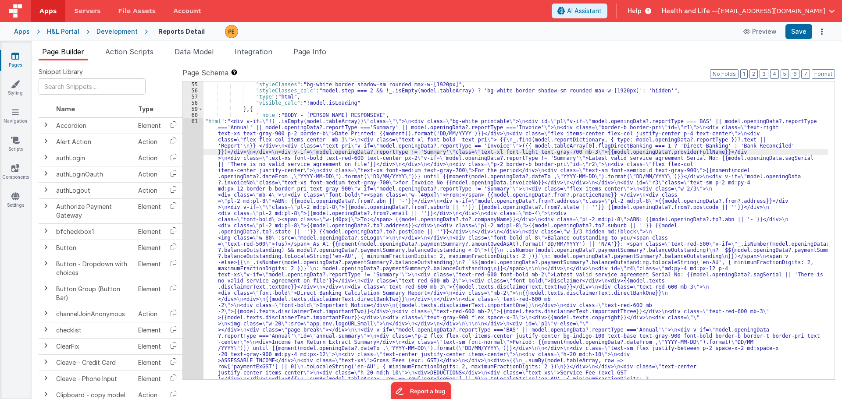
scroll to position [2512, 0]
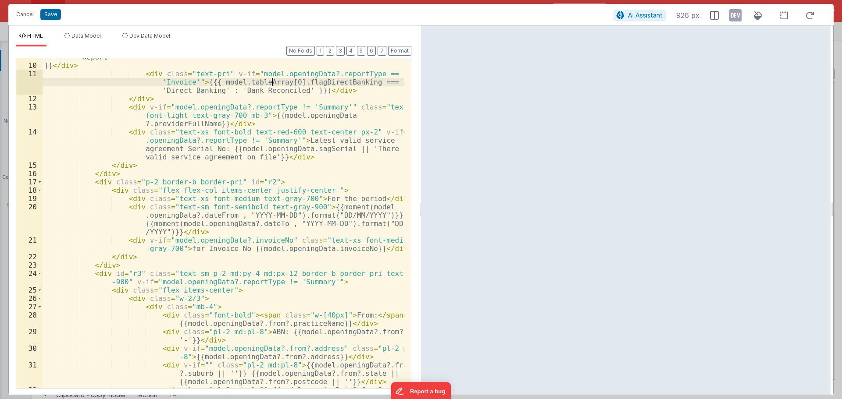
scroll to position [0, 0]
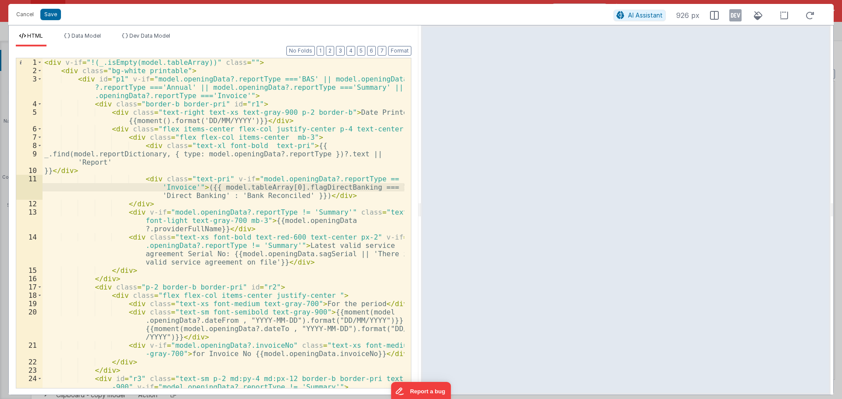
click at [42, 63] on div "1" at bounding box center [29, 62] width 26 height 8
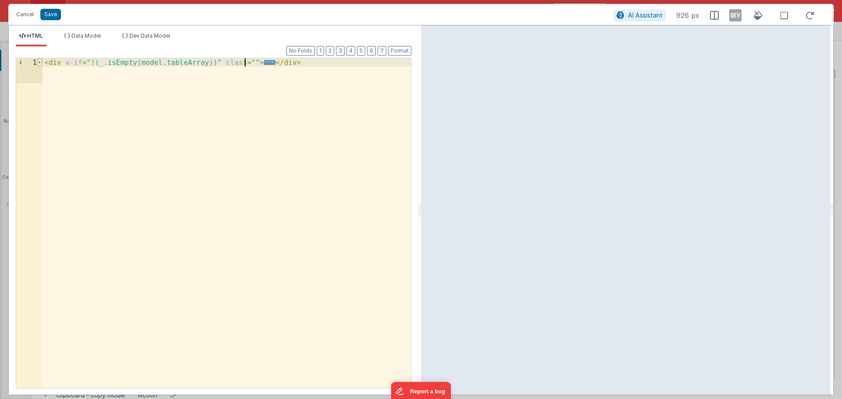
click at [39, 62] on span at bounding box center [39, 62] width 5 height 8
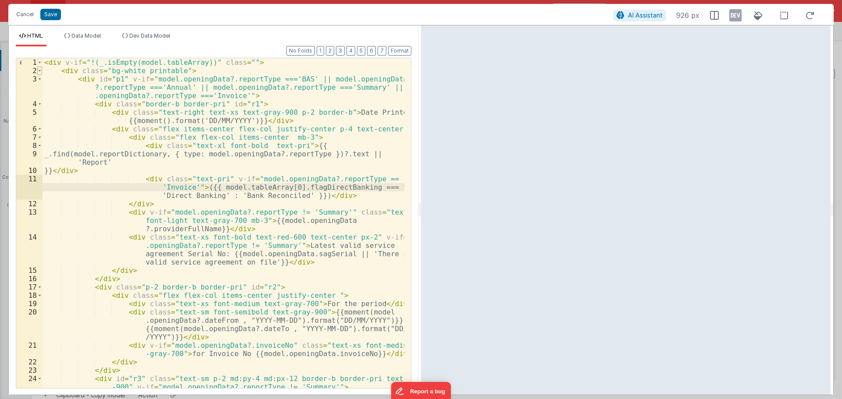
click at [40, 71] on span at bounding box center [39, 71] width 5 height 8
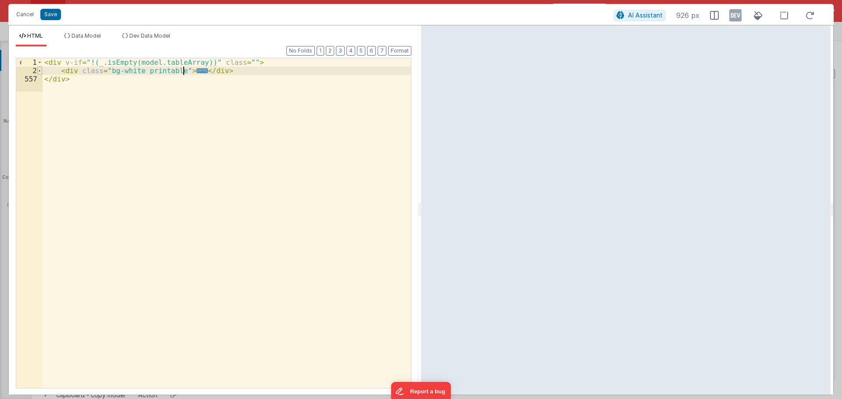
click at [40, 71] on span at bounding box center [39, 71] width 5 height 8
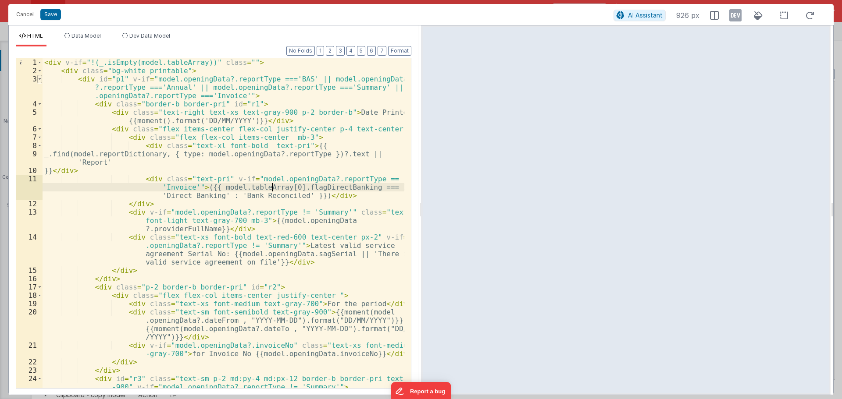
click at [40, 78] on span at bounding box center [39, 79] width 5 height 8
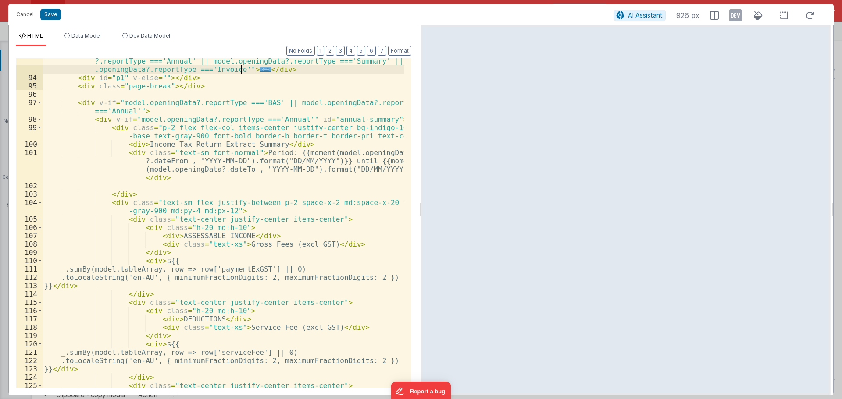
scroll to position [53, 0]
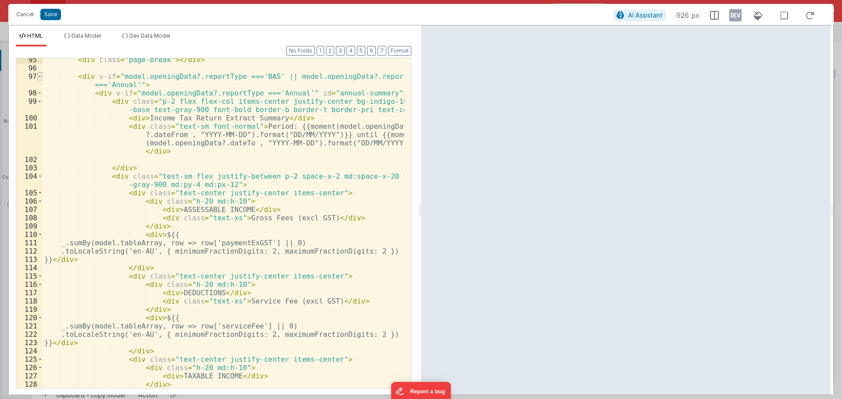
click at [40, 79] on span at bounding box center [39, 76] width 5 height 8
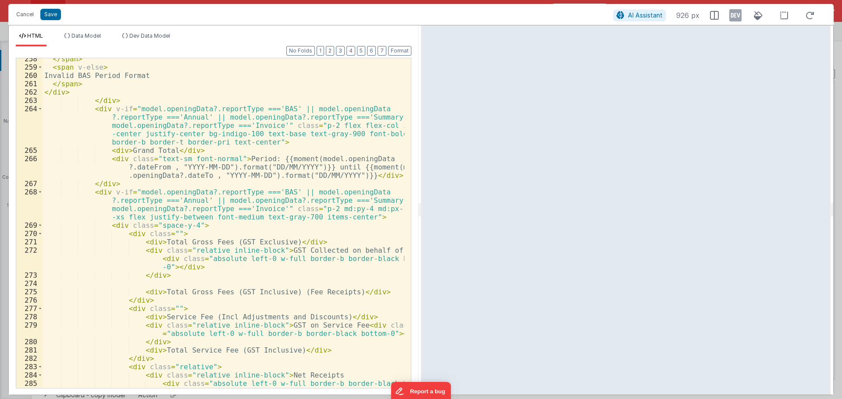
scroll to position [237, 0]
click at [39, 107] on span at bounding box center [40, 109] width 5 height 8
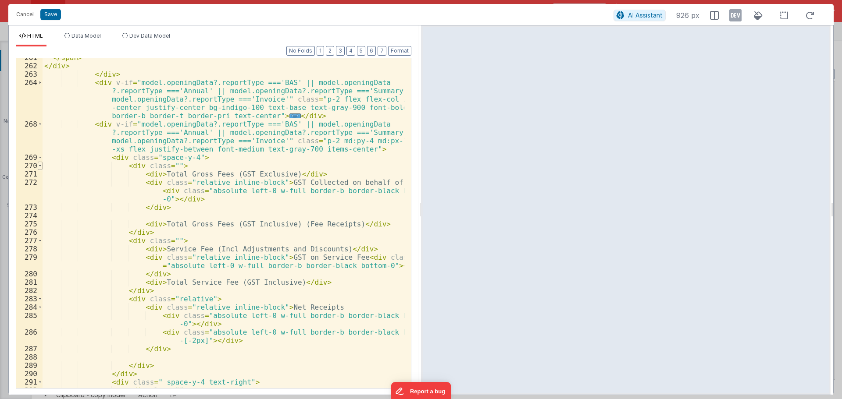
scroll to position [263, 0]
click at [41, 126] on span at bounding box center [40, 124] width 5 height 8
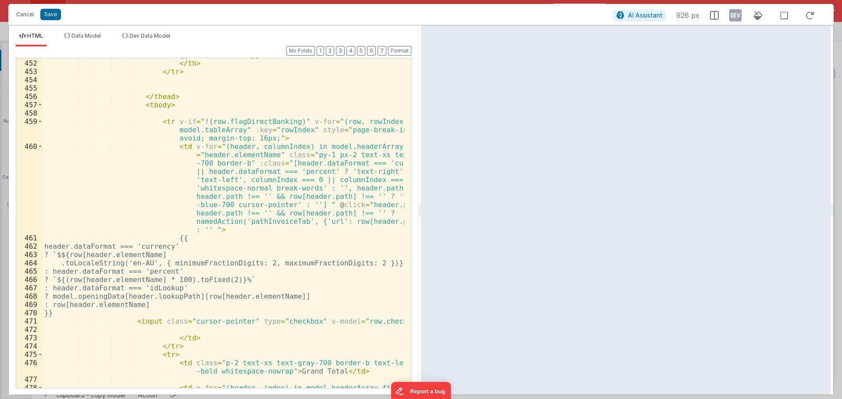
scroll to position [1841, 0]
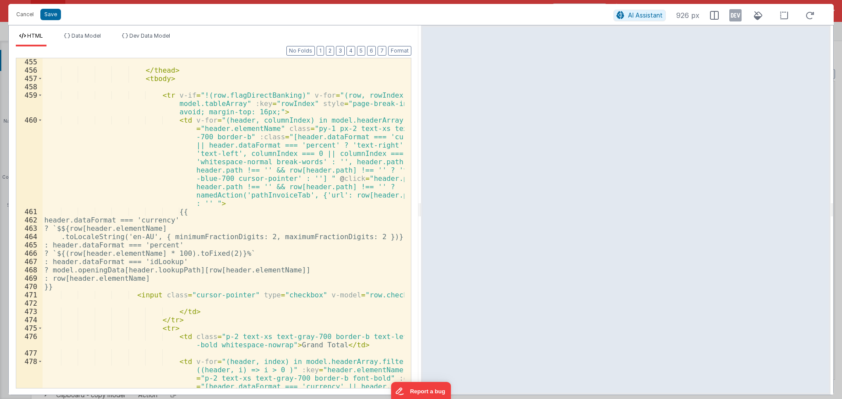
click at [142, 216] on div "</ thead > < tbody > < tr v-if = "!(row.flagDirectBanking)" v-for = "(row, rowI…" at bounding box center [224, 248] width 362 height 380
click at [160, 217] on div "</ thead > < tbody > < tr v-if = "!(row.flagDirectBanking)" v-for = "(row, rowI…" at bounding box center [224, 223] width 362 height 330
click at [162, 217] on div "</ thead > < tbody > < tr v-if = "!(row.flagDirectBanking)" v-for = "(row, rowI…" at bounding box center [224, 248] width 362 height 380
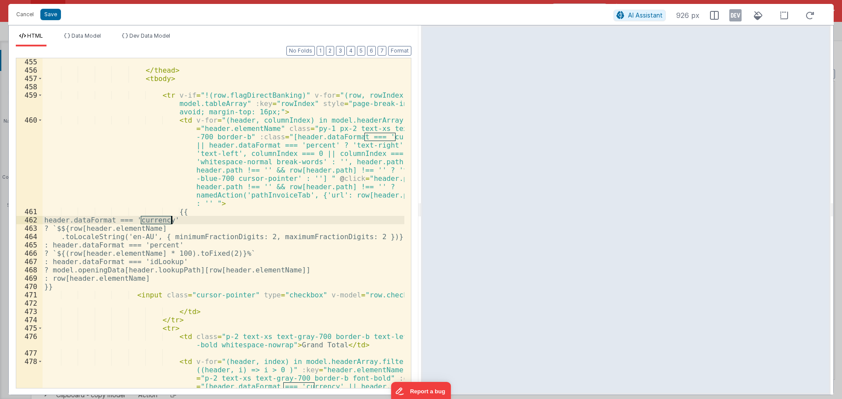
click at [280, 136] on div "</ thead > < tbody > < tr v-if = "!(row.flagDirectBanking)" v-for = "(row, rowI…" at bounding box center [224, 248] width 362 height 380
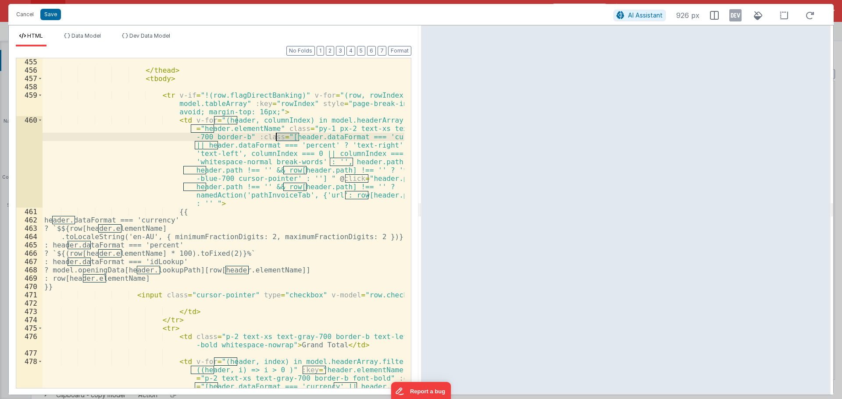
click at [280, 136] on div "</ thead > < tbody > < tr v-if = "!(row.flagDirectBanking)" v-for = "(row, rowI…" at bounding box center [224, 248] width 362 height 380
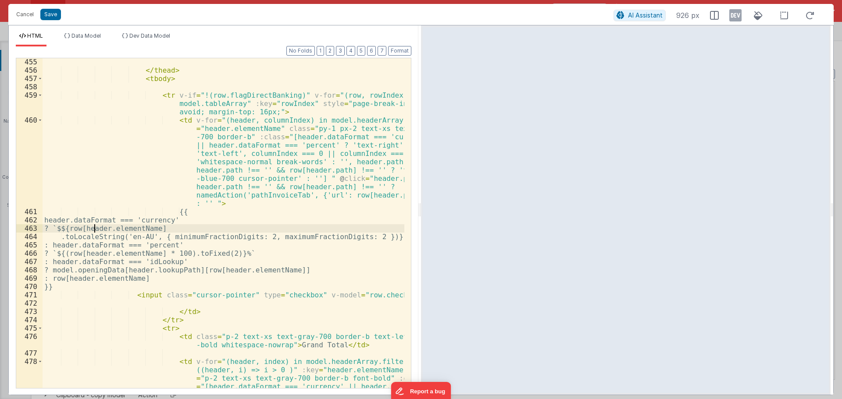
click at [96, 228] on div "</ thead > < tbody > < tr v-if = "!(row.flagDirectBanking)" v-for = "(row, rowI…" at bounding box center [224, 248] width 362 height 380
click at [95, 228] on div "</ thead > < tbody > < tr v-if = "!(row.flagDirectBanking)" v-for = "(row, rowI…" at bounding box center [224, 248] width 362 height 380
click at [86, 221] on div "</ thead > < tbody > < tr v-if = "!(row.flagDirectBanking)" v-for = "(row, rowI…" at bounding box center [224, 248] width 362 height 380
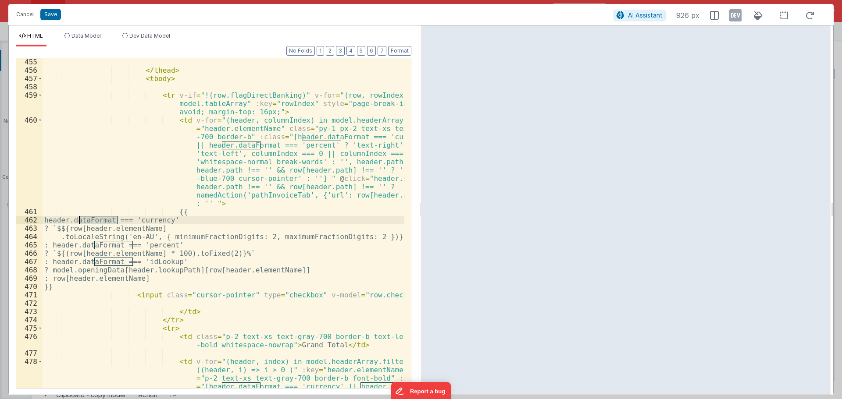
click at [86, 221] on div "</ thead > < tbody > < tr v-if = "!(row.flagDirectBanking)" v-for = "(row, rowI…" at bounding box center [224, 248] width 362 height 380
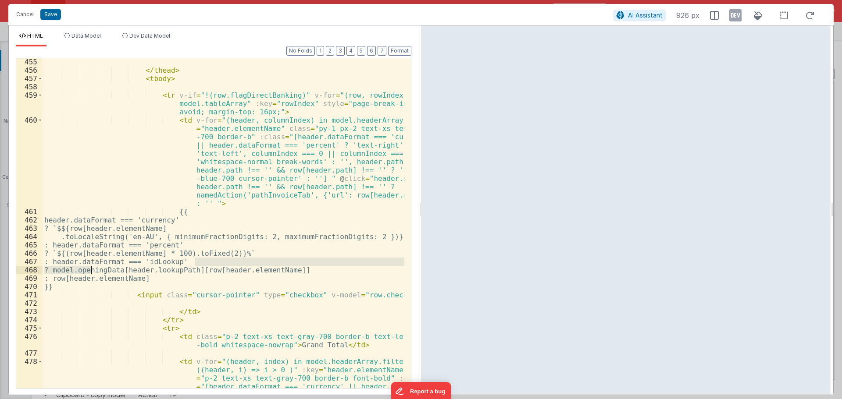
drag, startPoint x: 196, startPoint y: 262, endPoint x: 89, endPoint y: 273, distance: 107.5
click at [89, 273] on div "</ thead > < tbody > < tr v-if = "!(row.flagDirectBanking)" v-for = "(row, rowI…" at bounding box center [224, 248] width 362 height 380
click at [331, 263] on div "</ thead > < tbody > < tr v-if = "!(row.flagDirectBanking)" v-for = "(row, rowI…" at bounding box center [224, 223] width 362 height 330
drag, startPoint x: 320, startPoint y: 270, endPoint x: 39, endPoint y: 264, distance: 281.5
click at [39, 264] on div "455 456 457 458 459 460 461 462 463 464 465 466 467 468 469 470 471 472 473 474…" at bounding box center [213, 223] width 395 height 331
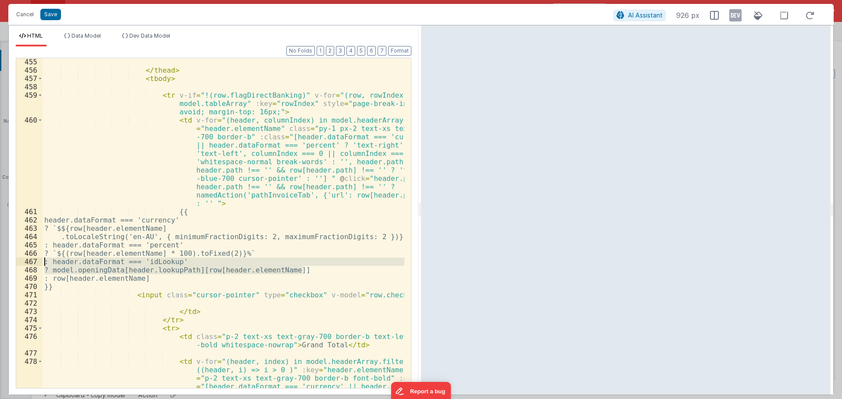
click at [316, 272] on div "</ thead > < tbody > < tr v-if = "!(row.flagDirectBanking)" v-for = "(row, rowI…" at bounding box center [224, 223] width 362 height 330
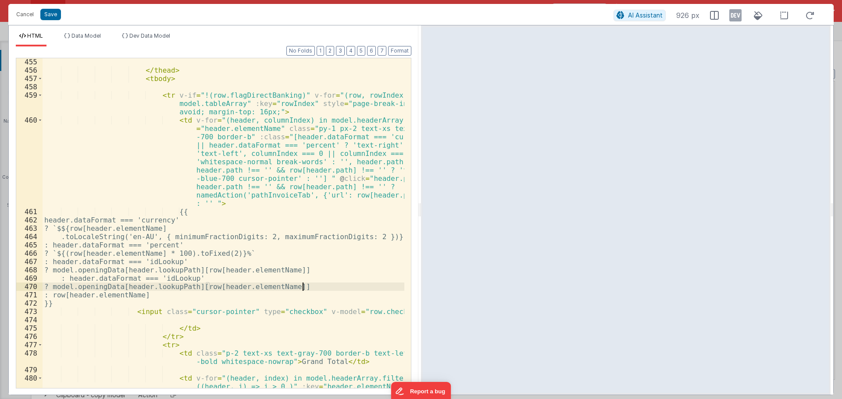
click at [75, 280] on div "</ thead > < tbody > < tr v-if = "!(row.flagDirectBanking)" v-for = "(row, rowI…" at bounding box center [224, 248] width 362 height 380
click at [162, 278] on div "</ thead > < tbody > < tr v-if = "!(row.flagDirectBanking)" v-for = "(row, rowI…" at bounding box center [224, 248] width 362 height 380
drag, startPoint x: 307, startPoint y: 287, endPoint x: 68, endPoint y: 285, distance: 239.8
click at [68, 285] on div "</ thead > < tbody > < tr v-if = "!(row.flagDirectBanking)" v-for = "(row, rowI…" at bounding box center [224, 248] width 362 height 380
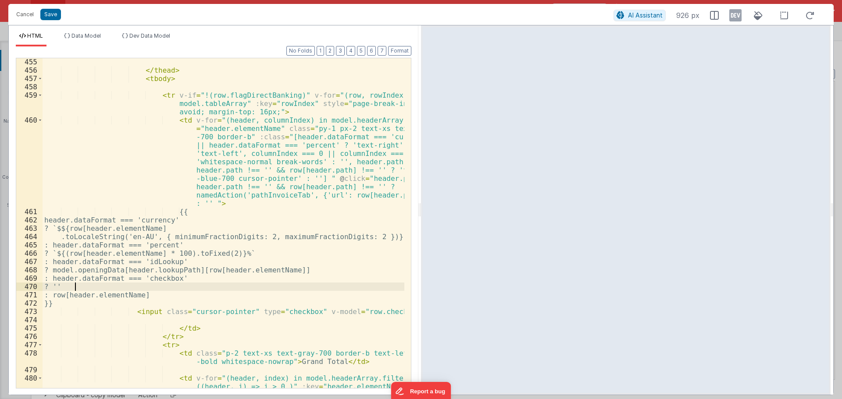
click at [133, 303] on div "</ thead > < tbody > < tr v-if = "!(row.flagDirectBanking)" v-for = "(row, rowI…" at bounding box center [224, 248] width 362 height 380
click at [131, 293] on div "</ thead > < tbody > < tr v-if = "!(row.flagDirectBanking)" v-for = "(row, rowI…" at bounding box center [224, 248] width 362 height 380
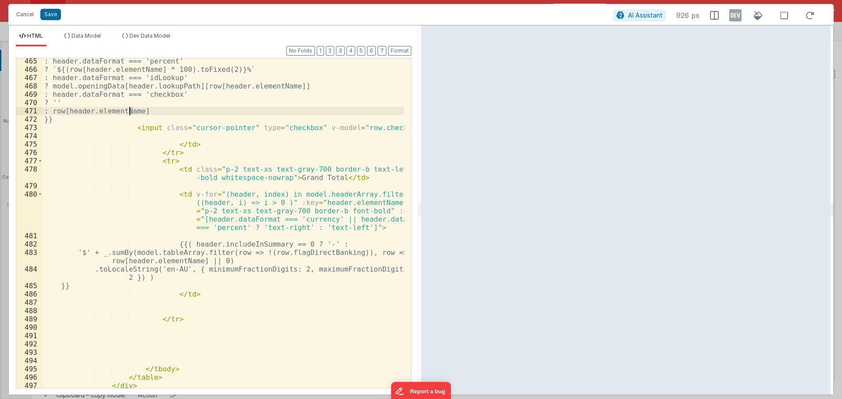
scroll to position [1973, 0]
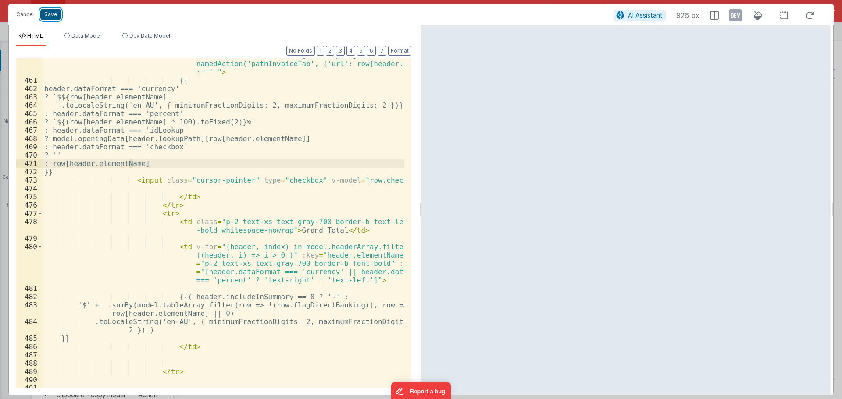
click at [53, 12] on button "Save" at bounding box center [50, 14] width 21 height 11
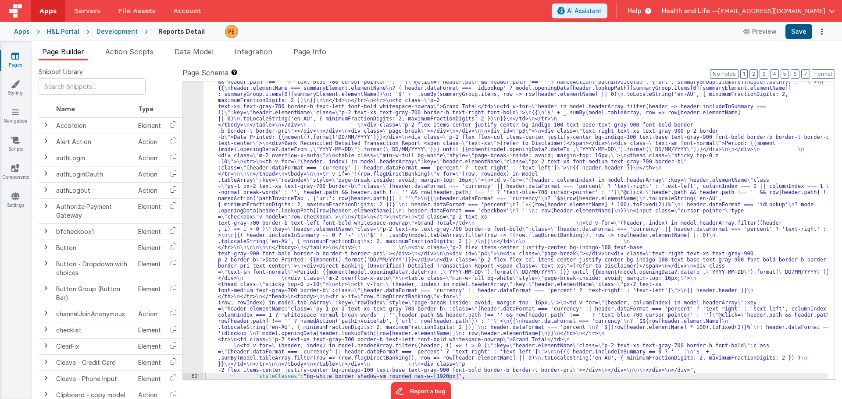
click at [787, 31] on div "Preview Save" at bounding box center [783, 31] width 90 height 15
click at [787, 30] on button "Save" at bounding box center [798, 31] width 27 height 15
click at [118, 25] on div "Apps H&L Portal Development Reports Detail Preview Save" at bounding box center [421, 31] width 842 height 19
click at [120, 28] on div "Development" at bounding box center [116, 31] width 41 height 9
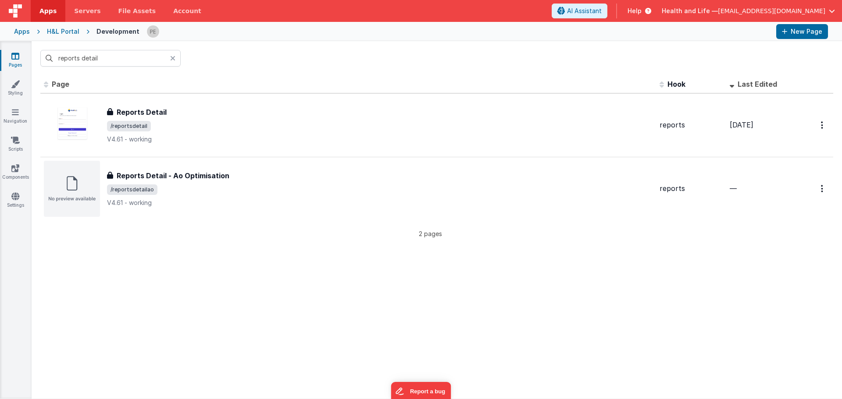
click at [171, 60] on icon at bounding box center [172, 58] width 5 height 7
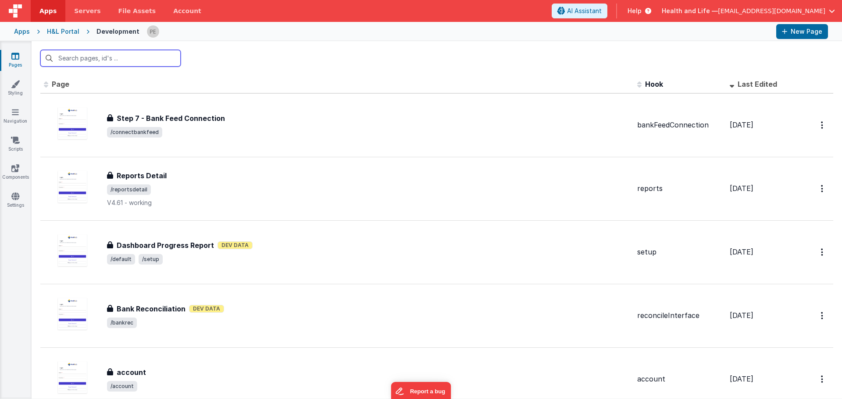
click at [79, 55] on input "text" at bounding box center [110, 58] width 140 height 17
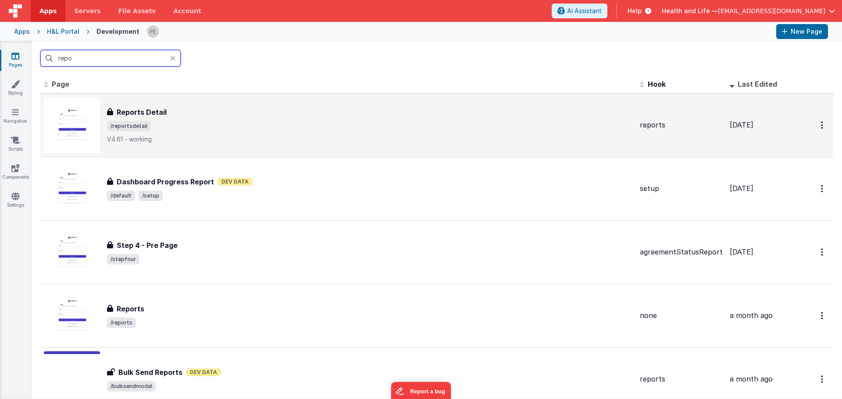
type input "repo"
click at [278, 124] on span "/reportsdetail" at bounding box center [370, 126] width 526 height 11
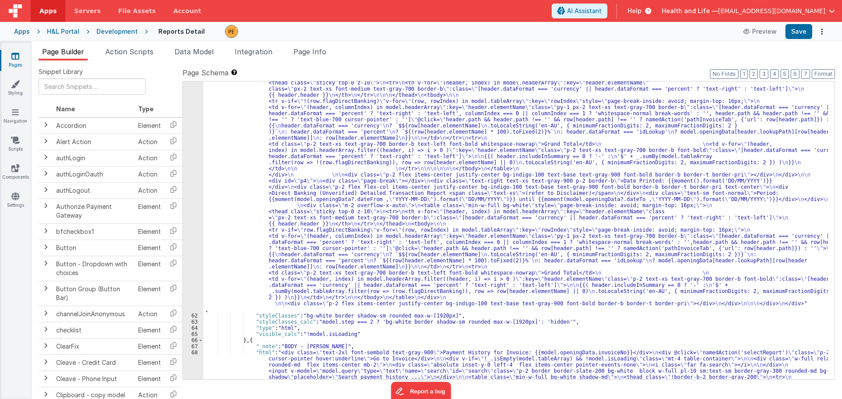
scroll to position [3448, 0]
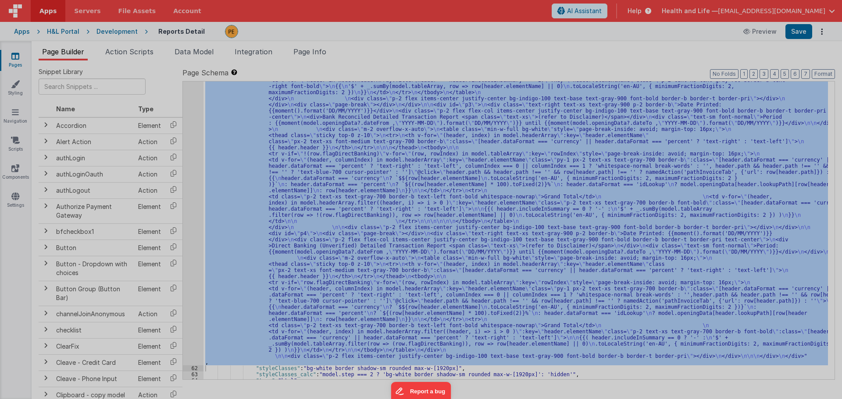
click at [187, 192] on div "< div v-if = "!(_.isEmpty(model.tableArray))" class = "" > < div class = "bg-wh…" at bounding box center [224, 252] width 362 height 405
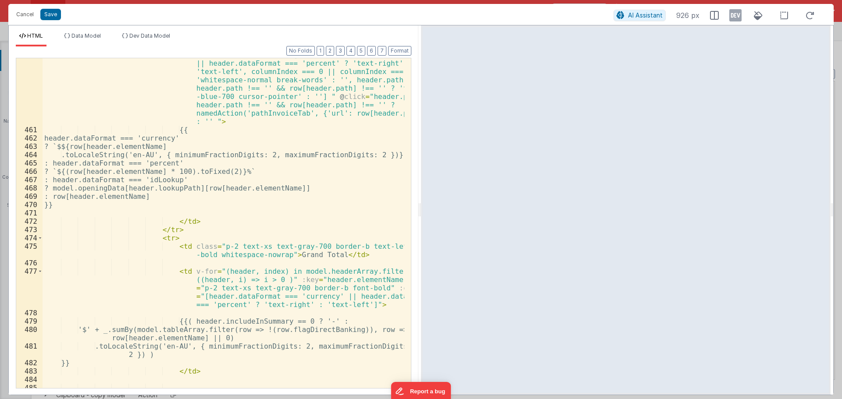
scroll to position [5230, 0]
click at [211, 210] on div "< td v-for = "(header, columnIndex) in model.headerArray" :key = "header.elemen…" at bounding box center [224, 249] width 362 height 430
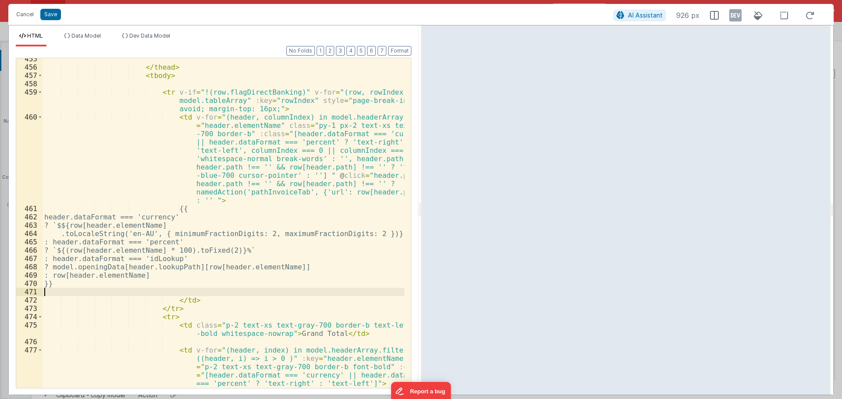
scroll to position [5151, 0]
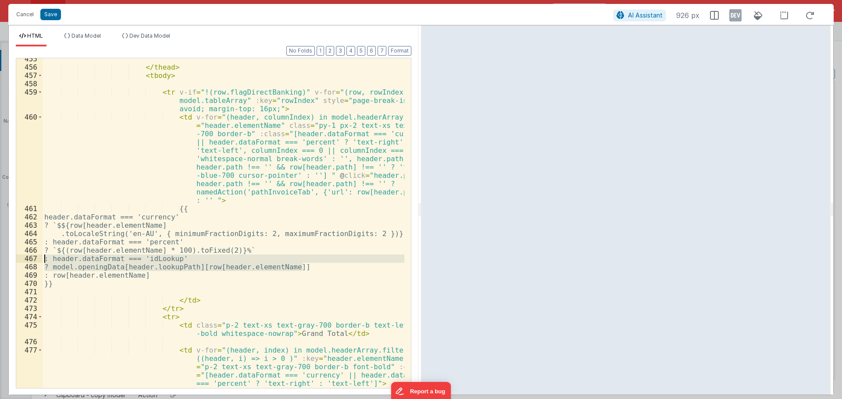
drag, startPoint x: 318, startPoint y: 269, endPoint x: 19, endPoint y: 259, distance: 298.7
click at [19, 259] on div "455 456 457 458 459 460 461 462 463 464 465 466 467 468 469 470 471 472 473 474…" at bounding box center [213, 223] width 395 height 331
click at [310, 269] on div "</ thead > < tbody > < tr v-if = "!(row.flagDirectBanking)" v-for = "(row, rowI…" at bounding box center [224, 223] width 362 height 330
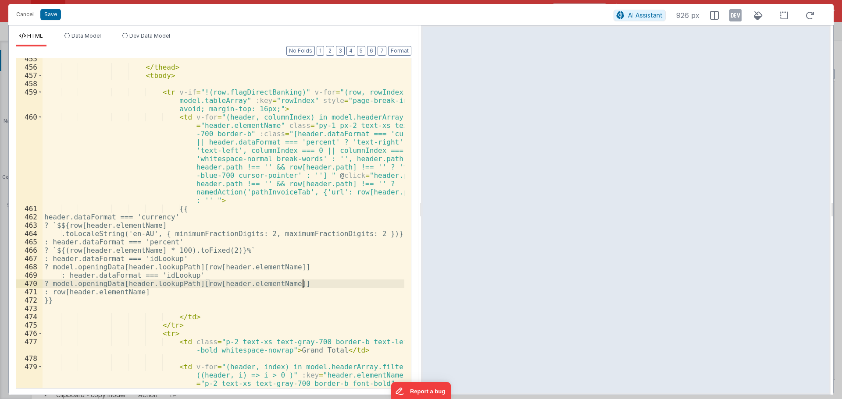
click at [75, 278] on div "</ thead > < tbody > < tr v-if = "!(row.flagDirectBanking)" v-for = "(row, rowI…" at bounding box center [224, 245] width 362 height 380
click at [172, 279] on div "</ thead > < tbody > < tr v-if = "!(row.flagDirectBanking)" v-for = "(row, rowI…" at bounding box center [224, 245] width 362 height 380
click at [132, 284] on div "</ thead > < tbody > < tr v-if = "!(row.flagDirectBanking)" v-for = "(row, rowI…" at bounding box center [224, 245] width 362 height 380
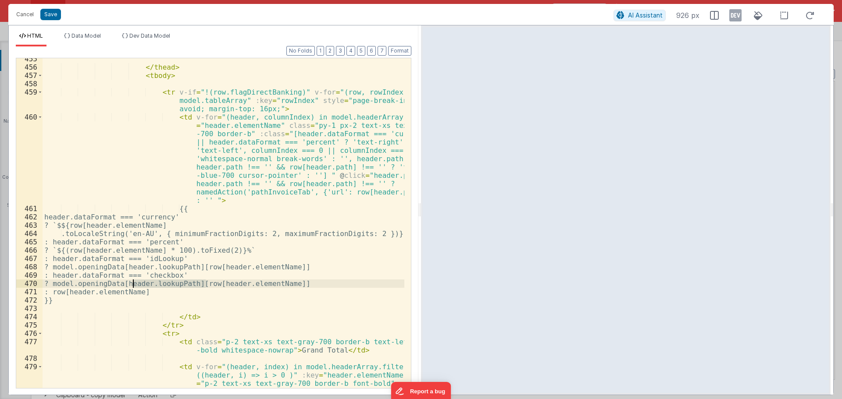
click at [125, 284] on div "</ thead > < tbody > < tr v-if = "!(row.flagDirectBanking)" v-for = "(row, rowI…" at bounding box center [224, 245] width 362 height 380
click at [146, 284] on div "</ thead > < tbody > < tr v-if = "!(row.flagDirectBanking)" v-for = "(row, rowI…" at bounding box center [224, 245] width 362 height 380
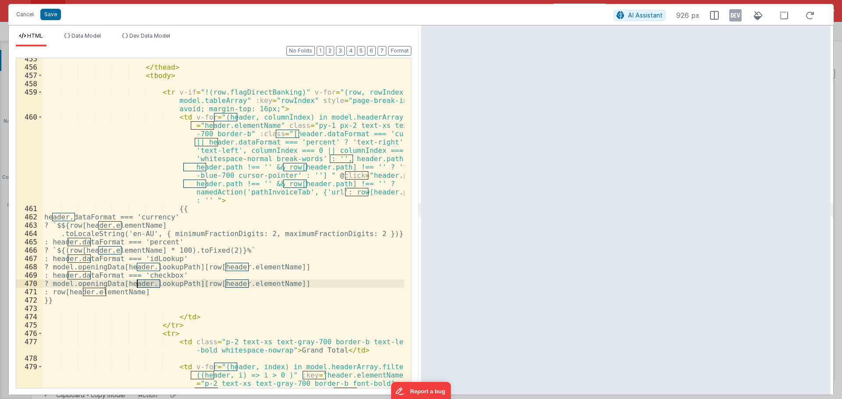
click at [184, 285] on div "</ thead > < tbody > < tr v-if = "!(row.flagDirectBanking)" v-for = "(row, rowI…" at bounding box center [224, 245] width 362 height 380
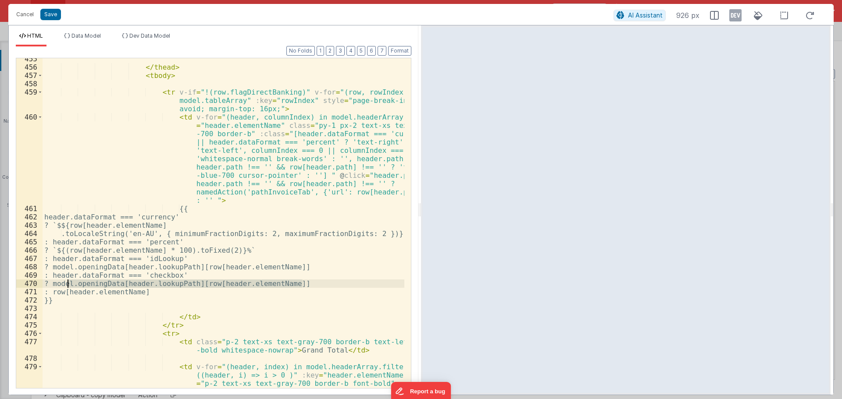
drag, startPoint x: 308, startPoint y: 282, endPoint x: 68, endPoint y: 285, distance: 239.8
click at [68, 285] on div "</ thead > < tbody > < tr v-if = "!(row.flagDirectBanking)" v-for = "(row, rowI…" at bounding box center [224, 245] width 362 height 380
drag, startPoint x: 253, startPoint y: 284, endPoint x: 70, endPoint y: 286, distance: 183.3
click at [70, 286] on div "</ thead > < tbody > < tr v-if = "!(row.flagDirectBanking)" v-for = "(row, rowI…" at bounding box center [224, 245] width 362 height 380
click at [90, 284] on div "</ thead > < tbody > < tr v-if = "!(row.flagDirectBanking)" v-for = "(row, rowI…" at bounding box center [224, 245] width 362 height 380
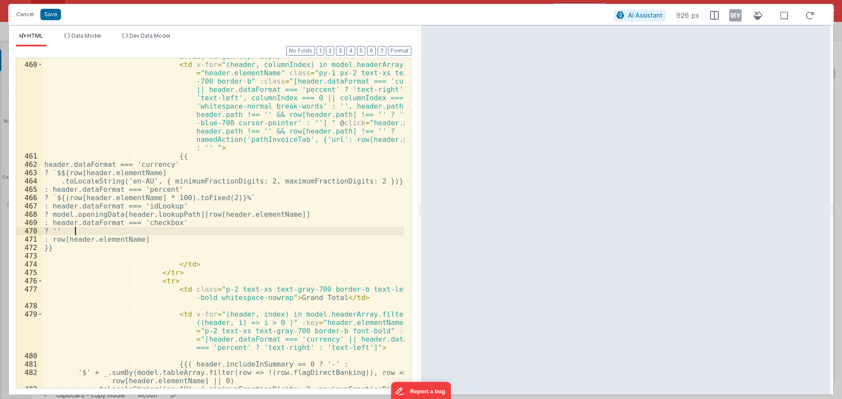
scroll to position [5204, 0]
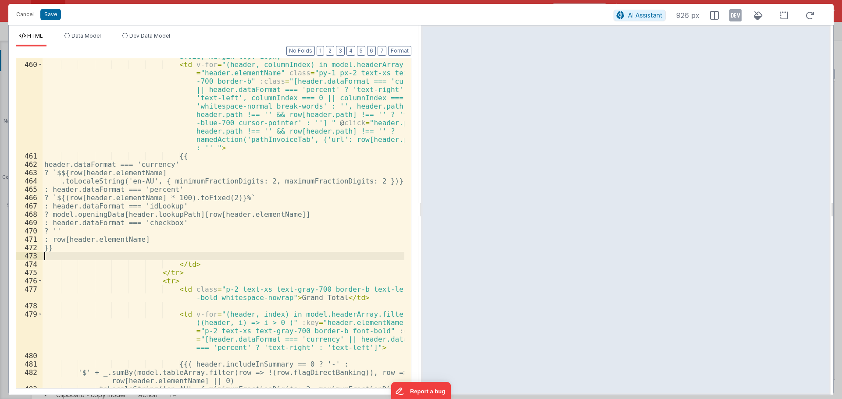
click at [121, 256] on div "< tr v-if = "!(row.flagDirectBanking)" v-for = "(row, rowIndex) in model.tableA…" at bounding box center [224, 222] width 362 height 372
drag, startPoint x: 52, startPoint y: 15, endPoint x: 139, endPoint y: 5, distance: 87.3
click at [52, 17] on button "Save" at bounding box center [50, 14] width 21 height 11
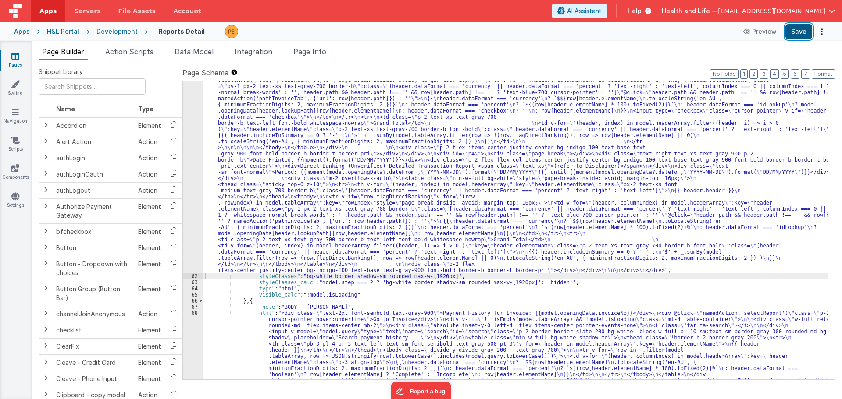
click at [796, 29] on button "Save" at bounding box center [798, 31] width 27 height 15
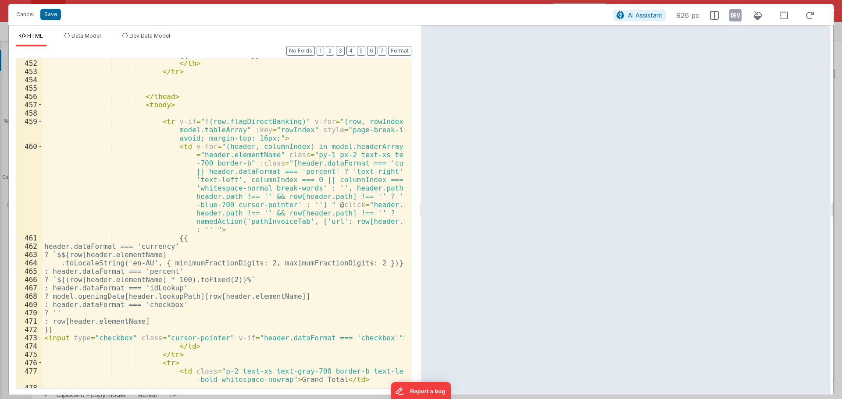
scroll to position [5280, 0]
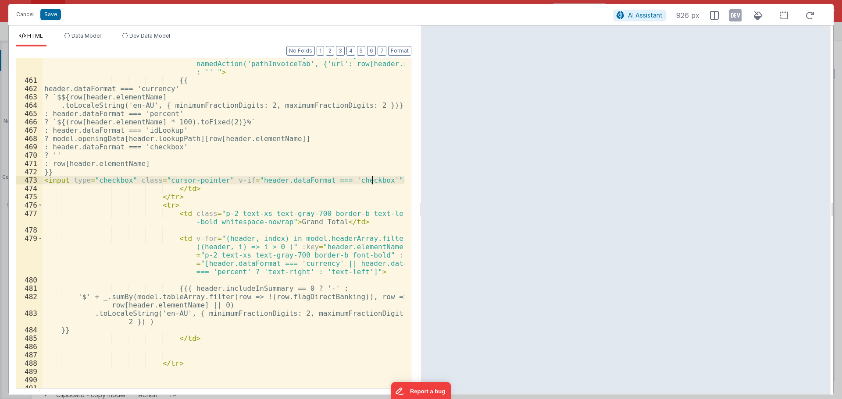
click at [372, 179] on div "< td v-for = "(header, columnIndex) in model.headerArray" :key = "header.elemen…" at bounding box center [224, 200] width 362 height 430
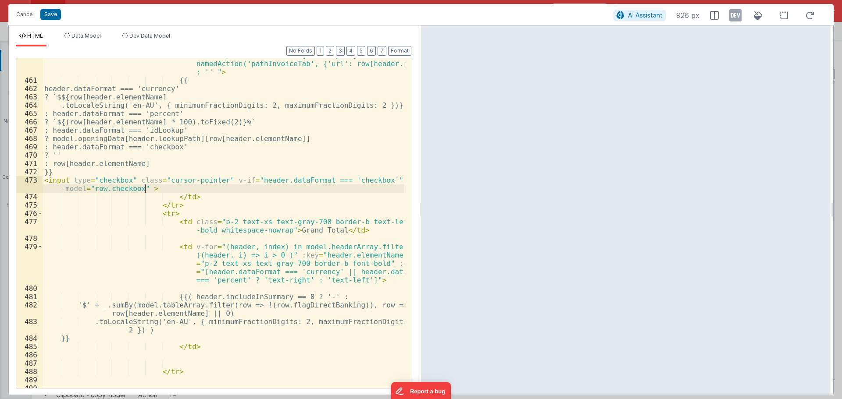
click at [368, 177] on div "< td v-for = "(header, columnIndex) in model.headerArray" :key = "header.elemen…" at bounding box center [224, 200] width 362 height 430
click at [143, 192] on div "< td v-for = "(header, columnIndex) in model.headerArray" :key = "header.elemen…" at bounding box center [224, 200] width 362 height 430
paste textarea
click at [54, 13] on button "Save" at bounding box center [50, 14] width 21 height 11
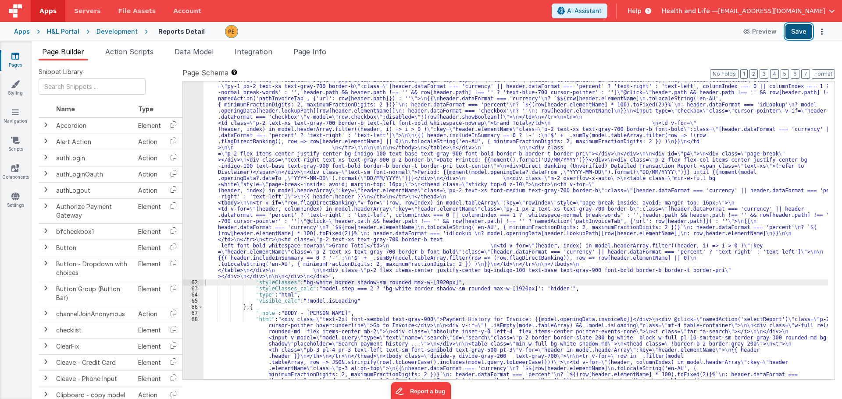
click at [799, 32] on button "Save" at bounding box center [798, 31] width 27 height 15
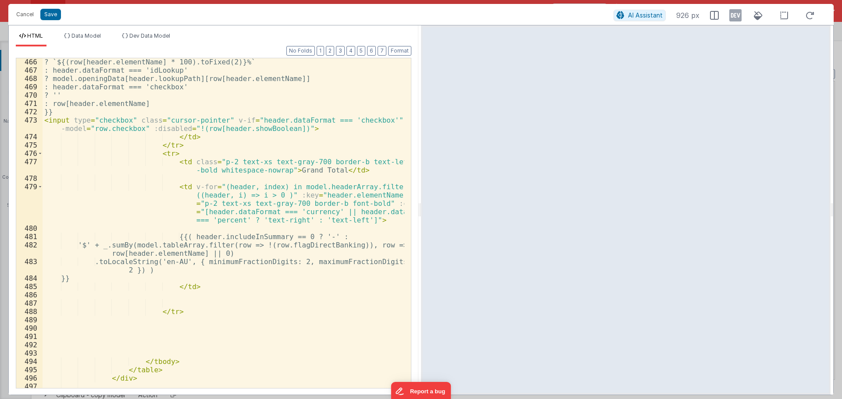
scroll to position [5235, 0]
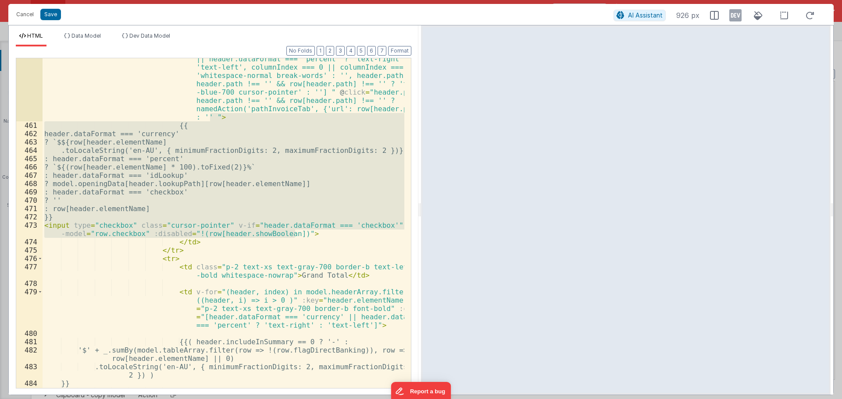
drag, startPoint x: 302, startPoint y: 237, endPoint x: 213, endPoint y: 116, distance: 150.1
click at [213, 116] on div "< td v-for = "(header, columnIndex) in model.headerArray" :key = "header.elemen…" at bounding box center [224, 245] width 362 height 430
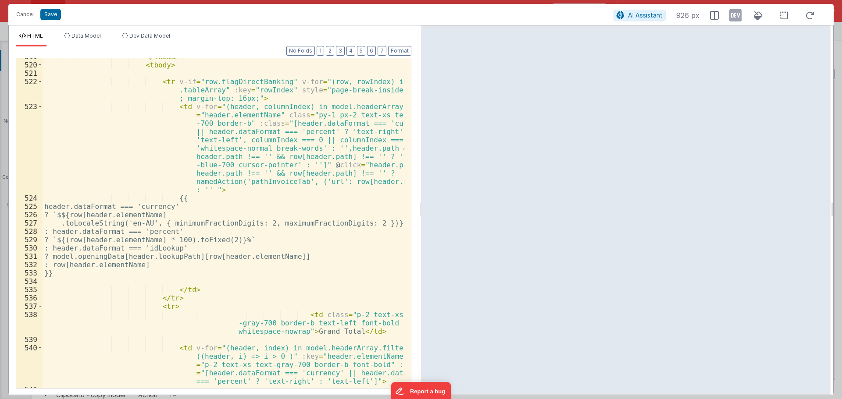
scroll to position [5997, 0]
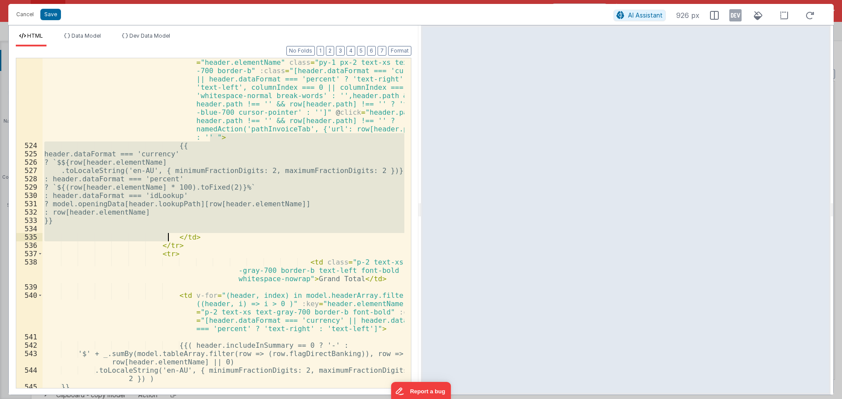
drag, startPoint x: 211, startPoint y: 136, endPoint x: 166, endPoint y: 237, distance: 110.5
click at [166, 237] on div "< td v-for = "(header, columnIndex) in model.headerArray" :key = "header.elemen…" at bounding box center [224, 265] width 362 height 430
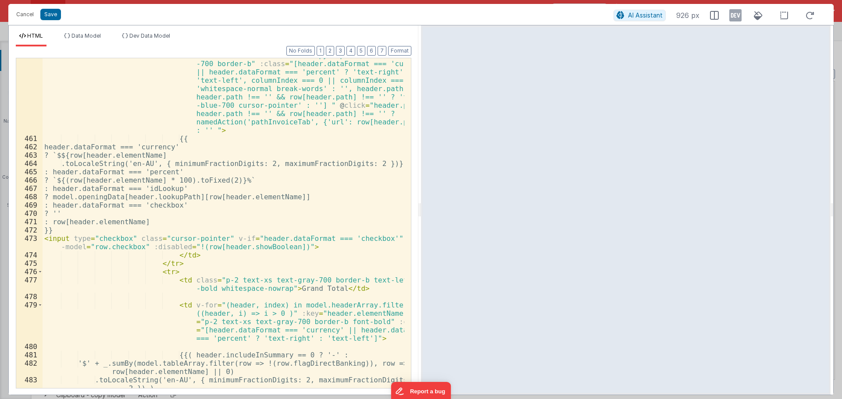
scroll to position [5248, 0]
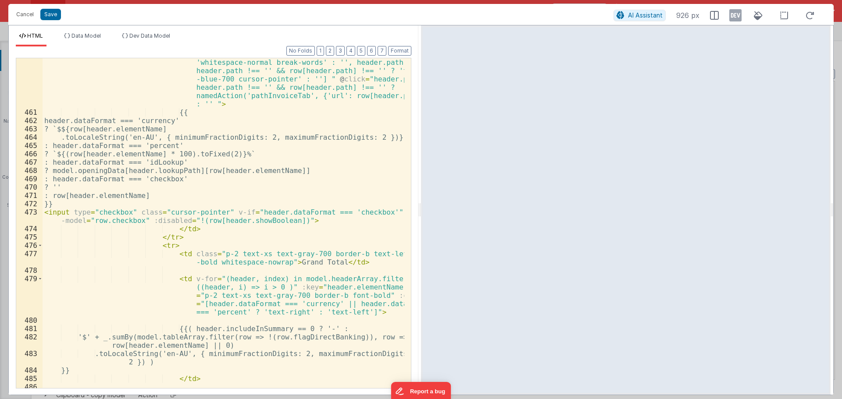
click at [301, 221] on div "< td v-for = "(header, columnIndex) in model.headerArray" :key = "header.elemen…" at bounding box center [224, 232] width 362 height 430
click at [58, 17] on button "Save" at bounding box center [50, 14] width 21 height 11
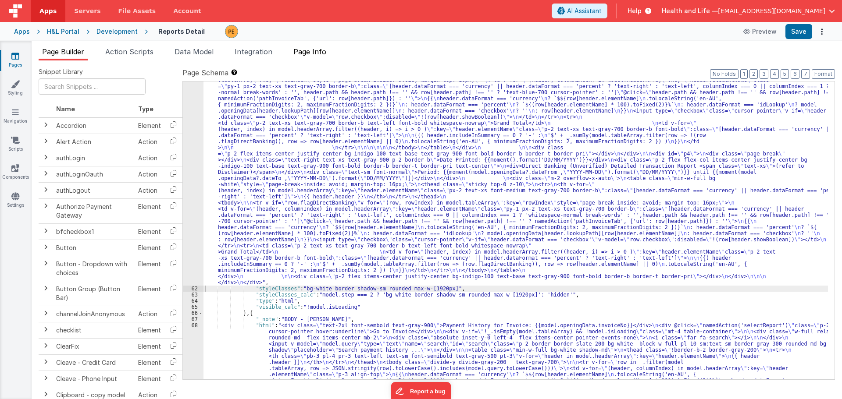
click at [321, 52] on span "Page Info" at bounding box center [309, 51] width 33 height 9
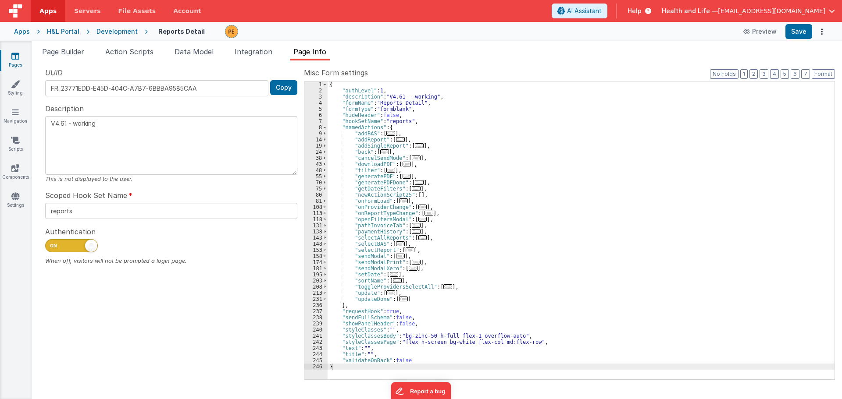
click at [429, 162] on div "{ "authLevel" : 1 , "description" : "V4.61 - working" , "formName" : "Reports D…" at bounding box center [580, 237] width 507 height 310
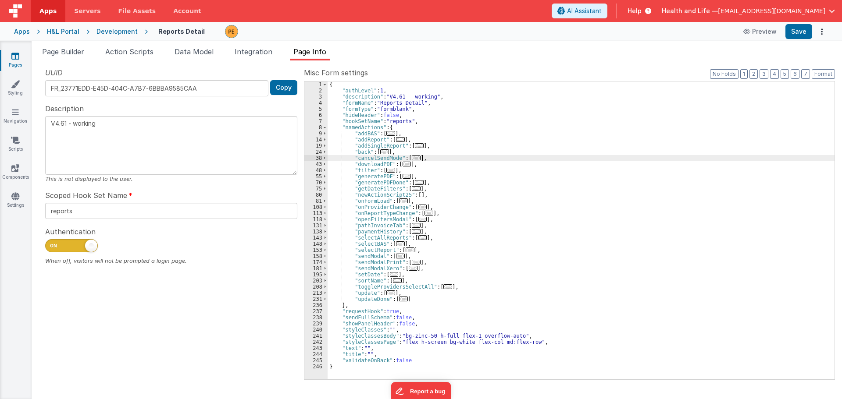
click at [430, 155] on div "{ "authLevel" : 1 , "description" : "V4.61 - working" , "formName" : "Reports D…" at bounding box center [580, 237] width 507 height 310
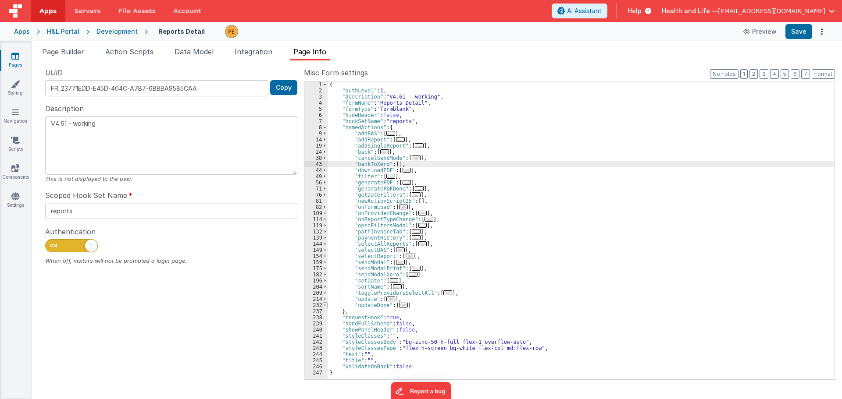
click at [324, 305] on span at bounding box center [325, 306] width 5 height 6
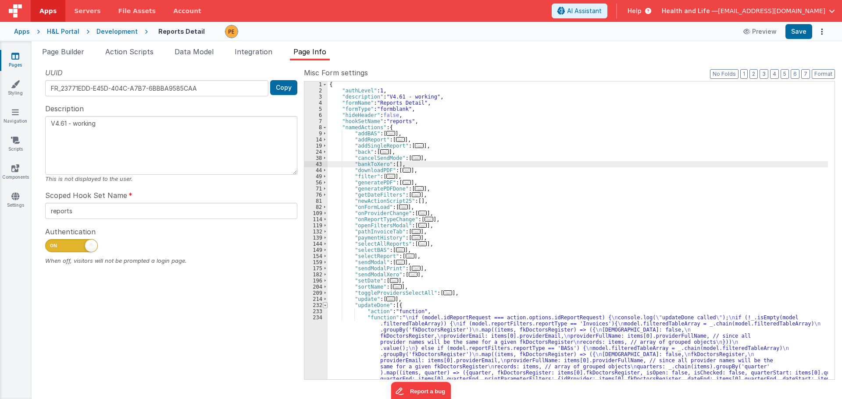
click at [324, 305] on span at bounding box center [325, 306] width 5 height 6
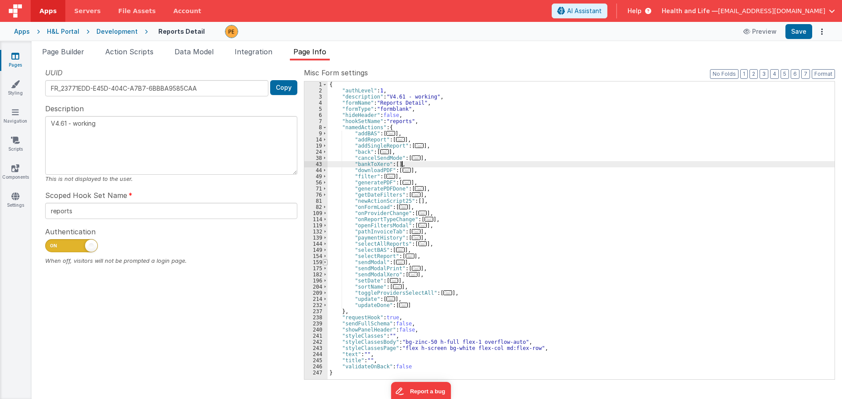
click at [325, 264] on span at bounding box center [325, 263] width 5 height 6
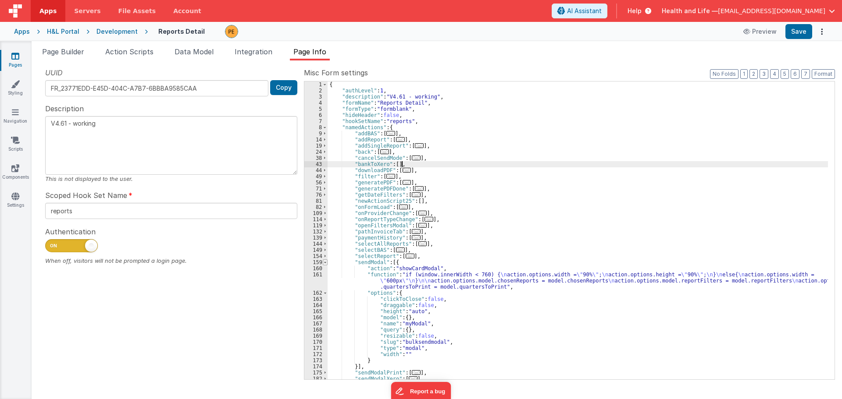
click at [325, 264] on span at bounding box center [325, 263] width 5 height 6
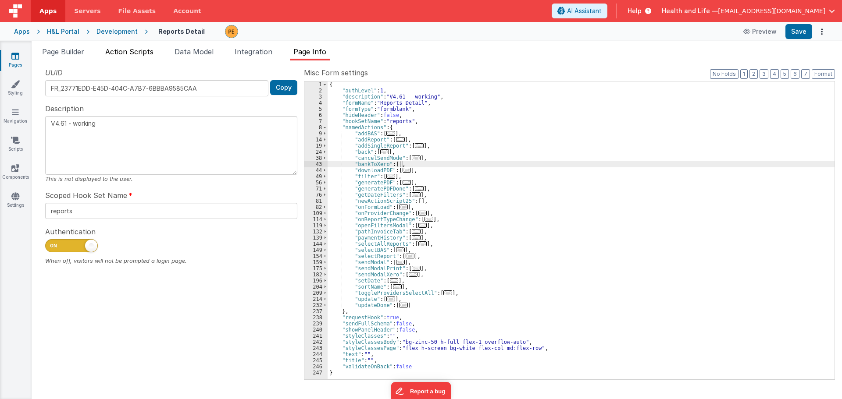
click at [142, 51] on span "Action Scripts" at bounding box center [129, 51] width 48 height 9
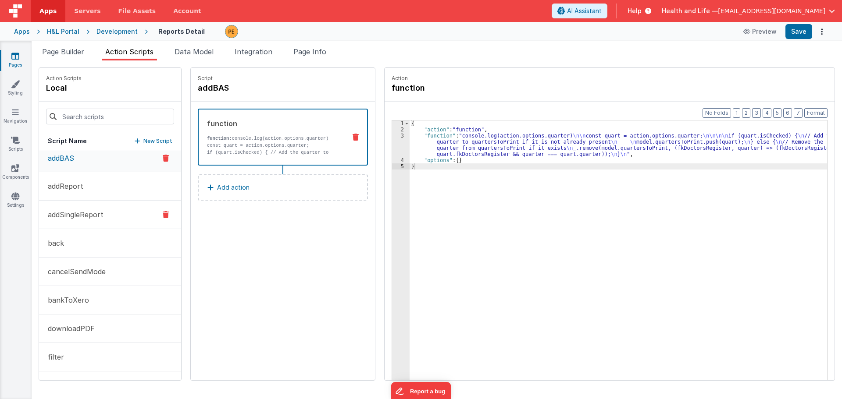
scroll to position [0, 0]
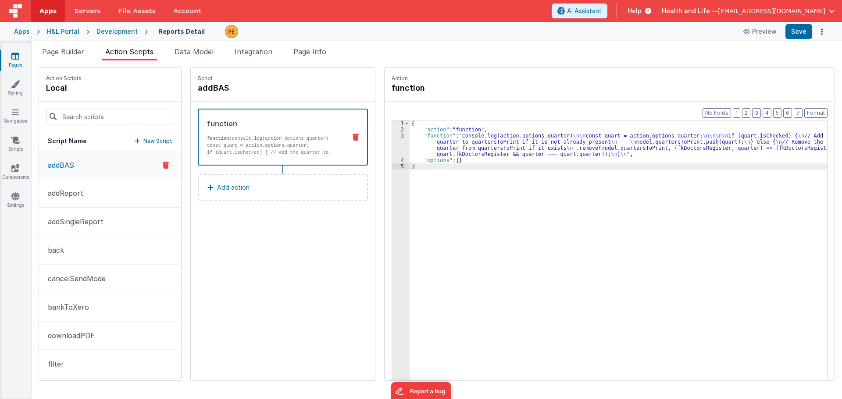
click at [207, 188] on icon at bounding box center [210, 187] width 6 height 7
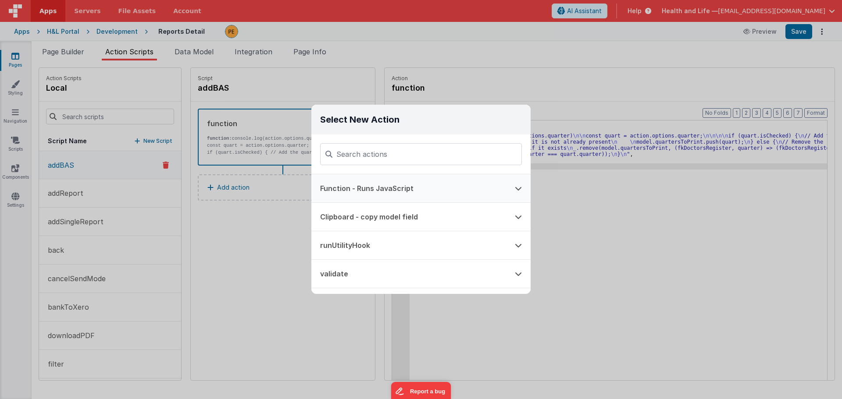
click at [428, 189] on button "Function - Runs JavaScript" at bounding box center [408, 188] width 195 height 28
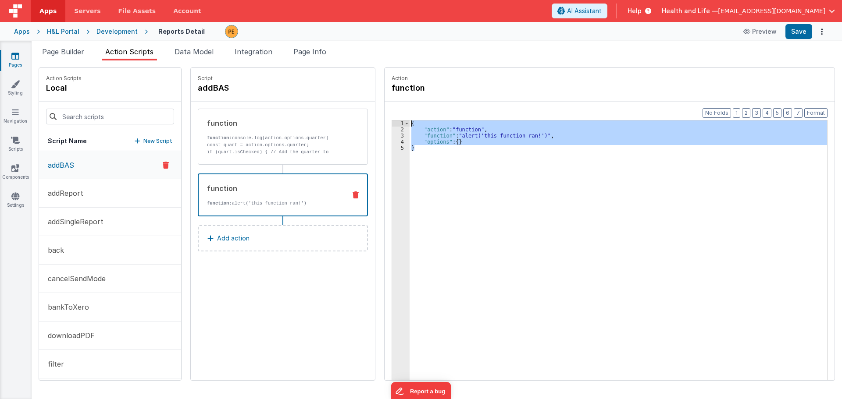
drag, startPoint x: 424, startPoint y: 151, endPoint x: 389, endPoint y: 124, distance: 44.4
click at [391, 124] on div "1 2 3 4 5 { "action" : "function" , "function" : "alert('this function ran!')" …" at bounding box center [609, 264] width 436 height 288
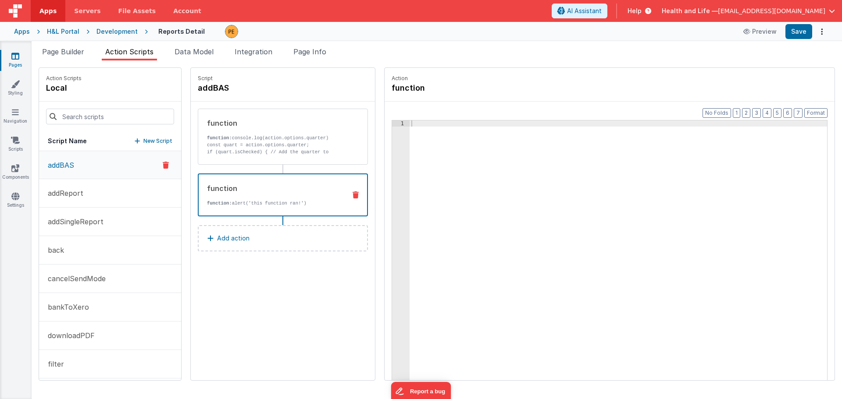
click at [352, 192] on icon at bounding box center [355, 195] width 6 height 7
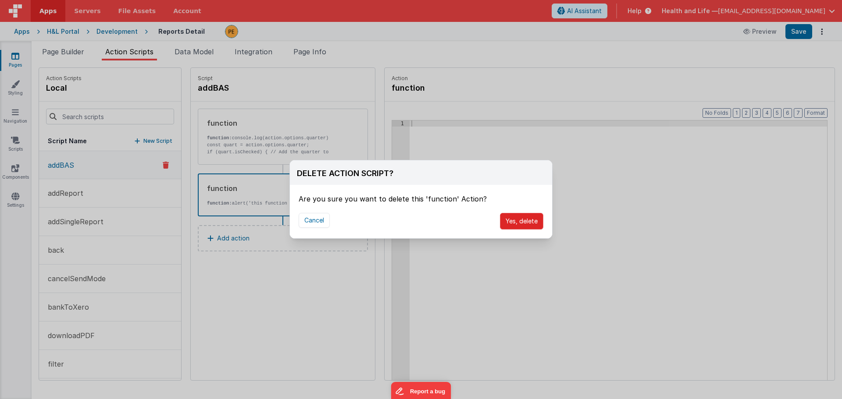
click at [516, 216] on button "Yes, delete" at bounding box center [521, 221] width 43 height 17
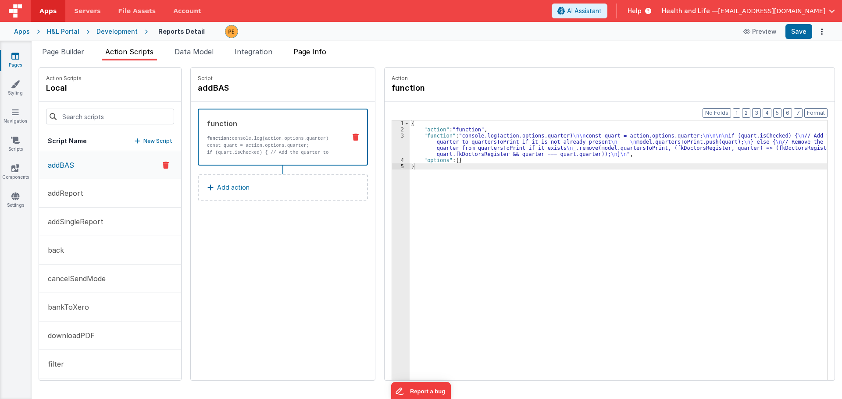
click at [310, 53] on span "Page Info" at bounding box center [309, 51] width 33 height 9
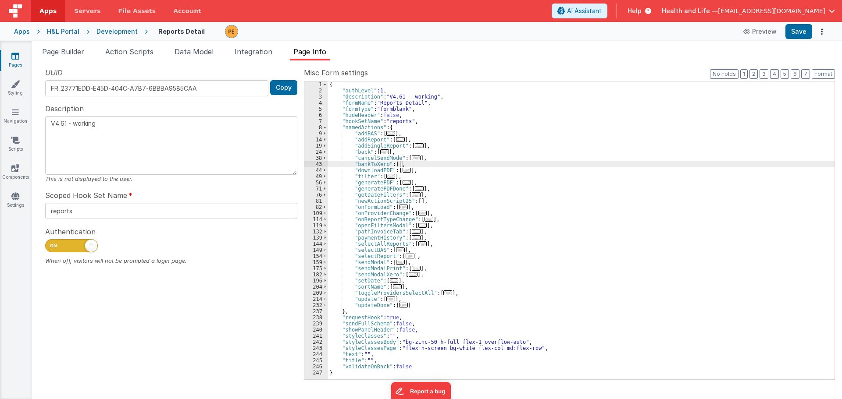
drag, startPoint x: 395, startPoint y: 165, endPoint x: 449, endPoint y: 170, distance: 54.1
click at [396, 165] on div "{ "authLevel" : 1 , "description" : "V4.61 - working" , "formName" : "Reports D…" at bounding box center [580, 237] width 507 height 310
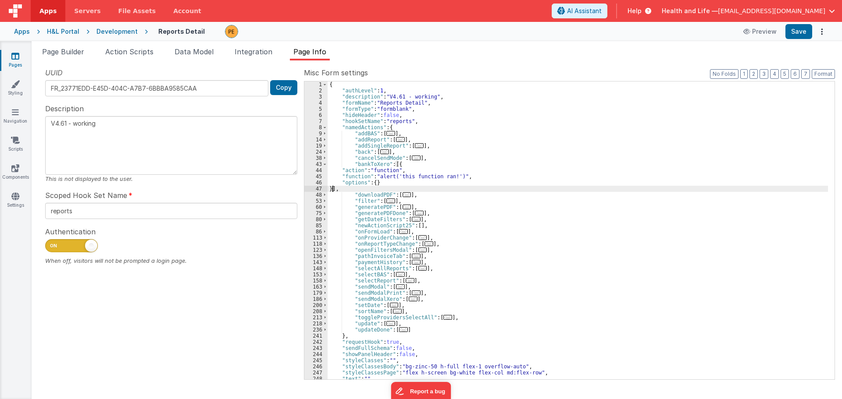
click at [401, 176] on div "{ "authLevel" : 1 , "description" : "V4.61 - working" , "formName" : "Reports D…" at bounding box center [577, 237] width 500 height 310
click at [436, 182] on div "{ "authLevel" : 1 , "description" : "V4.61 - working" , "formName" : "Reports D…" at bounding box center [577, 237] width 500 height 310
click at [429, 183] on div "{ "authLevel" : 1 , "description" : "V4.61 - working" , "formName" : "Reports D…" at bounding box center [577, 237] width 500 height 310
click at [427, 188] on div "{ "authLevel" : 1 , "description" : "V4.61 - working" , "formName" : "Reports D…" at bounding box center [577, 237] width 500 height 310
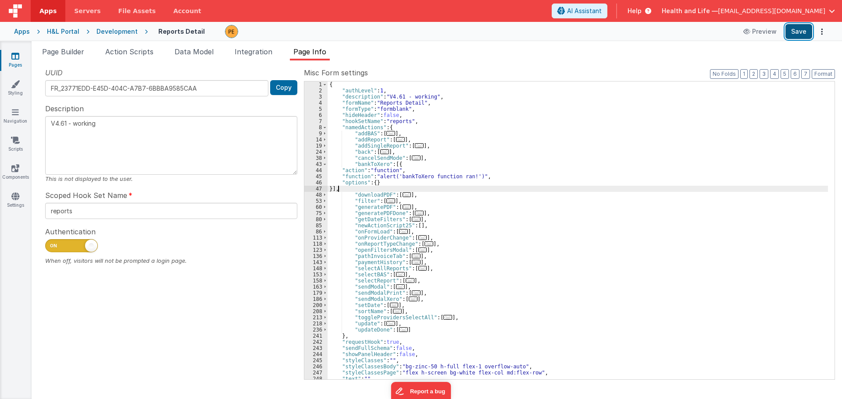
click at [794, 31] on button "Save" at bounding box center [798, 31] width 27 height 15
click at [74, 49] on span "Page Builder" at bounding box center [63, 51] width 42 height 9
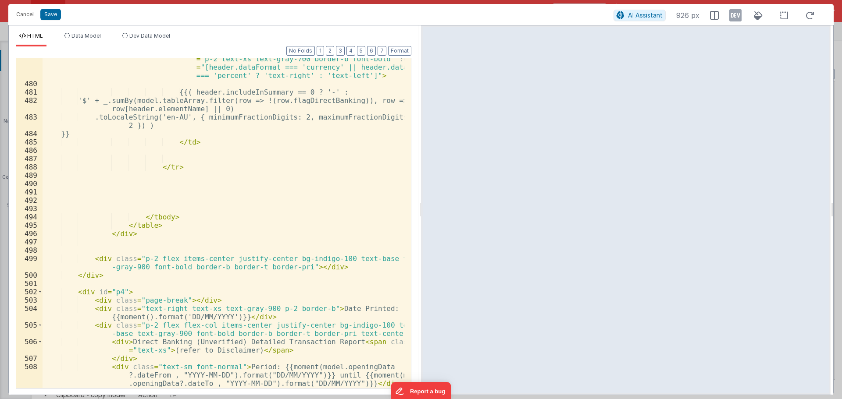
scroll to position [5379, 0]
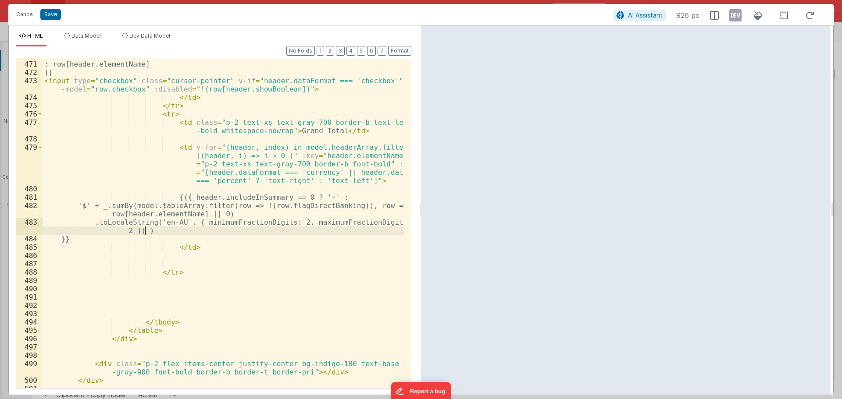
click at [193, 234] on div "? '' : row[header.elementName] }} < input type = "checkbox" class = "cursor-poi…" at bounding box center [224, 225] width 362 height 347
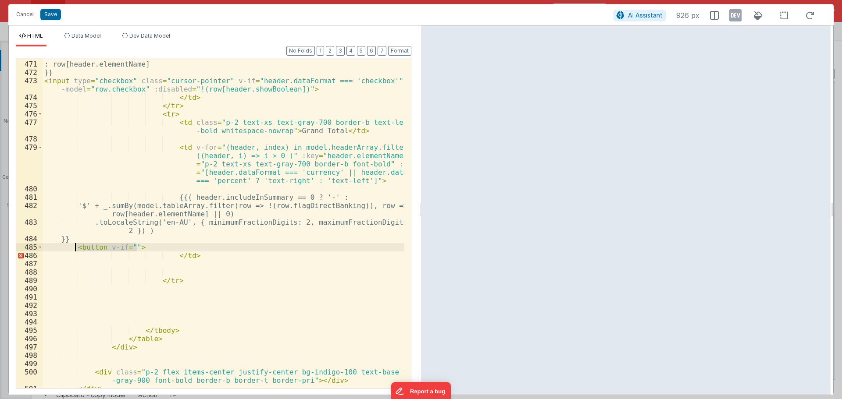
drag, startPoint x: 121, startPoint y: 243, endPoint x: 74, endPoint y: 247, distance: 47.5
click at [74, 247] on div "? '' : row[header.elementName] }} < input type = "checkbox" class = "cursor-poi…" at bounding box center [224, 225] width 362 height 347
click at [27, 14] on button "Cancel" at bounding box center [25, 14] width 26 height 12
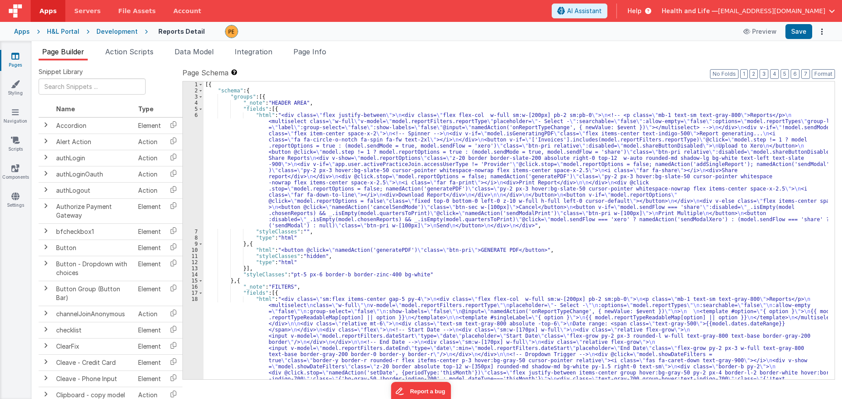
scroll to position [79, 0]
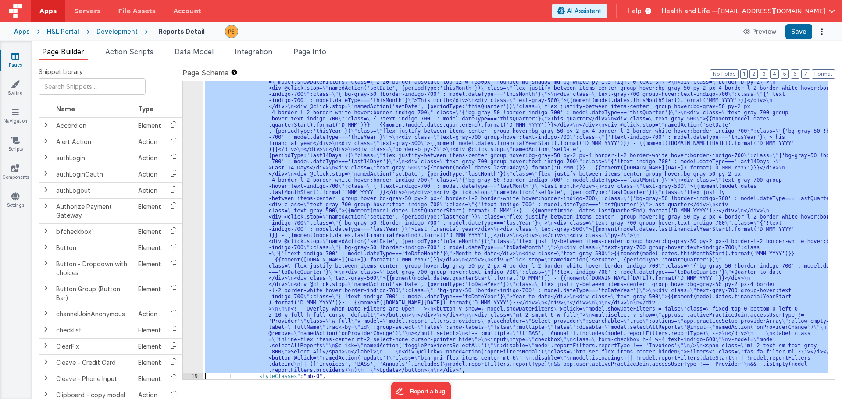
click at [189, 256] on div "18 19 20 21 22 23 24 25 26 27 28 29 30 31 32" at bounding box center [193, 344] width 21 height 666
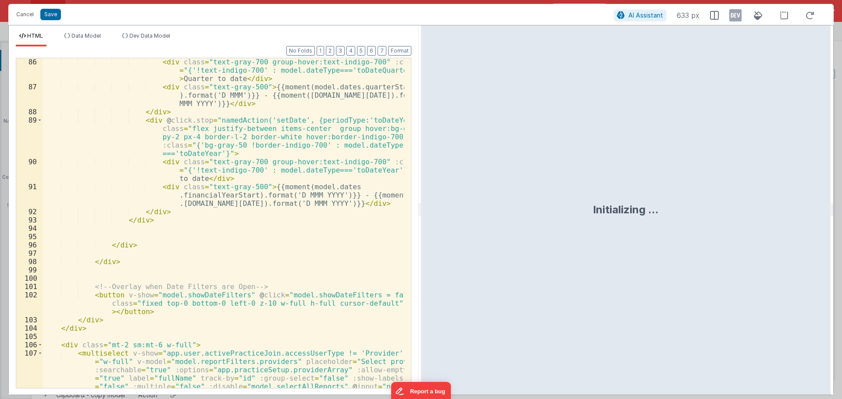
scroll to position [1465, 0]
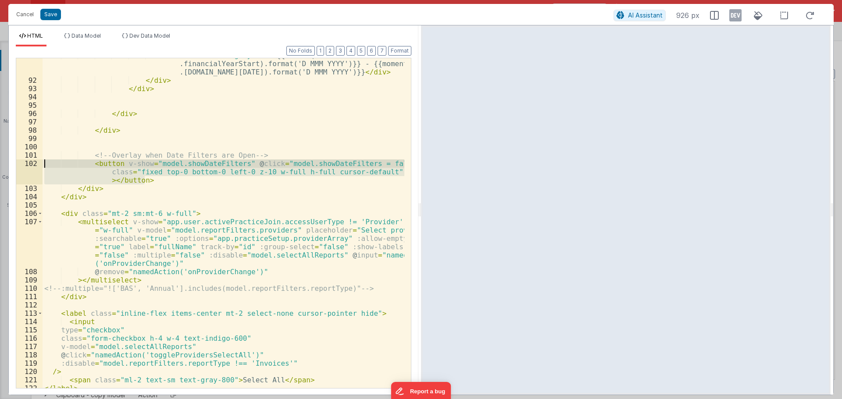
drag, startPoint x: 161, startPoint y: 178, endPoint x: 8, endPoint y: 164, distance: 153.2
click at [8, 164] on div "HTML Data Model Dev Data Model Format 7 6 5 4 3 2 1 No Folds 91 92 93 94 95 96 …" at bounding box center [420, 210] width 825 height 370
click at [26, 12] on button "Cancel" at bounding box center [25, 14] width 26 height 12
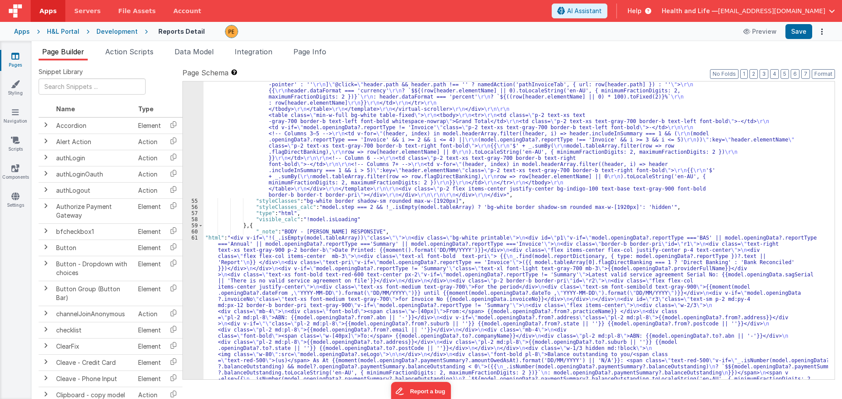
scroll to position [2442, 0]
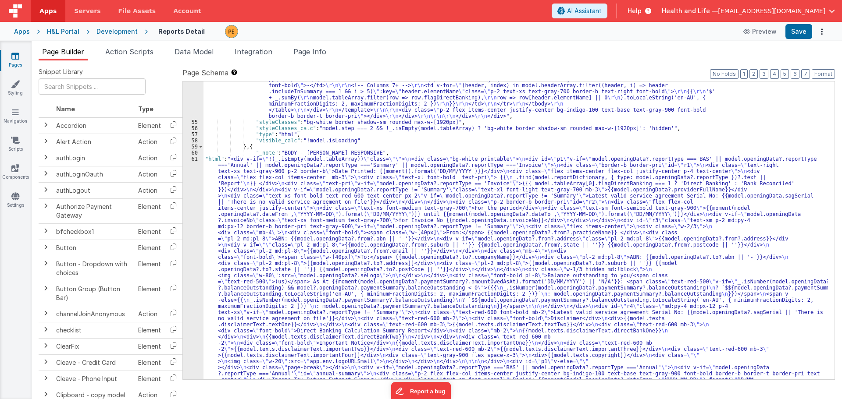
click at [334, 235] on div ""html" : "<div class= \" invisible absolute -left-[9999px] \" > \r\n <div class…" at bounding box center [515, 164] width 624 height 2778
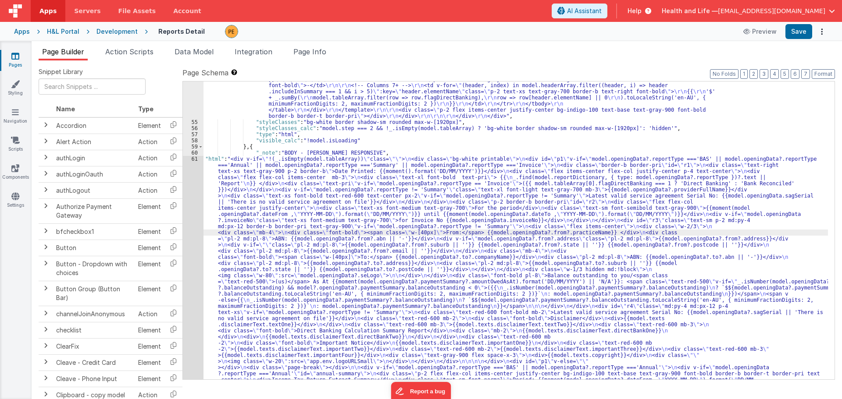
click at [195, 248] on div "54 55 56 57 58 59 60 61 62 63 64 65 66 67 68 69 70 71 72 73 74 75 76 77" at bounding box center [193, 164] width 21 height 2778
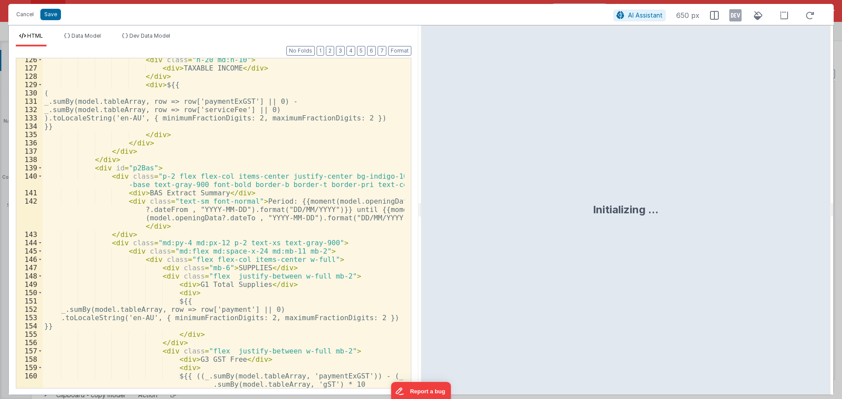
scroll to position [6142, 0]
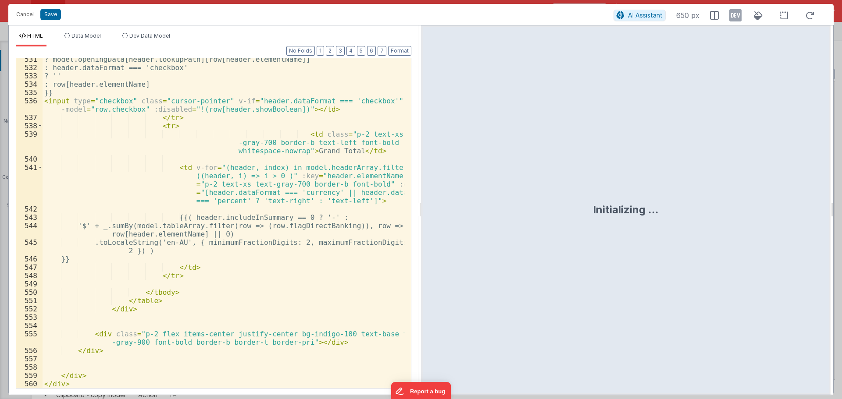
drag, startPoint x: 406, startPoint y: 69, endPoint x: 4, endPoint y: 3, distance: 407.4
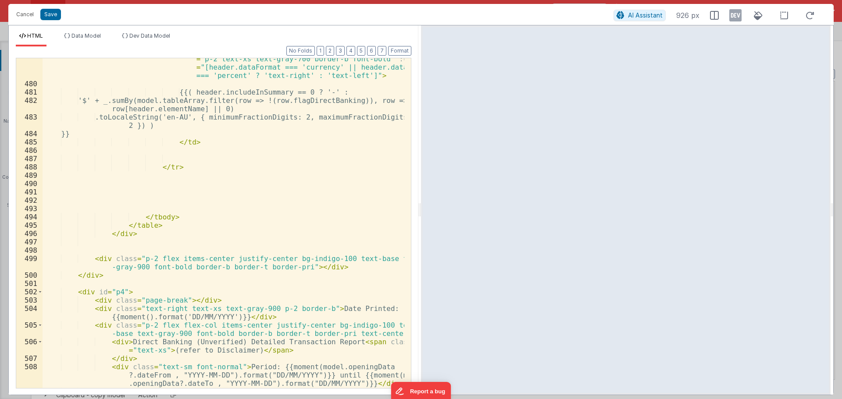
scroll to position [5406, 0]
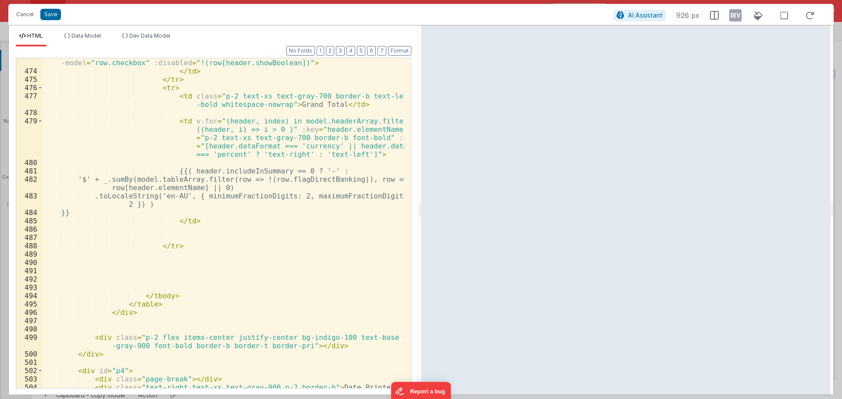
click at [195, 218] on div "< input type = "checkbox" class = "cursor-pointer" v-if = "header.dataFormat ==…" at bounding box center [224, 231] width 362 height 363
click at [192, 236] on div "< input type = "checkbox" class = "cursor-pointer" v-if = "header.dataFormat ==…" at bounding box center [224, 231] width 362 height 363
click at [189, 230] on div "< input type = "checkbox" class = "cursor-pointer" v-if = "header.dataFormat ==…" at bounding box center [224, 231] width 362 height 363
click at [192, 205] on div "< input type = "checkbox" class = "cursor-pointer" v-if = "header.dataFormat ==…" at bounding box center [224, 231] width 362 height 363
click at [192, 212] on div "< input type = "checkbox" class = "cursor-pointer" v-if = "header.dataFormat ==…" at bounding box center [224, 231] width 362 height 363
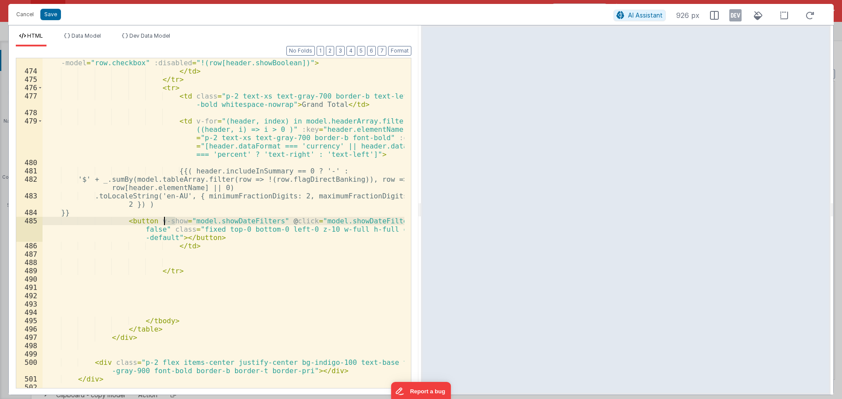
drag, startPoint x: 177, startPoint y: 221, endPoint x: 160, endPoint y: 221, distance: 16.7
click at [160, 221] on div "< input type = "checkbox" class = "cursor-pointer" v-if = "header.dataFormat ==…" at bounding box center [224, 227] width 362 height 355
drag, startPoint x: 199, startPoint y: 221, endPoint x: 256, endPoint y: 223, distance: 56.2
click at [256, 223] on div "< input type = "checkbox" class = "cursor-pointer" v-if = "header.dataFormat ==…" at bounding box center [224, 227] width 362 height 355
click at [256, 223] on div "< input type = "checkbox" class = "cursor-pointer" v-if = "header.dataFormat ==…" at bounding box center [224, 223] width 362 height 330
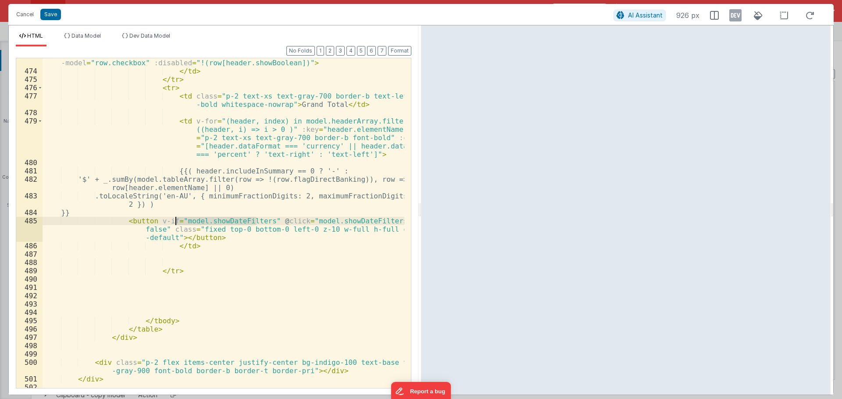
drag, startPoint x: 257, startPoint y: 222, endPoint x: 176, endPoint y: 221, distance: 81.1
click at [176, 221] on div "< input type = "checkbox" class = "cursor-pointer" v-if = "header.dataFormat ==…" at bounding box center [224, 227] width 362 height 355
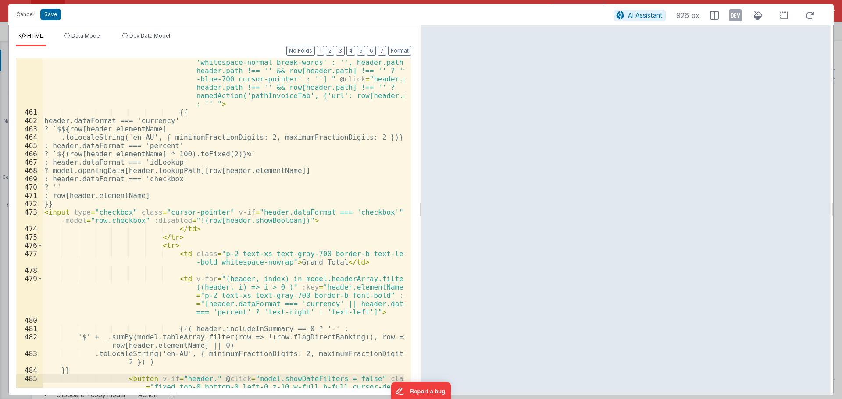
scroll to position [5169, 0]
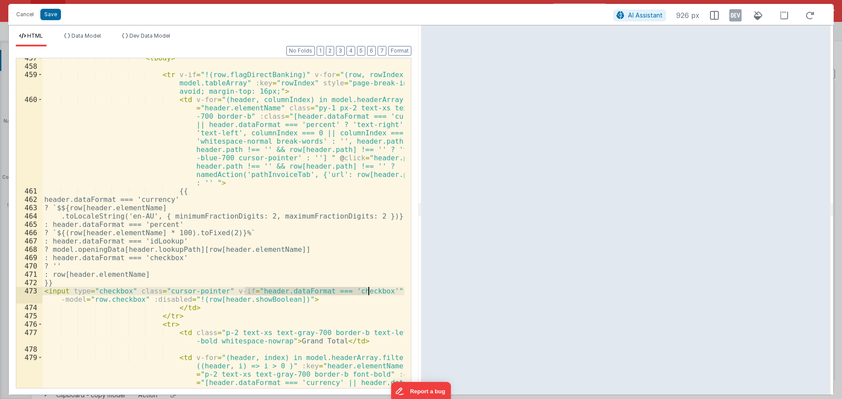
drag, startPoint x: 245, startPoint y: 291, endPoint x: 369, endPoint y: 290, distance: 123.6
click at [369, 290] on div "< tbody > < tr v-if = "!(row.flagDirectBanking)" v-for = "(row, rowIndex) in mo…" at bounding box center [224, 244] width 362 height 380
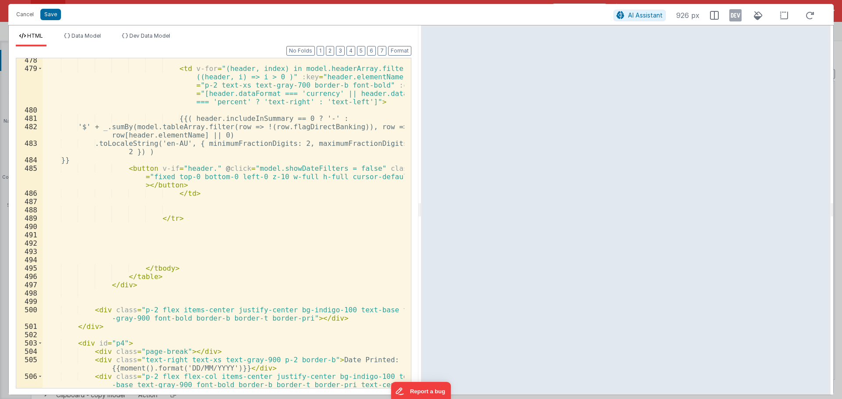
scroll to position [5432, 0]
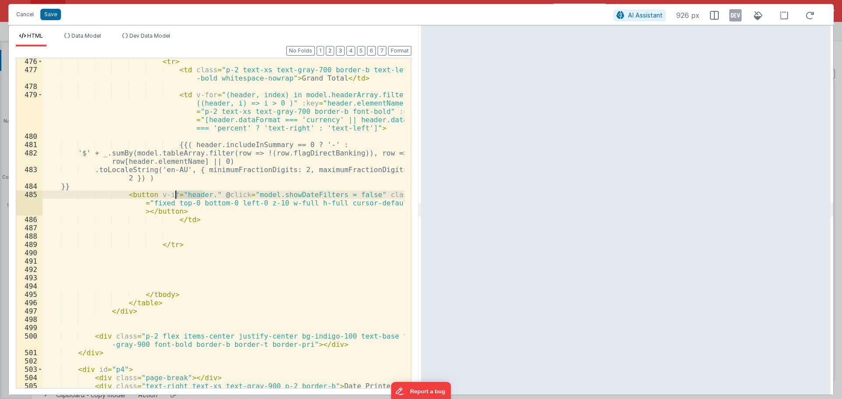
drag, startPoint x: 203, startPoint y: 196, endPoint x: 176, endPoint y: 196, distance: 27.6
click at [176, 196] on div "< tr > < td class = "p-2 text-xs text-gray-700 border-b text-left font -bold wh…" at bounding box center [224, 234] width 362 height 355
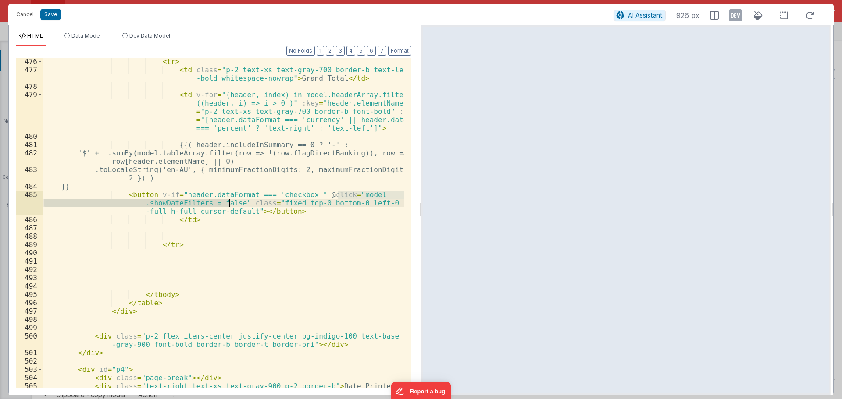
drag, startPoint x: 338, startPoint y: 193, endPoint x: 229, endPoint y: 202, distance: 109.1
click at [229, 202] on div "< tr > < td class = "p-2 text-xs text-gray-700 border-b text-left font -bold wh…" at bounding box center [224, 234] width 362 height 355
click at [348, 196] on div "< tr > < td class = "p-2 text-xs text-gray-700 border-b text-left font -bold wh…" at bounding box center [224, 234] width 362 height 355
drag, startPoint x: 348, startPoint y: 194, endPoint x: 338, endPoint y: 196, distance: 10.3
click at [338, 196] on div "< tr > < td class = "p-2 text-xs text-gray-700 border-b text-left font -bold wh…" at bounding box center [224, 234] width 362 height 355
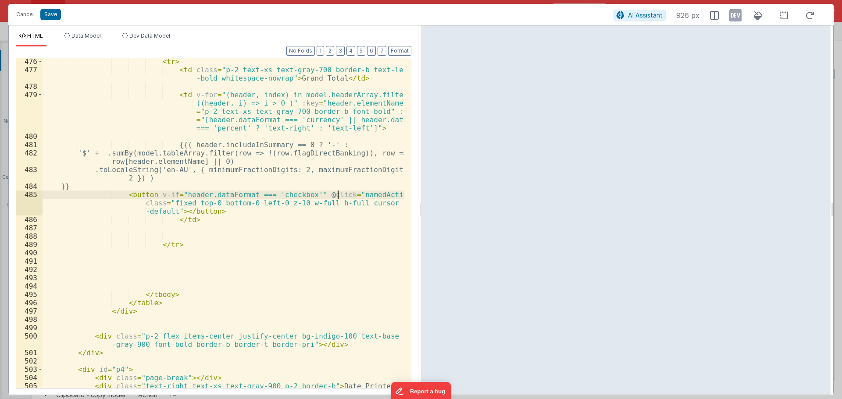
click at [380, 195] on div "< tr > < td class = "p-2 text-xs text-gray-700 border-b text-left font -bold wh…" at bounding box center [224, 234] width 362 height 355
click at [380, 194] on div "< tr > < td class = "p-2 text-xs text-gray-700 border-b text-left font -bold wh…" at bounding box center [224, 234] width 362 height 355
click at [236, 205] on div "< tr > < td class = "p-2 text-xs text-gray-700 border-b text-left font -bold wh…" at bounding box center [224, 234] width 362 height 355
click at [232, 205] on div "< tr > < td class = "p-2 text-xs text-gray-700 border-b text-left font -bold wh…" at bounding box center [224, 234] width 362 height 355
drag, startPoint x: 232, startPoint y: 205, endPoint x: 260, endPoint y: 205, distance: 27.6
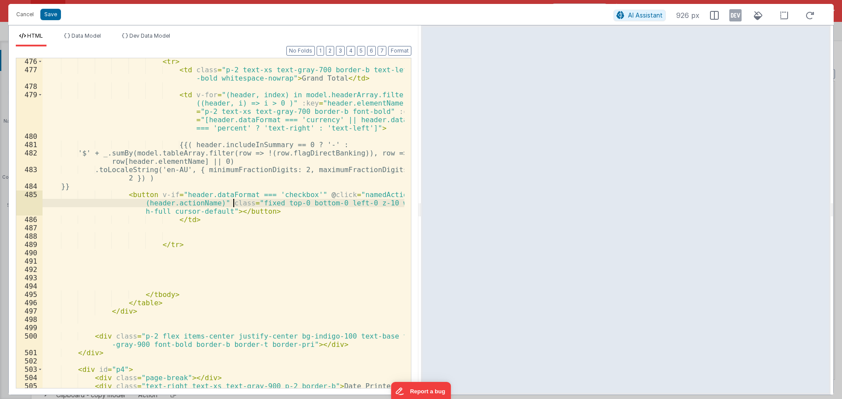
click at [232, 205] on div "< tr > < td class = "p-2 text-xs text-gray-700 border-b text-left font -bold wh…" at bounding box center [224, 234] width 362 height 355
click at [264, 205] on div "< tr > < td class = "p-2 text-xs text-gray-700 border-b text-left font -bold wh…" at bounding box center [224, 234] width 362 height 355
click at [264, 205] on div "< tr > < td class = "p-2 text-xs text-gray-700 border-b text-left font -bold wh…" at bounding box center [224, 223] width 362 height 330
click at [256, 205] on div "< tr > < td class = "p-2 text-xs text-gray-700 border-b text-left font -bold wh…" at bounding box center [224, 234] width 362 height 355
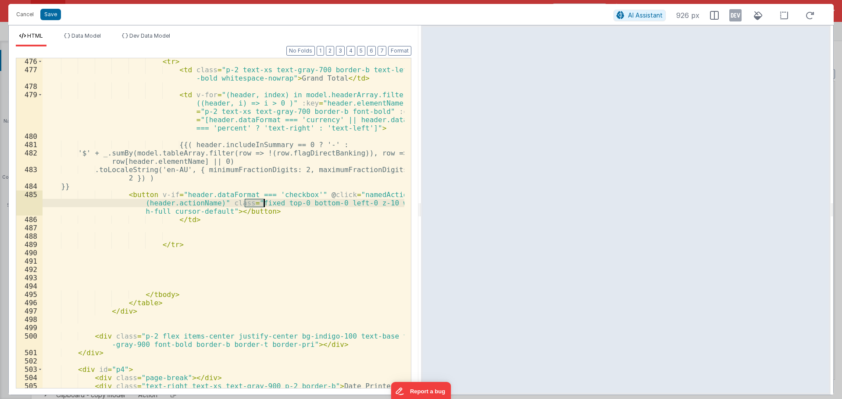
click at [256, 205] on div "< tr > < td class = "p-2 text-xs text-gray-700 border-b text-left font -bold wh…" at bounding box center [224, 234] width 362 height 355
drag, startPoint x: 244, startPoint y: 203, endPoint x: 345, endPoint y: 203, distance: 100.8
click at [345, 203] on div "< tr > < td class = "p-2 text-xs text-gray-700 border-b text-left font -bold wh…" at bounding box center [224, 234] width 362 height 355
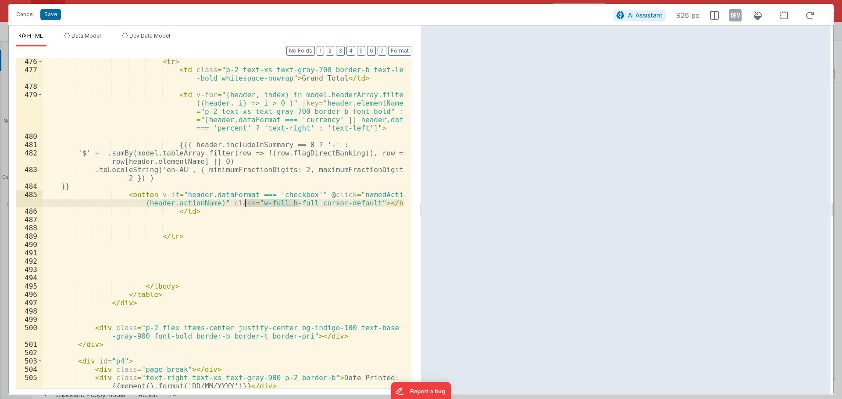
drag, startPoint x: 298, startPoint y: 203, endPoint x: 246, endPoint y: 204, distance: 52.6
click at [246, 204] on div "< tr > < td class = "p-2 text-xs text-gray-700 border-b text-left font -bold wh…" at bounding box center [224, 234] width 362 height 355
click at [307, 203] on div "< tr > < td class = "p-2 text-xs text-gray-700 border-b text-left font -bold wh…" at bounding box center [224, 234] width 362 height 355
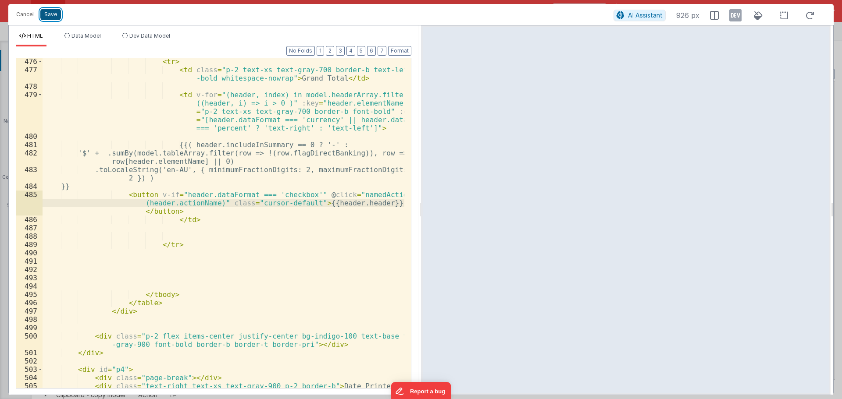
click at [58, 15] on button "Save" at bounding box center [50, 14] width 21 height 11
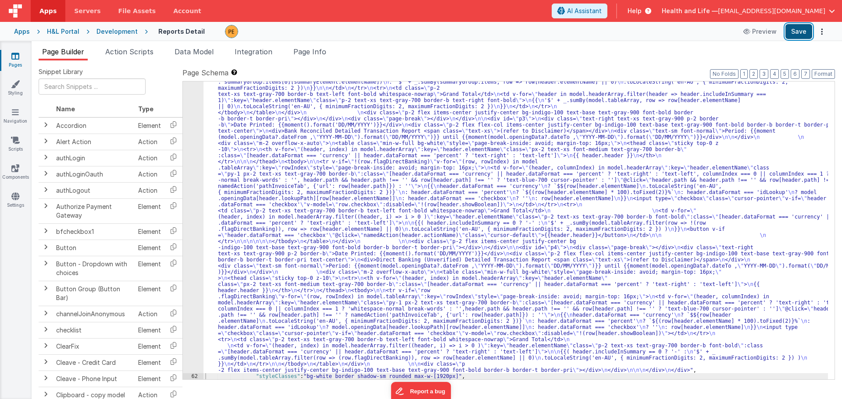
click at [800, 36] on button "Save" at bounding box center [798, 31] width 27 height 15
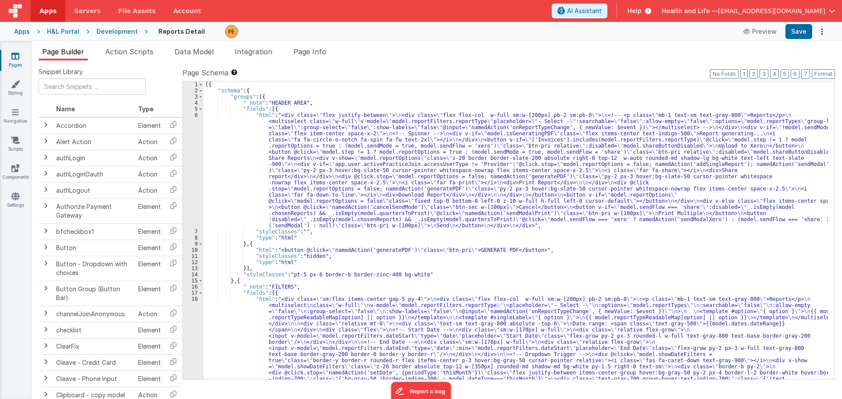
scroll to position [0, 0]
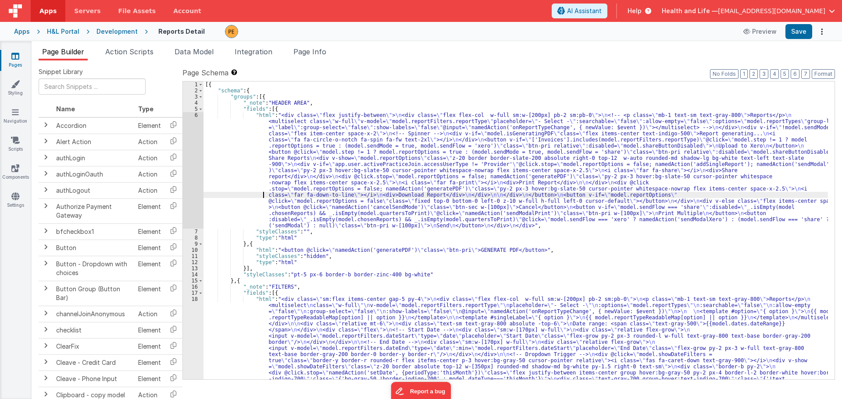
click at [198, 196] on div "6" at bounding box center [193, 170] width 21 height 117
click at [193, 192] on div "6" at bounding box center [193, 170] width 21 height 117
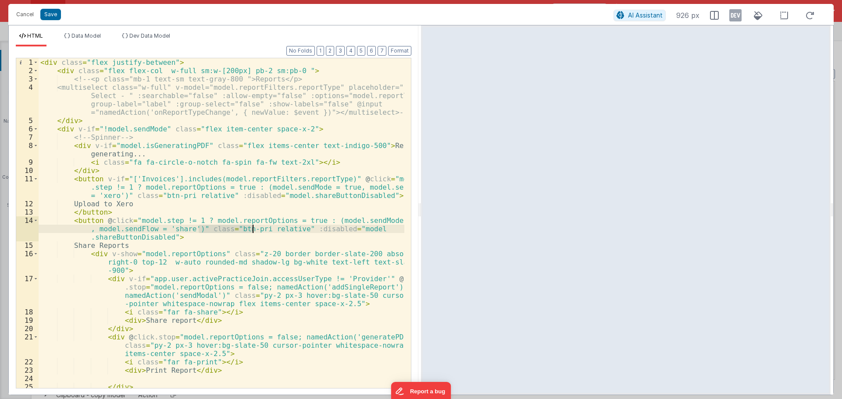
drag, startPoint x: 198, startPoint y: 228, endPoint x: 252, endPoint y: 233, distance: 54.1
click at [252, 233] on div "< div class = "flex justify-between" > < div class = "flex flex-col w-full sm:w…" at bounding box center [222, 239] width 366 height 363
click at [253, 229] on div "< div class = "flex justify-between" > < div class = "flex flex-col w-full sm:w…" at bounding box center [222, 223] width 366 height 330
drag, startPoint x: 253, startPoint y: 229, endPoint x: 228, endPoint y: 230, distance: 24.1
click at [228, 230] on div "< div class = "flex justify-between" > < div class = "flex flex-col w-full sm:w…" at bounding box center [222, 239] width 366 height 363
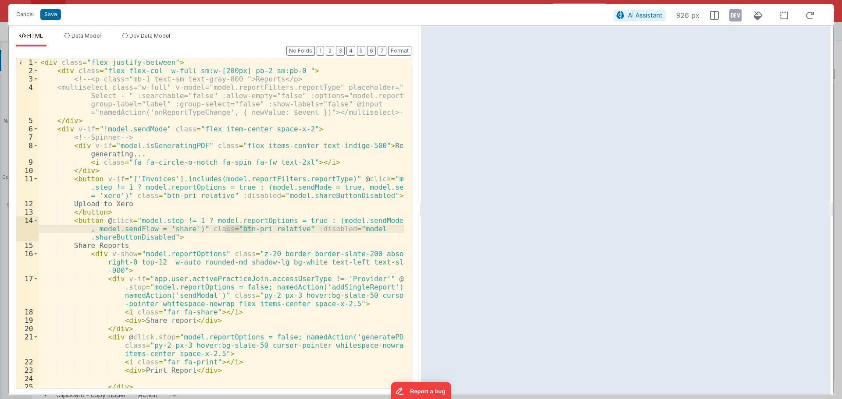
click at [223, 242] on div "< div class = "flex justify-between" > < div class = "flex flex-col w-full sm:w…" at bounding box center [222, 239] width 366 height 363
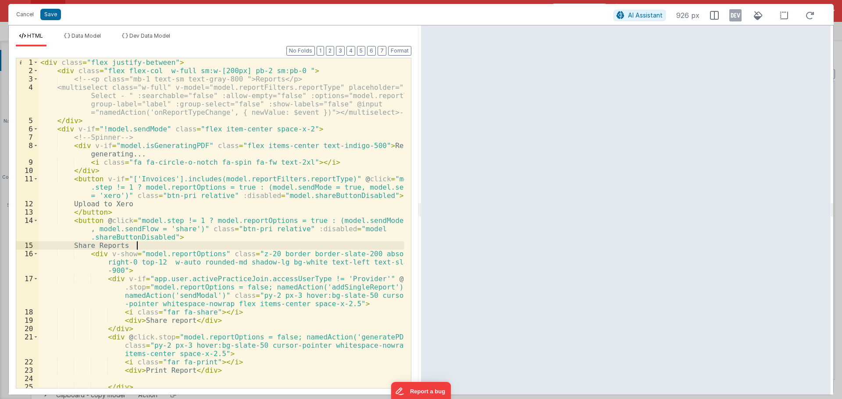
click at [224, 235] on div "< div class = "flex justify-between" > < div class = "flex flex-col w-full sm:w…" at bounding box center [222, 239] width 366 height 363
click at [28, 10] on button "Cancel" at bounding box center [25, 14] width 26 height 12
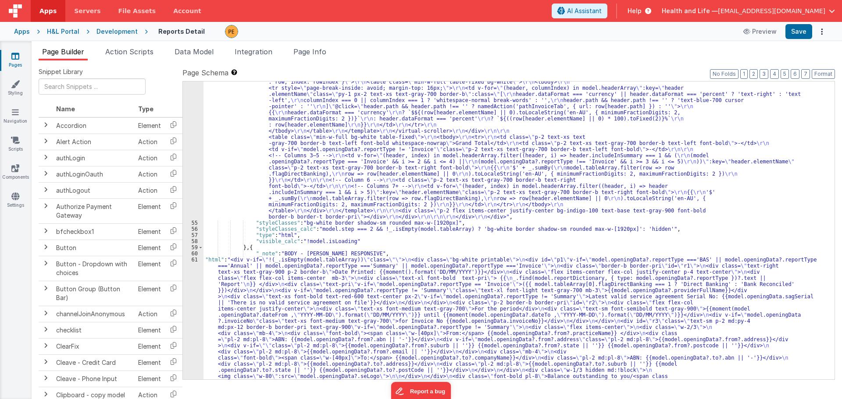
scroll to position [2341, 0]
click at [277, 188] on div ""html" : "<div class= \" invisible absolute -left-[9999px] \" > \r\n <div class…" at bounding box center [515, 265] width 624 height 2778
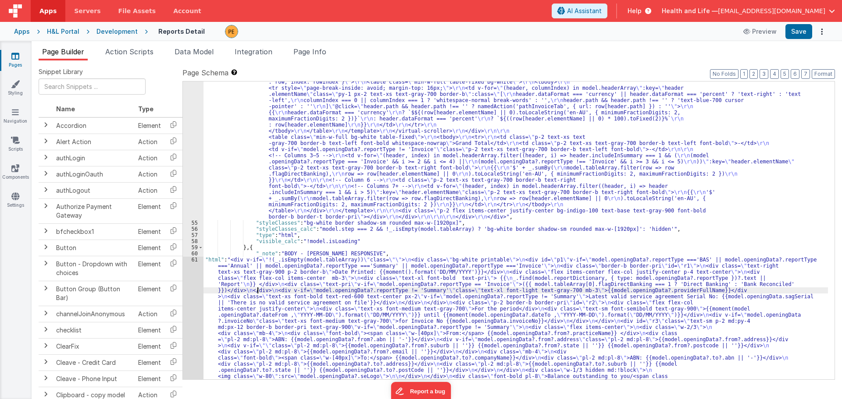
click at [258, 292] on div ""html" : "<div class= \" invisible absolute -left-[9999px] \" > \r\n <div class…" at bounding box center [515, 265] width 624 height 2778
click at [196, 284] on div "54 55 56 57 58 59 60 61 62 63 64 65 66 67 68 69 70 71 72 73 74 75 76 77" at bounding box center [193, 265] width 21 height 2778
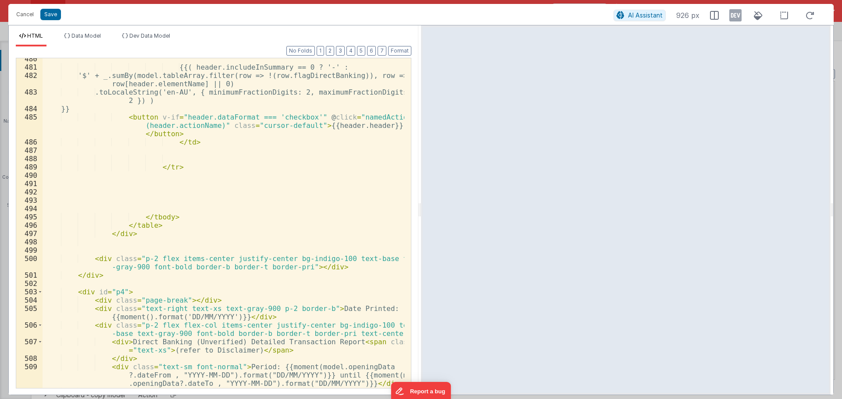
scroll to position [5404, 0]
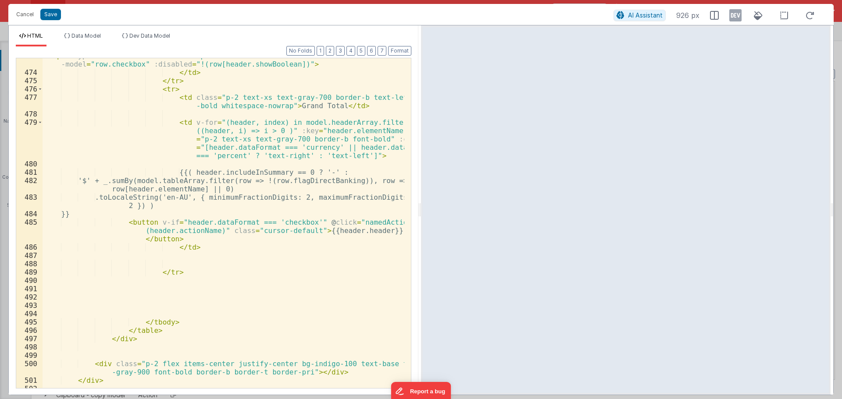
click at [299, 228] on div "< input type = "checkbox" class = "cursor-pointer" v-if = "header.dataFormat ==…" at bounding box center [224, 229] width 362 height 355
click at [242, 236] on div "< input type = "checkbox" class = "cursor-pointer" v-if = "header.dataFormat ==…" at bounding box center [224, 229] width 362 height 355
click at [206, 232] on div "< input type = "checkbox" class = "cursor-pointer" v-if = "header.dataFormat ==…" at bounding box center [224, 229] width 362 height 355
drag, startPoint x: 205, startPoint y: 232, endPoint x: 140, endPoint y: 232, distance: 64.9
click at [140, 232] on div "< input type = "checkbox" class = "cursor-pointer" v-if = "header.dataFormat ==…" at bounding box center [224, 229] width 362 height 355
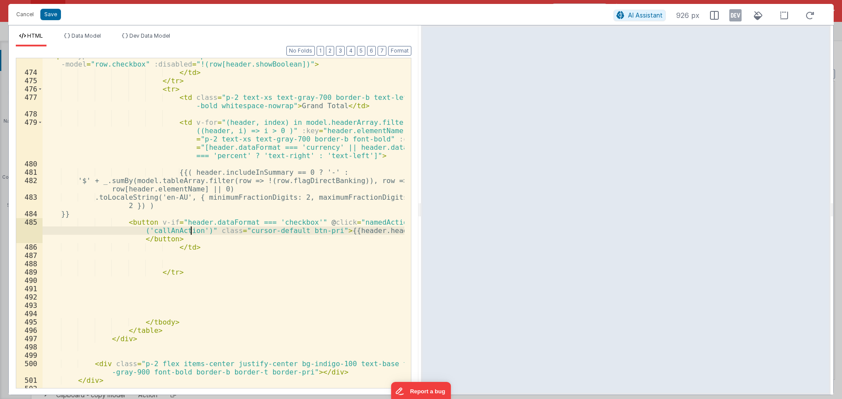
click at [161, 230] on div "< input type = "checkbox" class = "cursor-pointer" v-if = "header.dataFormat ==…" at bounding box center [224, 229] width 362 height 355
click at [194, 230] on div "< input type = "checkbox" class = "cursor-pointer" v-if = "header.dataFormat ==…" at bounding box center [224, 229] width 362 height 355
click at [305, 229] on div "< input type = "checkbox" class = "cursor-pointer" v-if = "header.dataFormat ==…" at bounding box center [224, 229] width 362 height 355
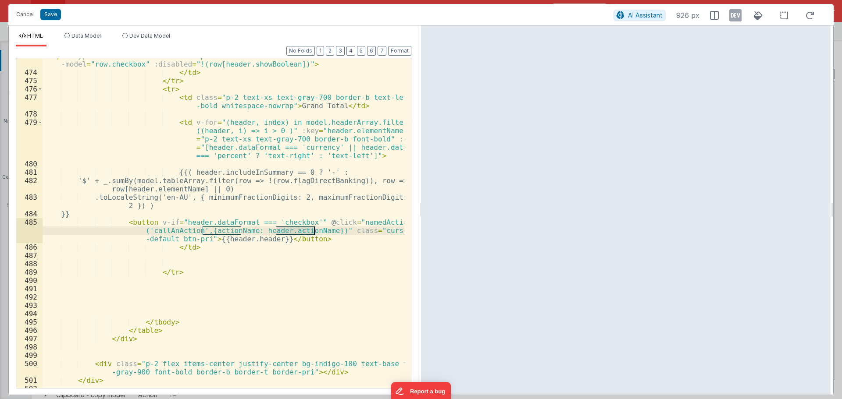
click at [224, 229] on div "< input type = "checkbox" class = "cursor-pointer" v-if = "header.dataFormat ==…" at bounding box center [224, 229] width 362 height 355
click at [167, 232] on div "< input type = "checkbox" class = "cursor-pointer" v-if = "header.dataFormat ==…" at bounding box center [224, 229] width 362 height 355
click at [53, 14] on button "Save" at bounding box center [50, 14] width 21 height 11
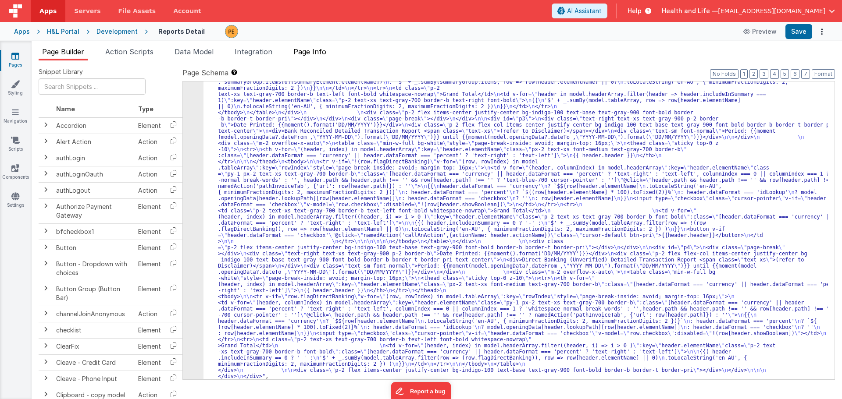
click at [319, 52] on span "Page Info" at bounding box center [309, 51] width 33 height 9
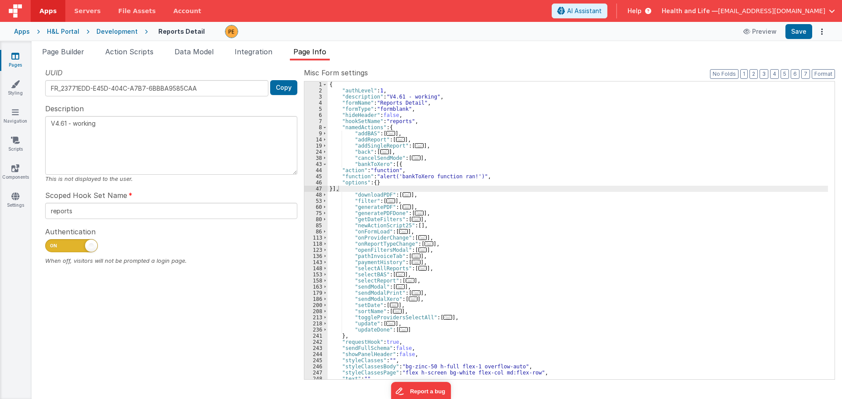
click at [409, 189] on div "{ "authLevel" : 1 , "description" : "V4.61 - working" , "formName" : "Reports D…" at bounding box center [577, 237] width 500 height 310
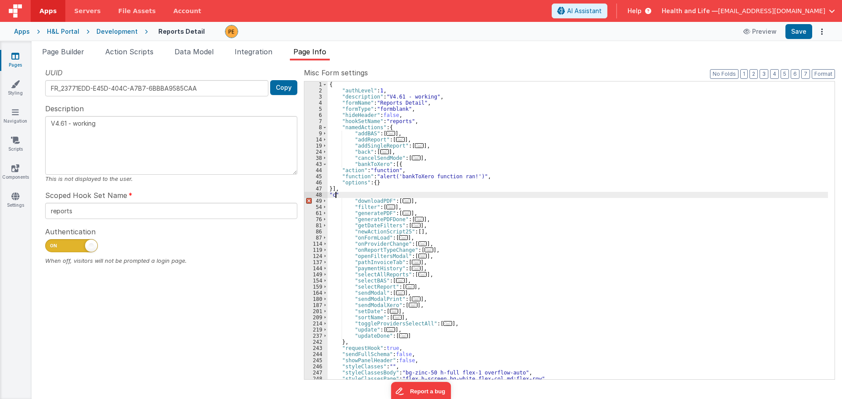
paste textarea
click at [380, 194] on div "{ "authLevel" : 1 , "description" : "V4.61 - working" , "formName" : "Reports D…" at bounding box center [577, 237] width 500 height 310
click at [330, 195] on div "{ "authLevel" : 1 , "description" : "V4.61 - working" , "formName" : "Reports D…" at bounding box center [577, 237] width 500 height 310
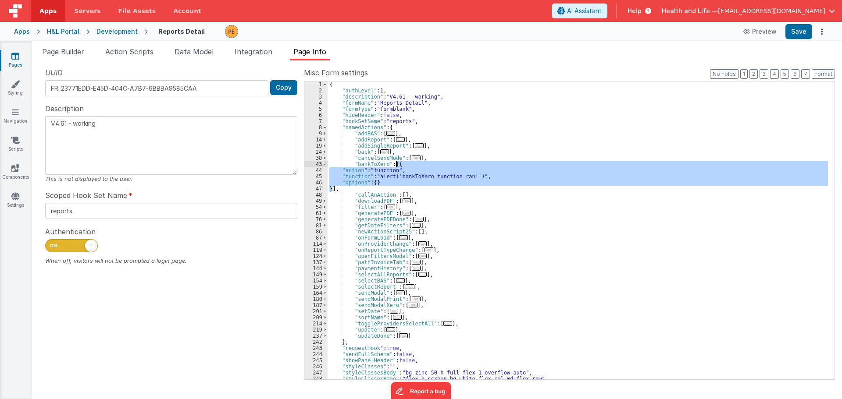
drag, startPoint x: 333, startPoint y: 189, endPoint x: 396, endPoint y: 164, distance: 68.5
click at [396, 164] on div "{ "authLevel" : 1 , "description" : "V4.61 - working" , "formName" : "Reports D…" at bounding box center [577, 237] width 500 height 310
click at [403, 195] on div "{ "authLevel" : 1 , "description" : "V4.61 - working" , "formName" : "Reports D…" at bounding box center [577, 237] width 500 height 310
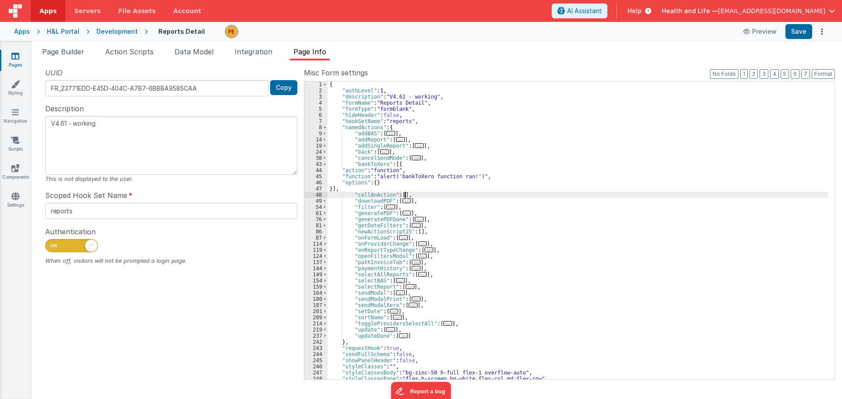
click at [401, 194] on div "{ "authLevel" : 1 , "description" : "V4.61 - working" , "formName" : "Reports D…" at bounding box center [577, 237] width 500 height 310
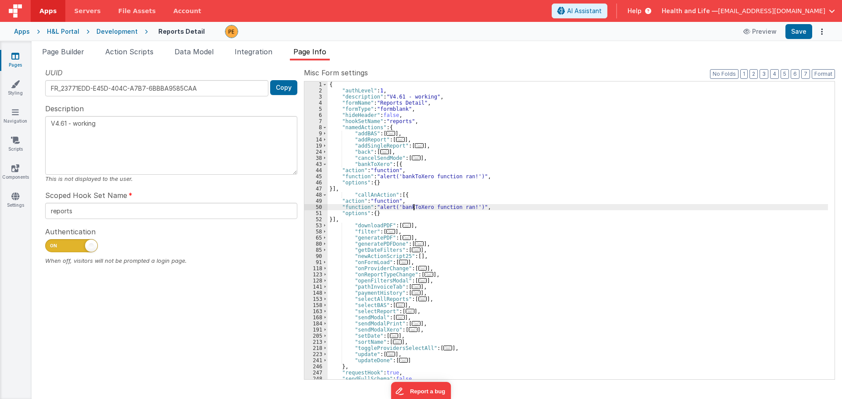
click at [412, 208] on div "{ "authLevel" : 1 , "description" : "V4.61 - working" , "formName" : "Reports D…" at bounding box center [577, 237] width 500 height 310
click at [385, 214] on div "{ "authLevel" : 1 , "description" : "V4.61 - working" , "formName" : "Reports D…" at bounding box center [577, 237] width 500 height 310
click at [387, 208] on div "{ "authLevel" : 1 , "description" : "V4.61 - working" , "formName" : "Reports D…" at bounding box center [577, 237] width 500 height 310
click at [312, 208] on div "50" at bounding box center [315, 207] width 23 height 6
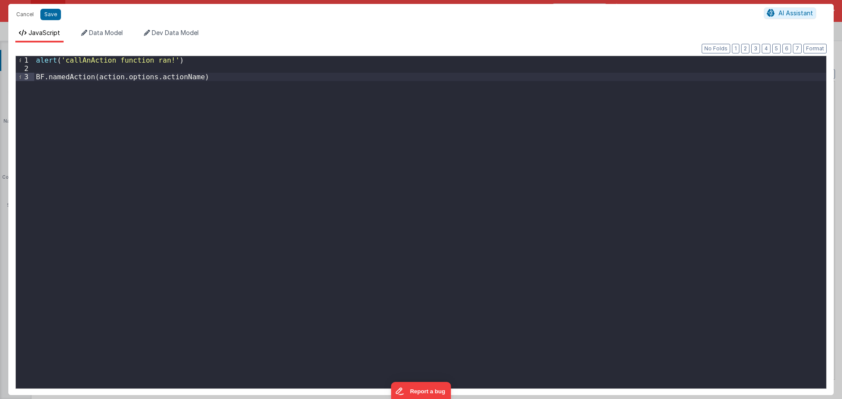
click at [222, 75] on div "alert ( 'callAnAction function ran!' ) BF . namedAction ( action . options . ac…" at bounding box center [430, 230] width 792 height 349
click at [210, 60] on div "alert ( 'callAnAction function ran!' ) BF . namedAction ( action . options . ac…" at bounding box center [430, 230] width 792 height 349
click at [57, 14] on button "Save" at bounding box center [50, 14] width 21 height 11
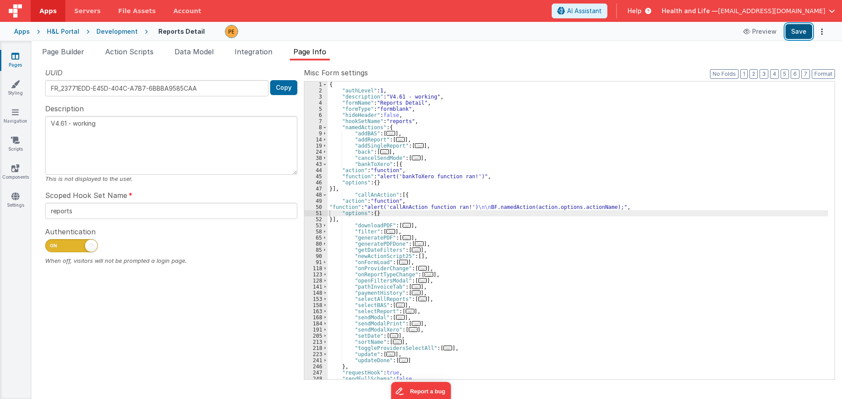
click at [791, 36] on button "Save" at bounding box center [798, 31] width 27 height 15
click at [357, 203] on div "{ "authLevel" : 1 , "description" : "V4.61 - working" , "formName" : "Reports D…" at bounding box center [577, 237] width 500 height 310
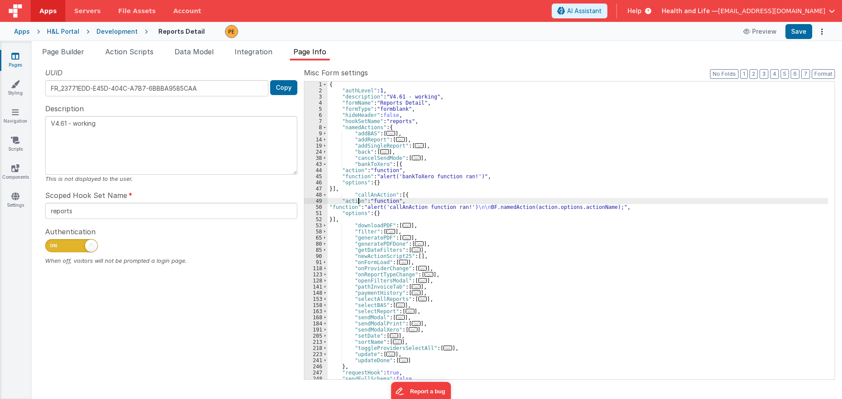
click at [313, 206] on div "50" at bounding box center [315, 207] width 23 height 6
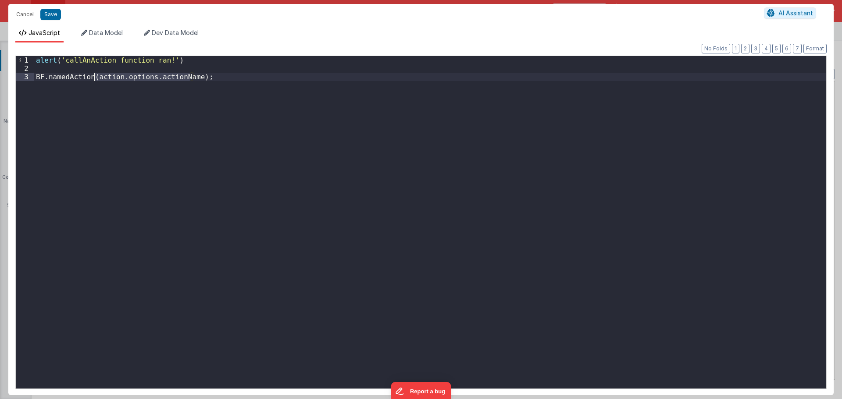
drag, startPoint x: 189, startPoint y: 76, endPoint x: 96, endPoint y: 79, distance: 93.4
click at [96, 79] on div "alert ( 'callAnAction function ran!' ) BF . namedAction ( action . options . ac…" at bounding box center [430, 230] width 792 height 349
click at [119, 62] on div "alert ( 'callAnAction function ran!' ) BF . namedAction ( action . options . ac…" at bounding box center [430, 230] width 792 height 349
click at [123, 65] on div "alert ( 'callAnAction function ran!' ) BF . namedAction ( action . options . ac…" at bounding box center [430, 230] width 792 height 349
click at [190, 96] on div "alert ( 'callAnAction function ran!' ) console . log ( action . options . actio…" at bounding box center [430, 230] width 792 height 349
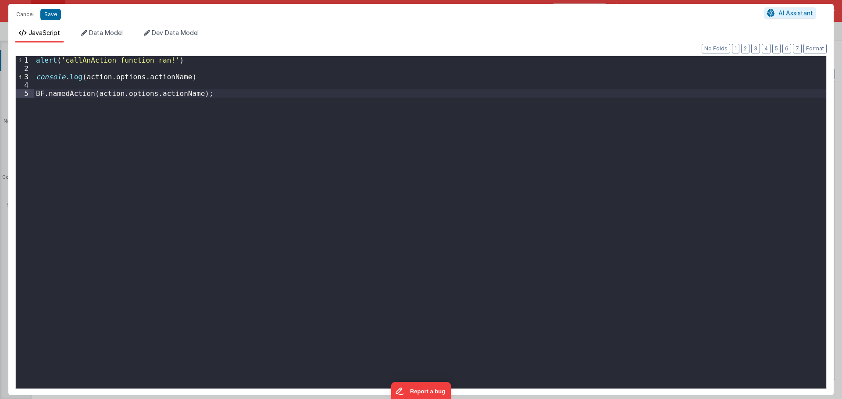
click at [193, 78] on div "alert ( 'callAnAction function ran!' ) console . log ( action . options . actio…" at bounding box center [430, 230] width 792 height 349
click at [185, 62] on div "alert ( 'callAnAction function ran!' ) console . log ( action . options . actio…" at bounding box center [430, 230] width 792 height 349
click at [55, 13] on button "Save" at bounding box center [50, 14] width 21 height 11
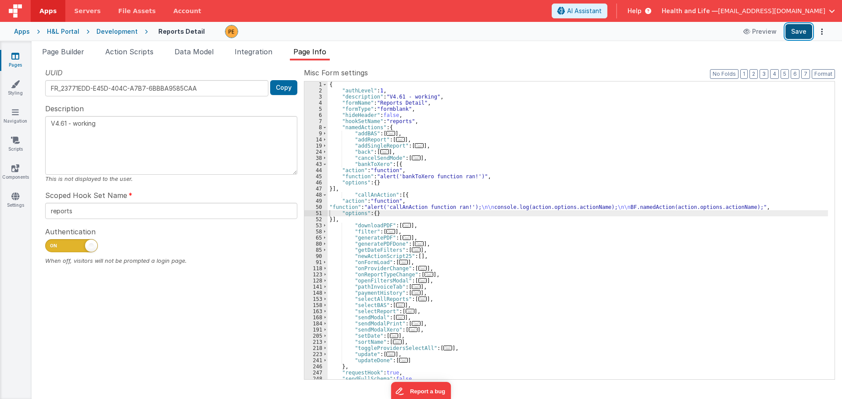
click at [803, 33] on button "Save" at bounding box center [798, 31] width 27 height 15
click at [573, 210] on div "{ "authLevel" : 1 , "description" : "V4.61 - working" , "formName" : "Reports D…" at bounding box center [577, 237] width 500 height 310
click at [56, 51] on span "Page Builder" at bounding box center [63, 51] width 42 height 9
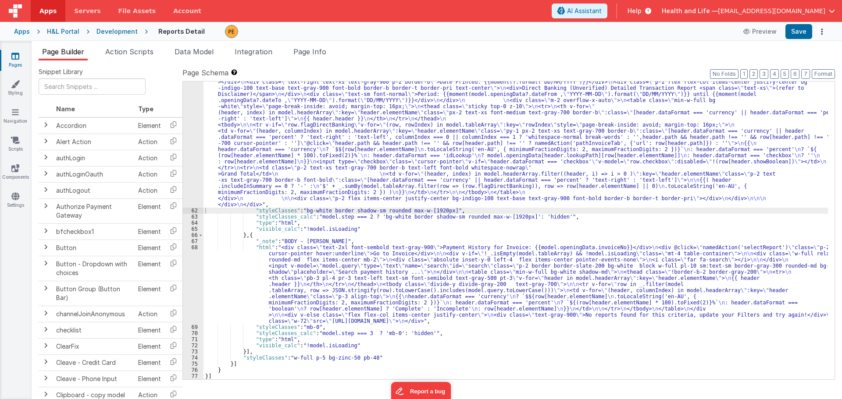
scroll to position [3453, 0]
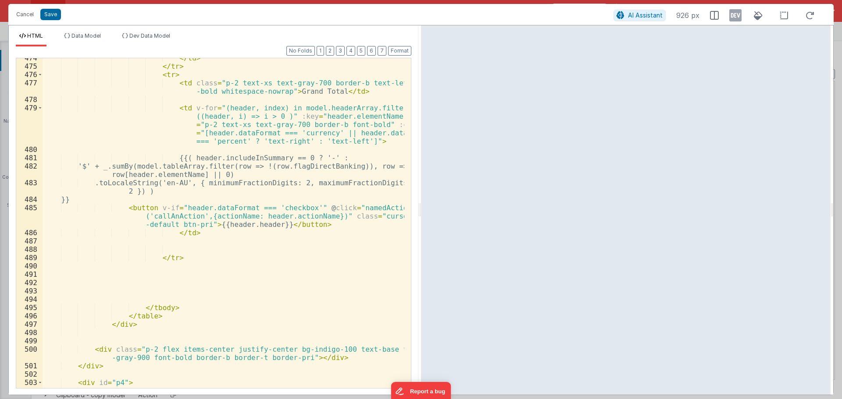
scroll to position [5445, 0]
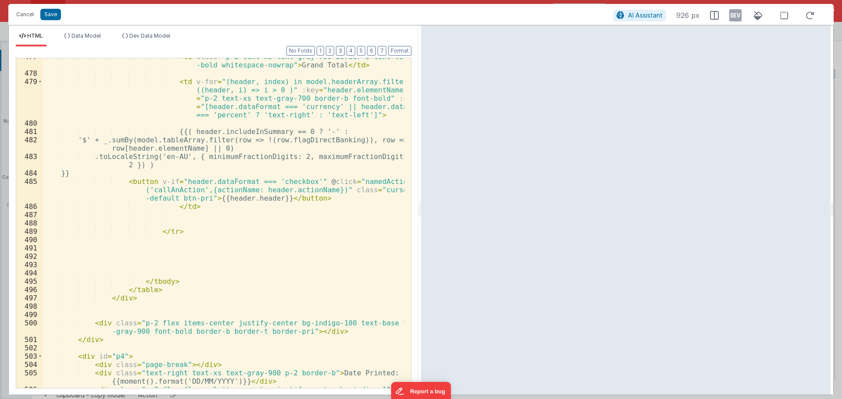
click at [217, 200] on div "< td class = "p-2 text-xs text-gray-700 border-b text-left font -bold whitespac…" at bounding box center [224, 234] width 362 height 363
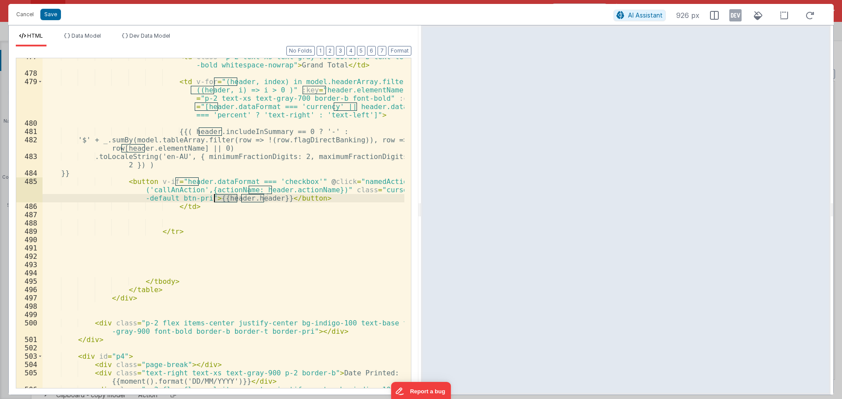
click at [217, 200] on div "< td class = "p-2 text-xs text-gray-700 border-b text-left font -bold whitespac…" at bounding box center [224, 234] width 362 height 363
click at [237, 191] on div "< td class = "p-2 text-xs text-gray-700 border-b text-left font -bold whitespac…" at bounding box center [224, 234] width 362 height 363
click at [225, 191] on div "< td class = "p-2 text-xs text-gray-700 border-b text-left font -bold whitespac…" at bounding box center [224, 234] width 362 height 363
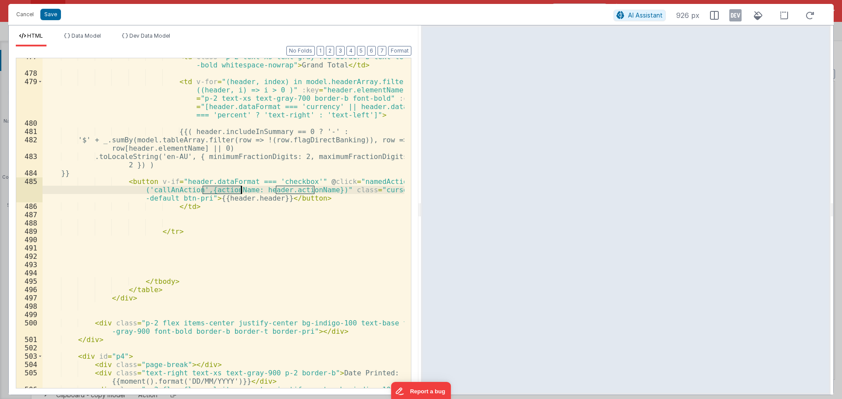
click at [202, 189] on div "< td class = "p-2 text-xs text-gray-700 border-b text-left font -bold whitespac…" at bounding box center [224, 223] width 362 height 330
click at [243, 192] on div "< td class = "p-2 text-xs text-gray-700 border-b text-left font -bold whitespac…" at bounding box center [224, 234] width 362 height 363
click at [274, 189] on div "< td class = "p-2 text-xs text-gray-700 border-b text-left font -bold whitespac…" at bounding box center [224, 234] width 362 height 363
click at [308, 190] on div "< td class = "p-2 text-xs text-gray-700 border-b text-left font -bold whitespac…" at bounding box center [224, 234] width 362 height 363
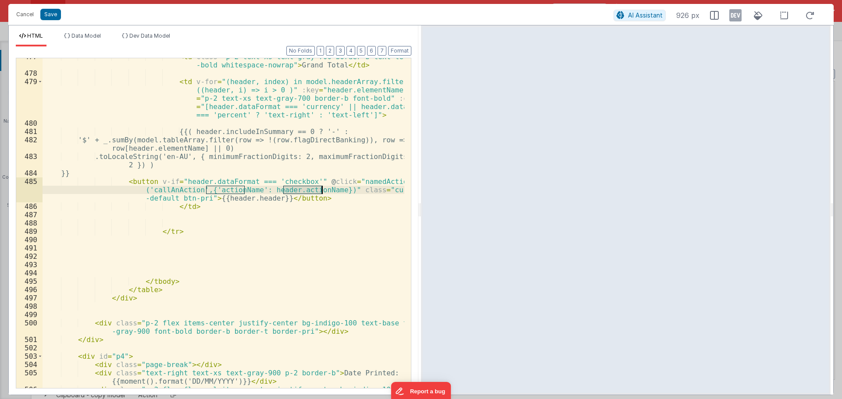
click at [308, 190] on div "< td class = "p-2 text-xs text-gray-700 border-b text-left font -bold whitespac…" at bounding box center [224, 234] width 362 height 363
click at [275, 188] on div "< td class = "p-2 text-xs text-gray-700 border-b text-left font -bold whitespac…" at bounding box center [224, 234] width 362 height 363
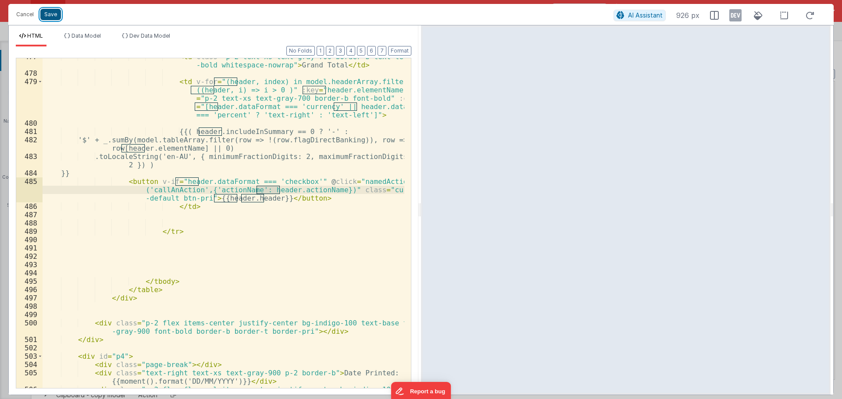
click at [50, 15] on button "Save" at bounding box center [50, 14] width 21 height 11
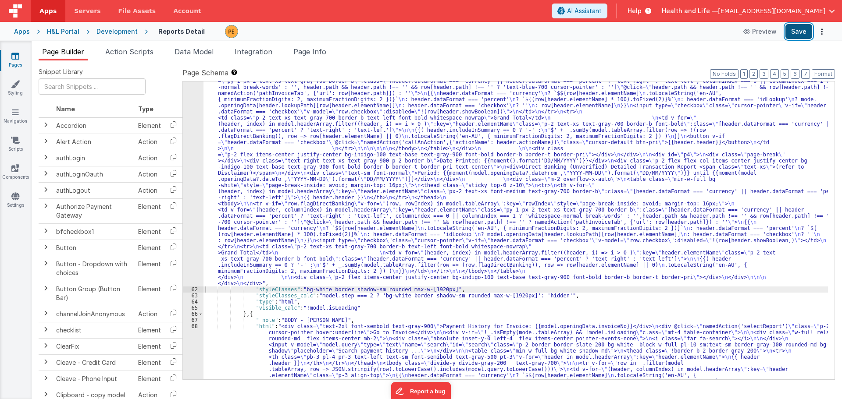
click at [791, 27] on button "Save" at bounding box center [798, 31] width 27 height 15
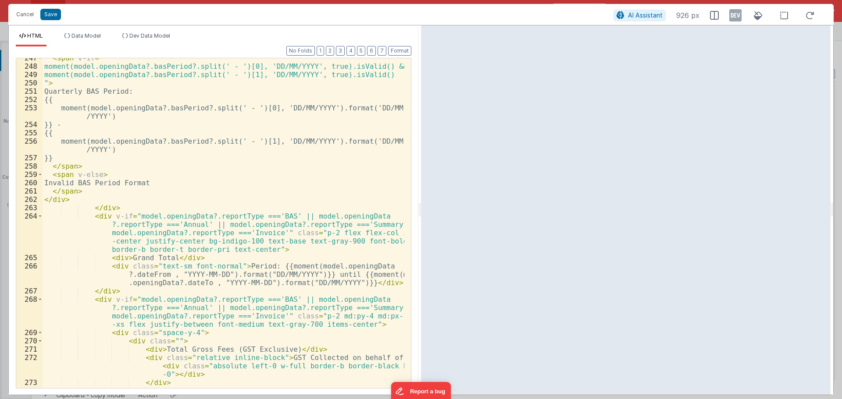
scroll to position [6167, 0]
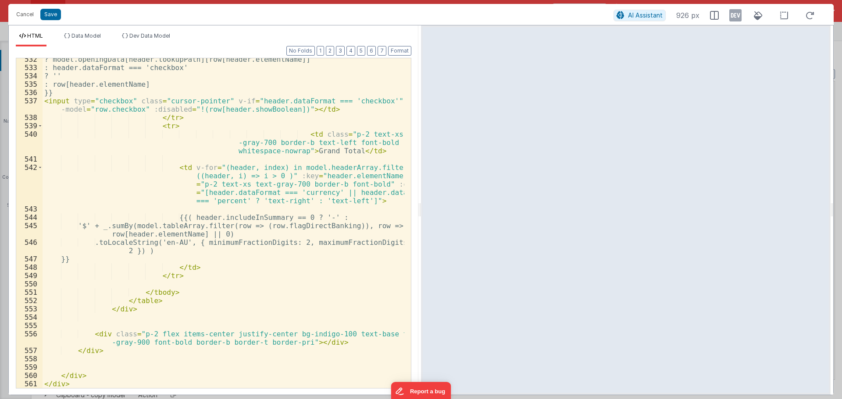
drag, startPoint x: 407, startPoint y: 157, endPoint x: 4, endPoint y: 6, distance: 430.5
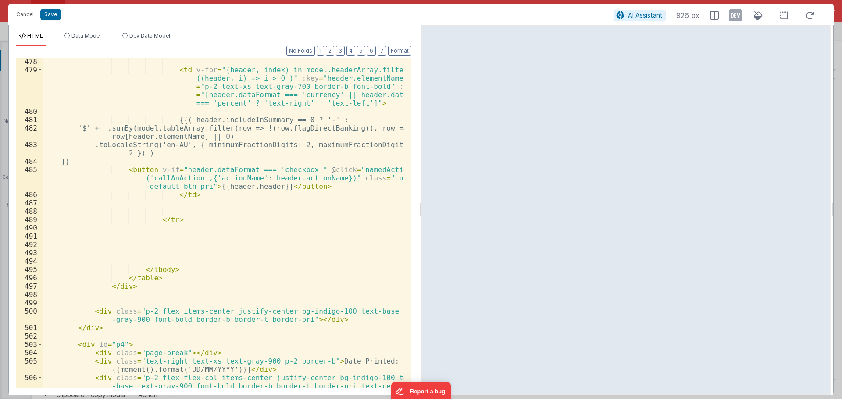
scroll to position [5457, 0]
click at [306, 121] on div "< td v-for = "(header, index) in model.headerArray.filter ((header, i) => i > 0…" at bounding box center [224, 234] width 362 height 355
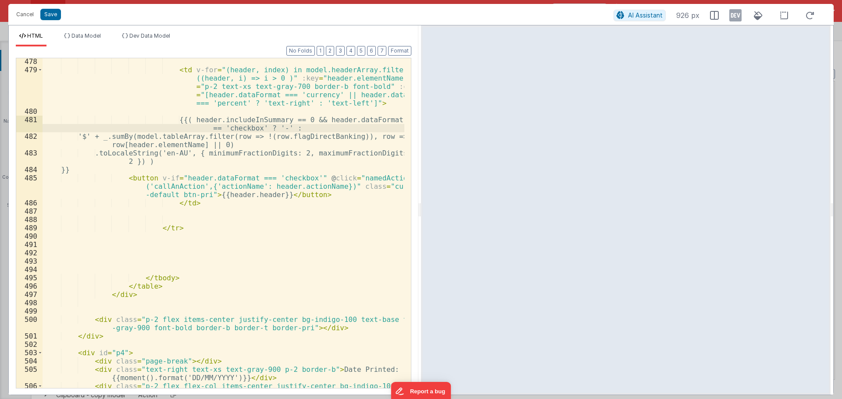
click at [395, 119] on div "< td v-for = "(header, index) in model.headerArray.filter ((header, i) => i > 0…" at bounding box center [224, 234] width 362 height 355
click at [251, 125] on div "< td v-for = "(header, index) in model.headerArray.filter ((header, i) => i > 0…" at bounding box center [224, 234] width 362 height 355
click at [191, 118] on div "< td v-for = "(header, index) in model.headerArray.filter ((header, i) => i > 0…" at bounding box center [224, 234] width 362 height 355
click at [196, 119] on div "< td v-for = "(header, index) in model.headerArray.filter ((header, i) => i > 0…" at bounding box center [224, 234] width 362 height 355
click at [213, 195] on div "< td v-for = "(header, index) in model.headerArray.filter ((header, i) => i > 0…" at bounding box center [224, 234] width 362 height 355
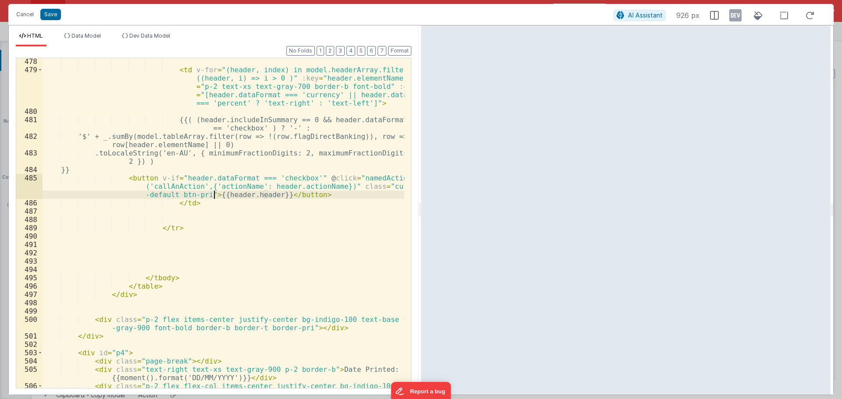
click at [245, 192] on div "< td v-for = "(header, index) in model.headerArray.filter ((header, i) => i > 0…" at bounding box center [224, 234] width 362 height 355
click at [251, 195] on div "< td v-for = "(header, index) in model.headerArray.filter ((header, i) => i > 0…" at bounding box center [224, 234] width 362 height 355
click at [229, 194] on div "< td v-for = "(header, index) in model.headerArray.filter ((header, i) => i > 0…" at bounding box center [224, 234] width 362 height 355
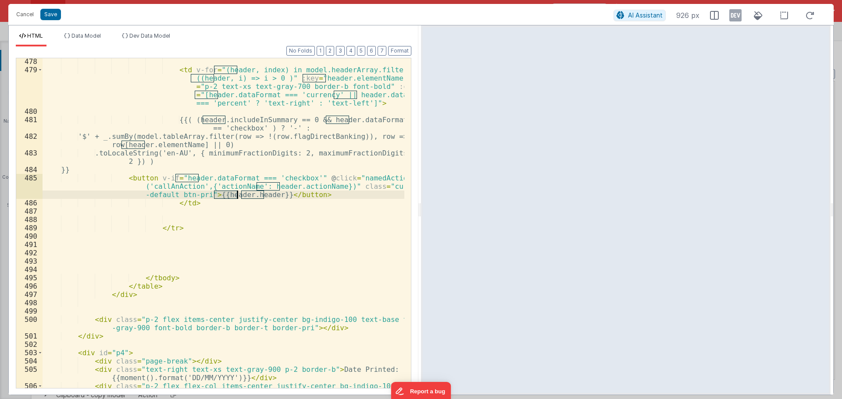
click at [255, 194] on div "< td v-for = "(header, index) in model.headerArray.filter ((header, i) => i > 0…" at bounding box center [224, 234] width 362 height 355
click at [270, 194] on div "< td v-for = "(header, index) in model.headerArray.filter ((header, i) => i > 0…" at bounding box center [224, 234] width 362 height 355
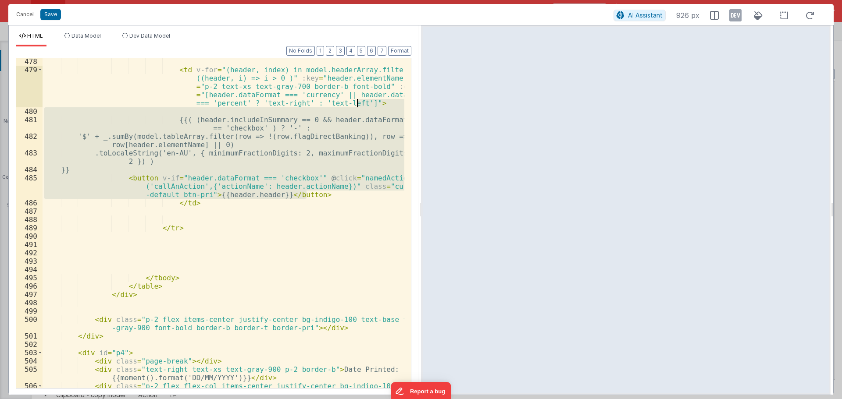
drag, startPoint x: 316, startPoint y: 192, endPoint x: 356, endPoint y: 102, distance: 98.9
click at [356, 102] on div "< td v-for = "(header, index) in model.headerArray.filter ((header, i) => i > 0…" at bounding box center [224, 234] width 362 height 355
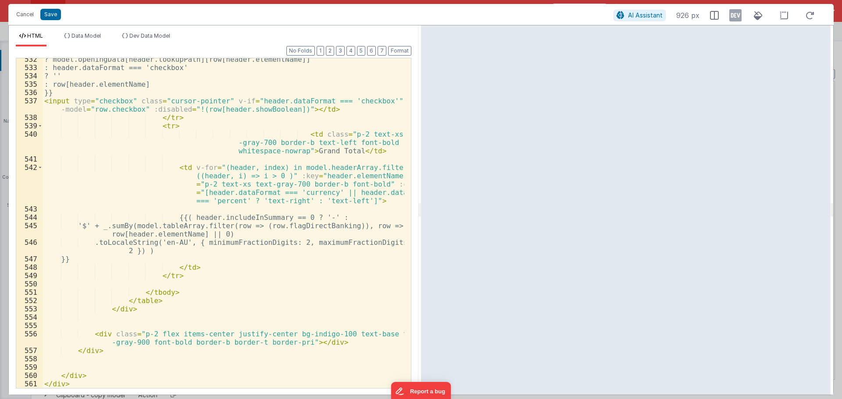
scroll to position [6175, 0]
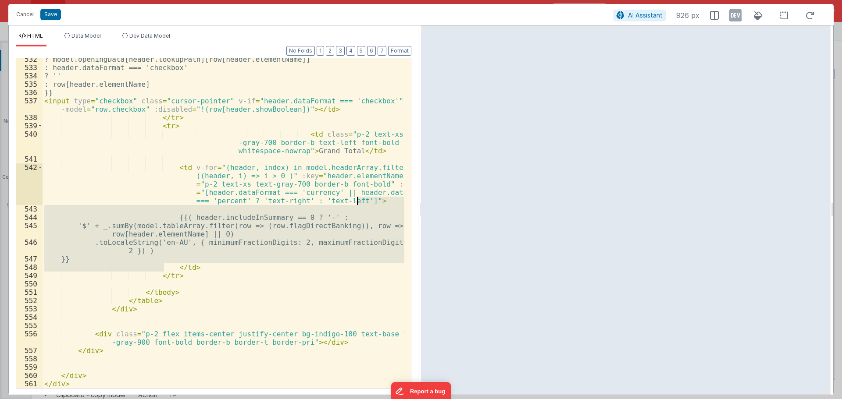
drag, startPoint x: 165, startPoint y: 267, endPoint x: 358, endPoint y: 202, distance: 203.7
click at [358, 202] on div "? model.openingData[header.lookupPath][row[header.elementName]] : header.dataFo…" at bounding box center [224, 228] width 362 height 347
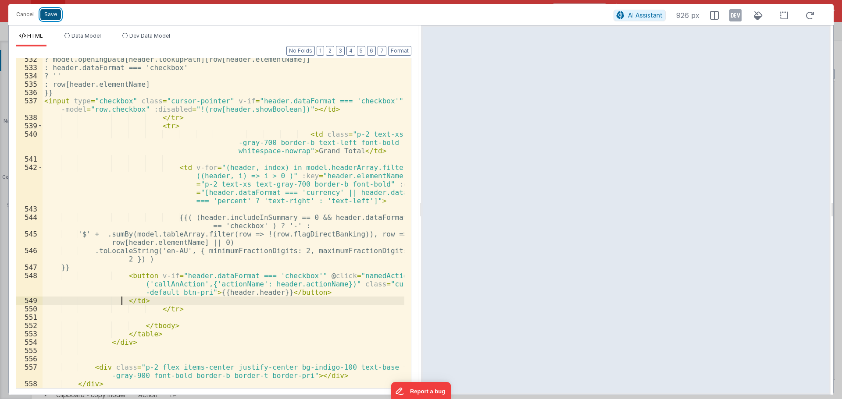
click at [55, 10] on button "Save" at bounding box center [50, 14] width 21 height 11
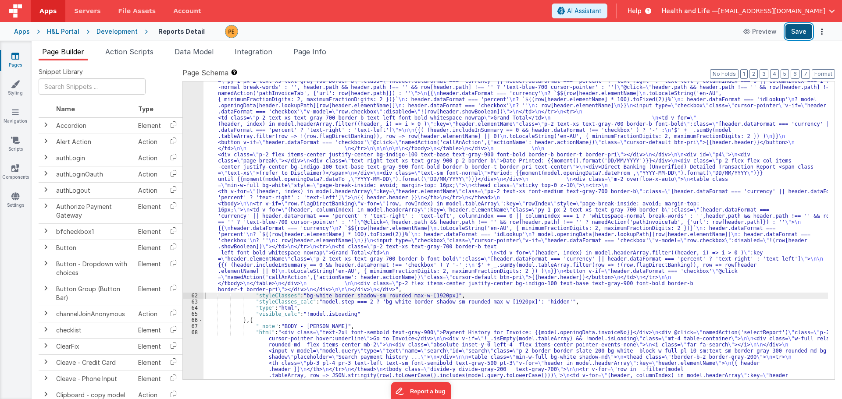
click at [795, 29] on button "Save" at bounding box center [798, 31] width 27 height 15
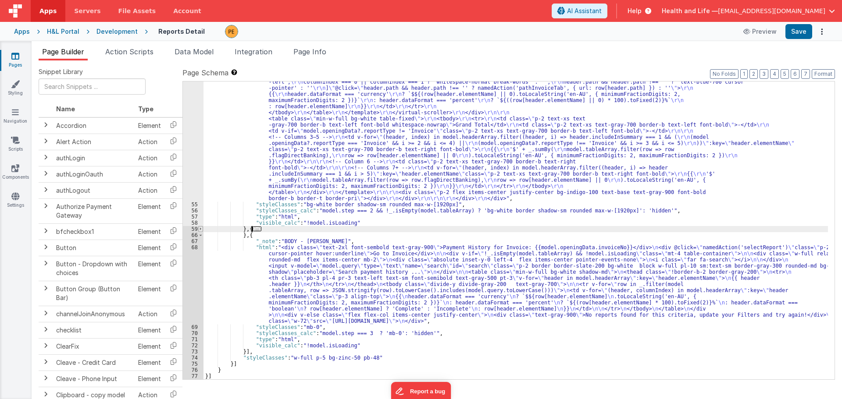
click at [199, 229] on span at bounding box center [200, 229] width 5 height 6
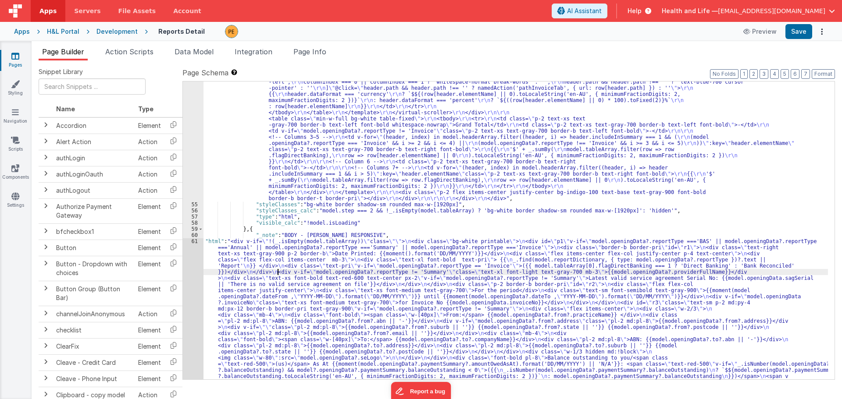
click at [278, 274] on div ""html" : "<div class= \" invisible absolute -left-[9999px] \" > \r\n <div class…" at bounding box center [515, 253] width 624 height 2790
click at [184, 274] on div "54 55 56 57 58 59 60 61 62 63 64 65 66 67 68 69 70 71 72 73 74 75 76 77" at bounding box center [193, 253] width 21 height 2790
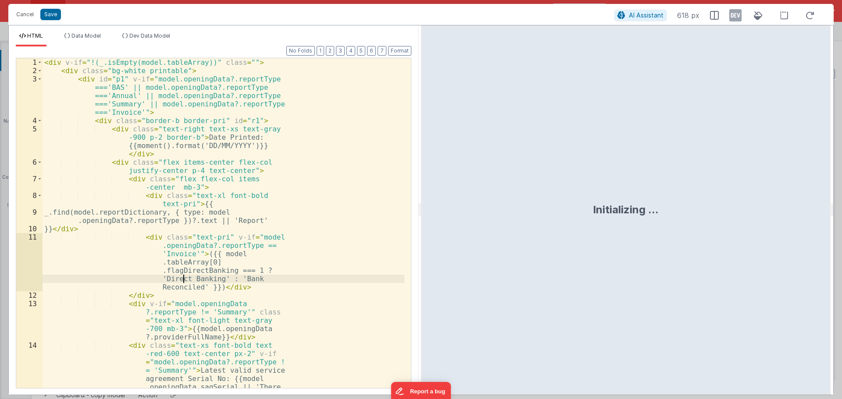
click at [184, 274] on div "< div v-if = "!(_.isEmpty(model.tableArray))" class = "" > < div class = "bg-wh…" at bounding box center [224, 260] width 362 height 405
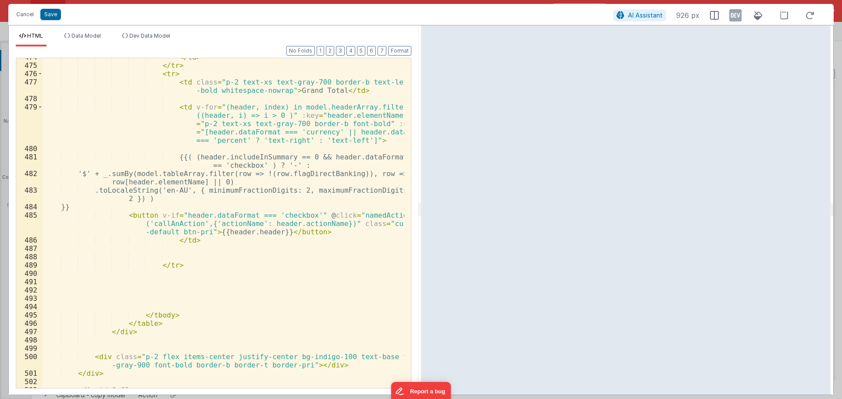
scroll to position [5393, 0]
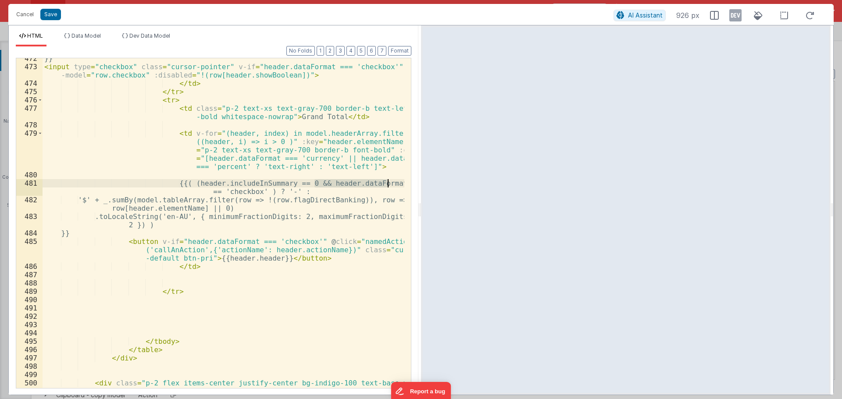
drag, startPoint x: 315, startPoint y: 183, endPoint x: 376, endPoint y: 182, distance: 61.0
click at [387, 184] on div "}} < input type = "checkbox" class = "cursor-pointer" v-if = "header.dataFormat…" at bounding box center [224, 231] width 362 height 355
click at [202, 183] on div "}} < input type = "checkbox" class = "cursor-pointer" v-if = "header.dataFormat…" at bounding box center [224, 231] width 362 height 355
drag, startPoint x: 255, startPoint y: 193, endPoint x: 309, endPoint y: 184, distance: 55.2
click at [309, 184] on div "}} < input type = "checkbox" class = "cursor-pointer" v-if = "header.dataFormat…" at bounding box center [224, 231] width 362 height 355
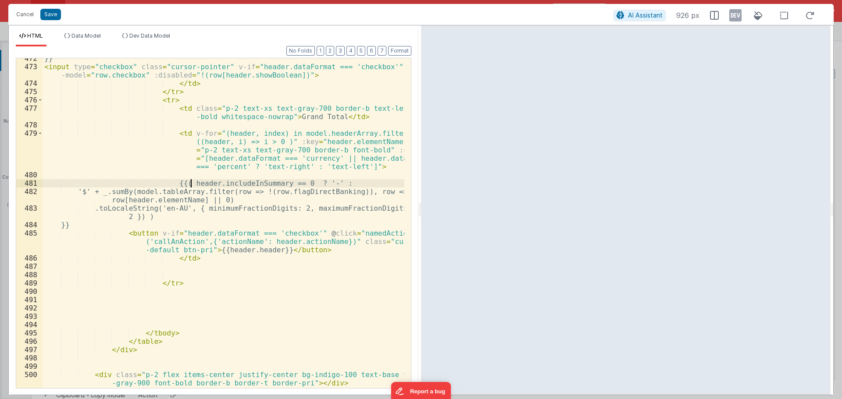
click at [189, 182] on div "}} < input type = "checkbox" class = "cursor-pointer" v-if = "header.dataFormat…" at bounding box center [224, 227] width 362 height 347
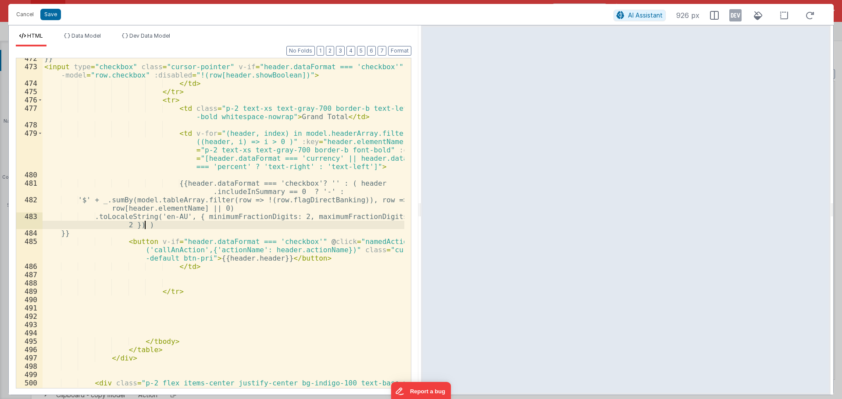
click at [149, 224] on div "}} < input type = "checkbox" class = "cursor-pointer" v-if = "header.dataFormat…" at bounding box center [224, 231] width 362 height 355
click at [191, 182] on div "}} < input type = "checkbox" class = "cursor-pointer" v-if = "header.dataFormat…" at bounding box center [224, 231] width 362 height 355
click at [53, 19] on button "Save" at bounding box center [50, 14] width 21 height 11
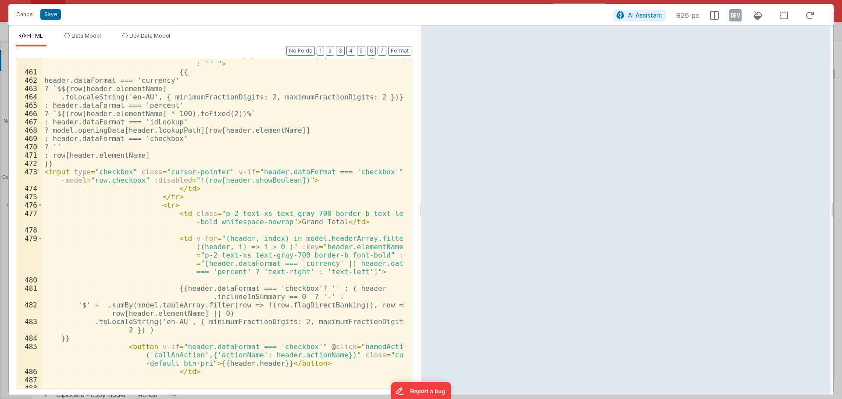
scroll to position [5341, 0]
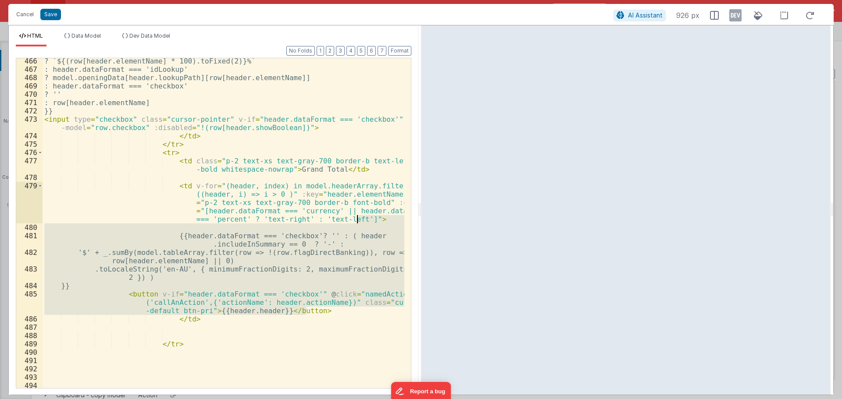
drag, startPoint x: 306, startPoint y: 310, endPoint x: 363, endPoint y: 217, distance: 109.4
click at [363, 217] on div "? `${(row[header.elementName] * 100).toFixed(2)}%` : header.dataFormat === 'idL…" at bounding box center [224, 230] width 362 height 347
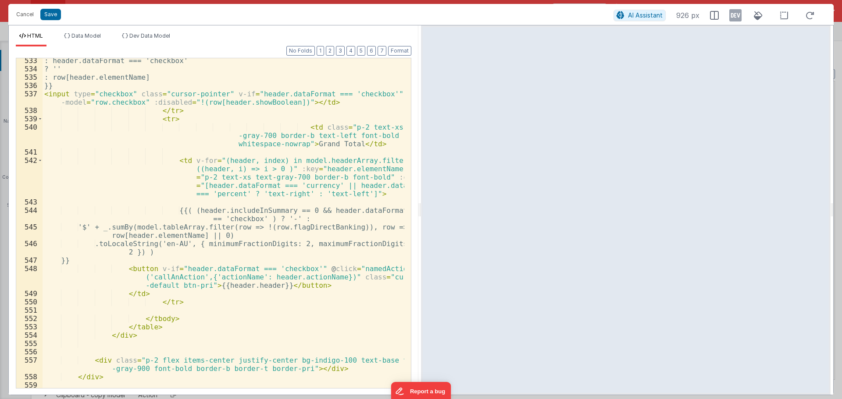
scroll to position [6209, 0]
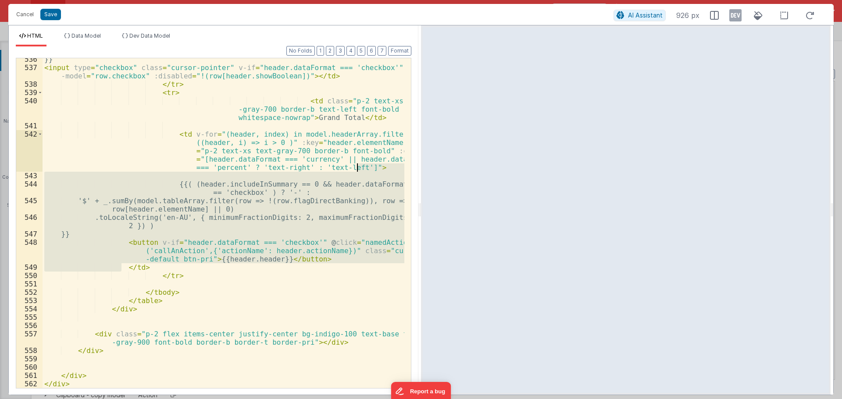
drag, startPoint x: 122, startPoint y: 267, endPoint x: 360, endPoint y: 167, distance: 258.3
click at [360, 167] on div "}} < input type = "checkbox" class = "cursor-pointer" v-if = "header.dataFormat…" at bounding box center [224, 228] width 362 height 347
paste textarea
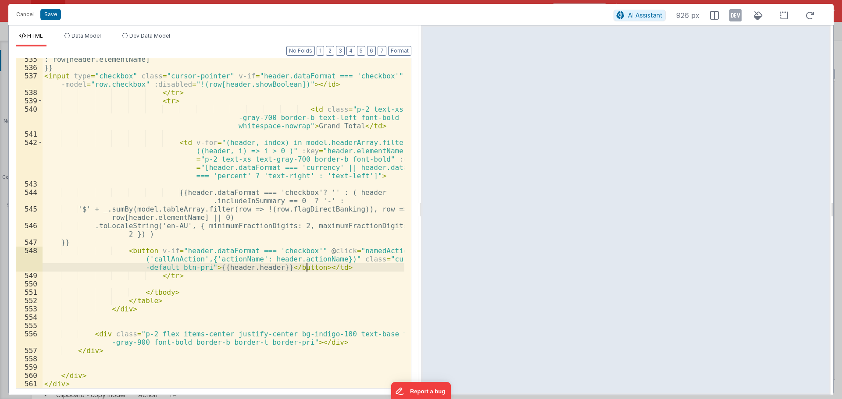
scroll to position [6200, 0]
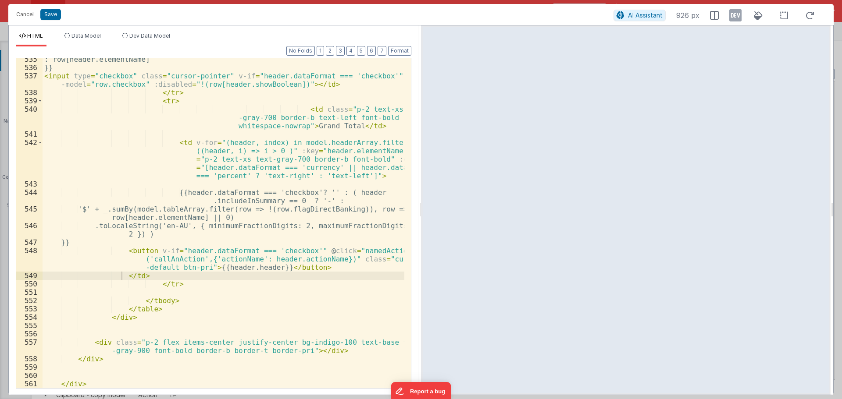
click at [60, 15] on div "Cancel Save" at bounding box center [312, 14] width 601 height 12
click at [57, 14] on button "Save" at bounding box center [50, 14] width 21 height 11
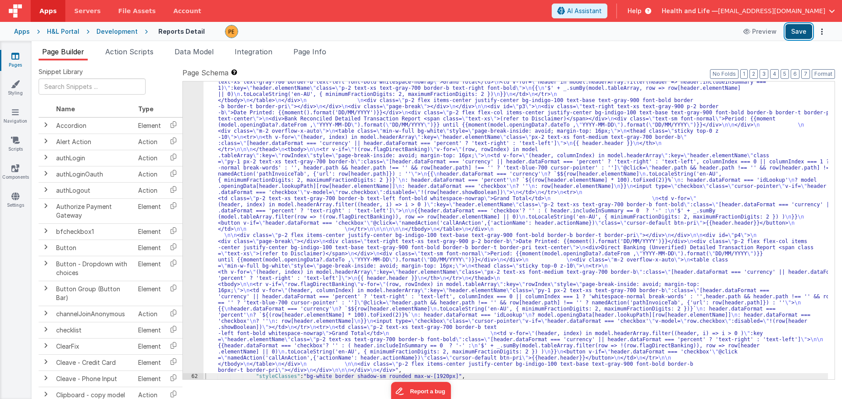
click at [794, 33] on button "Save" at bounding box center [798, 31] width 27 height 15
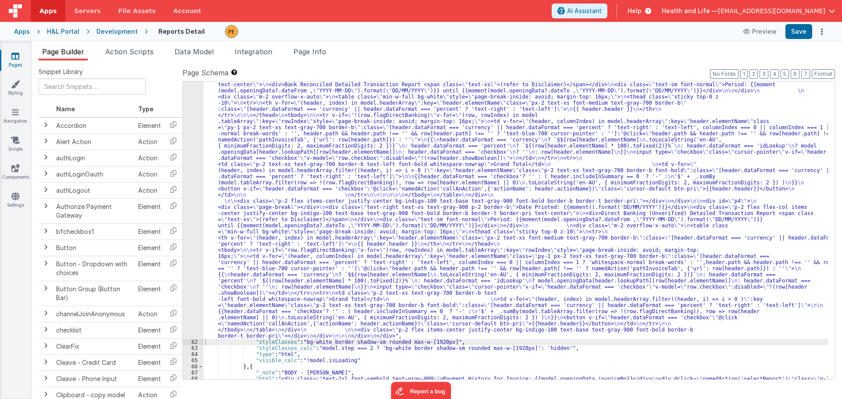
scroll to position [3301, 0]
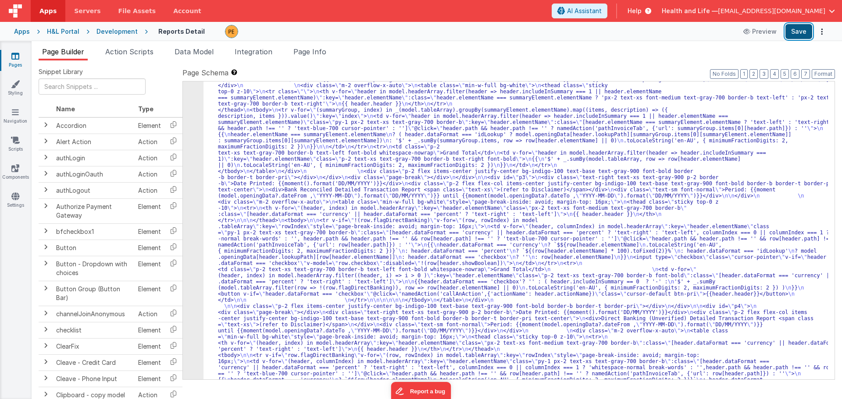
click at [794, 29] on button "Save" at bounding box center [798, 31] width 27 height 15
